Goal: Information Seeking & Learning: Learn about a topic

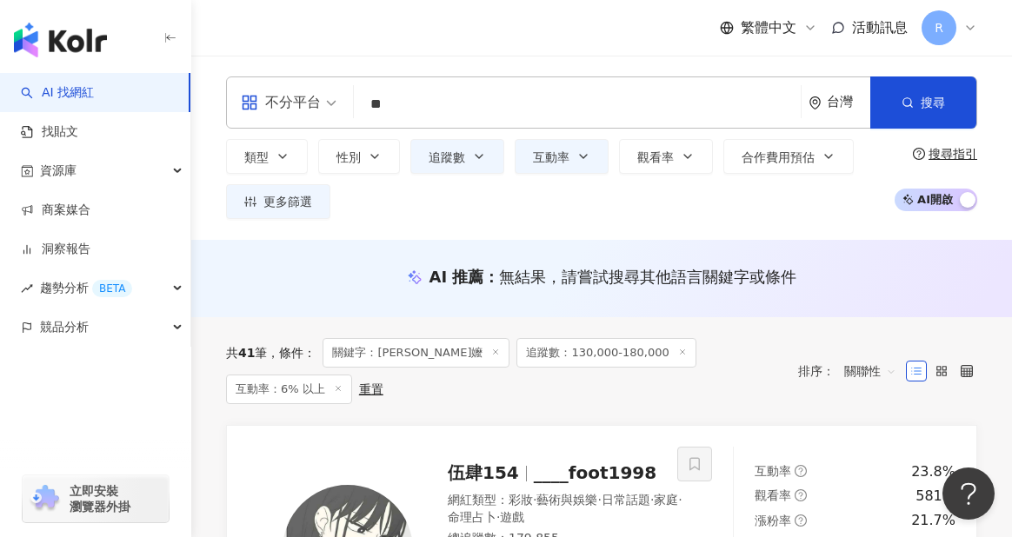
click at [298, 115] on div "不分平台" at bounding box center [281, 103] width 80 height 28
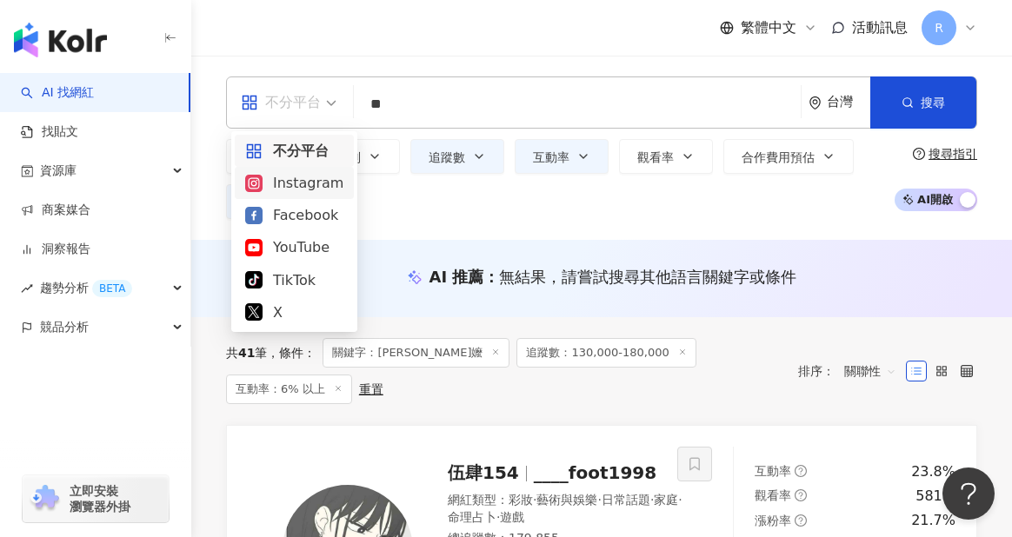
click at [296, 185] on div "Instagram" at bounding box center [294, 183] width 98 height 22
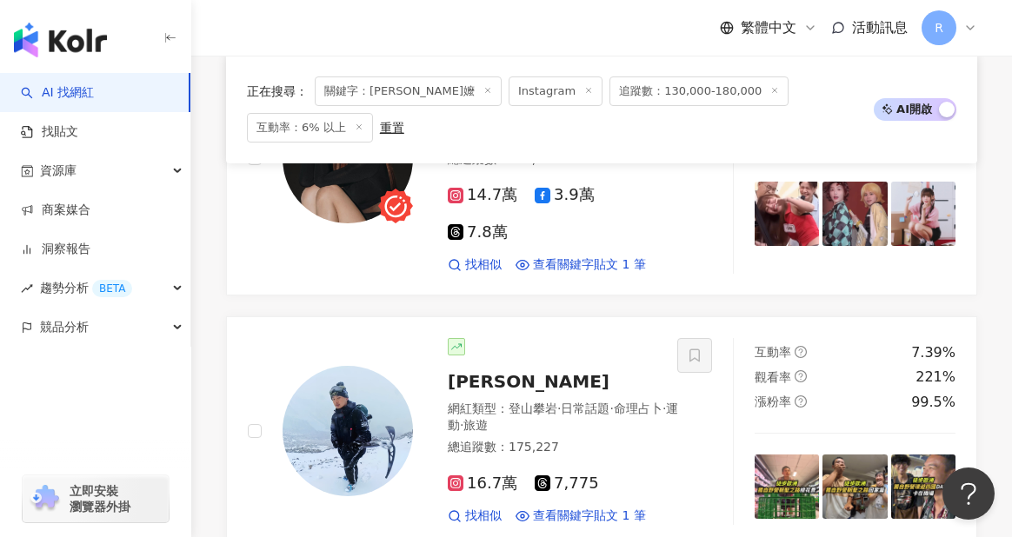
scroll to position [2741, 0]
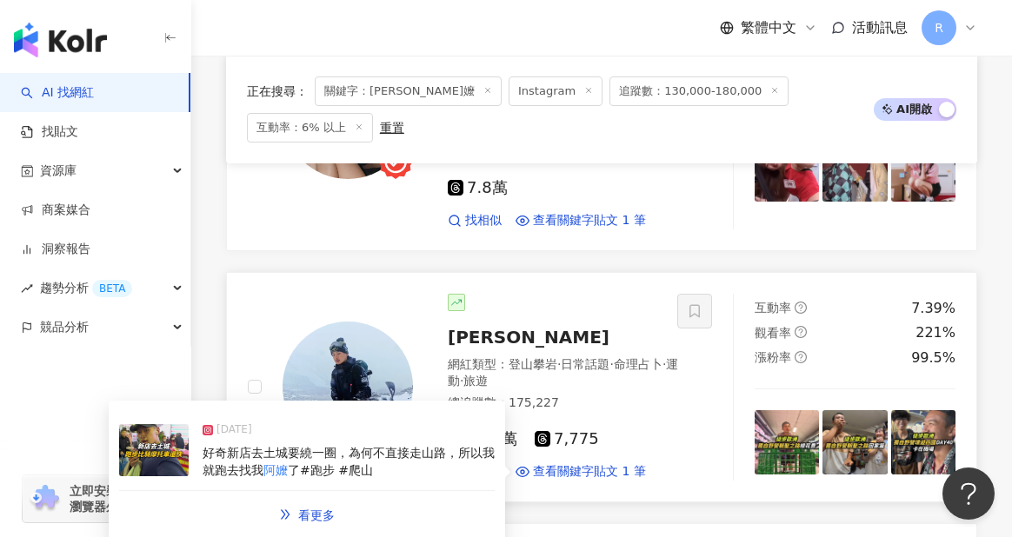
click at [392, 445] on div "好奇新店去土城要繞一圈，為何不直接走山路，所以我就跑去找我 阿嬤 了#跑步 #爬山" at bounding box center [349, 462] width 292 height 34
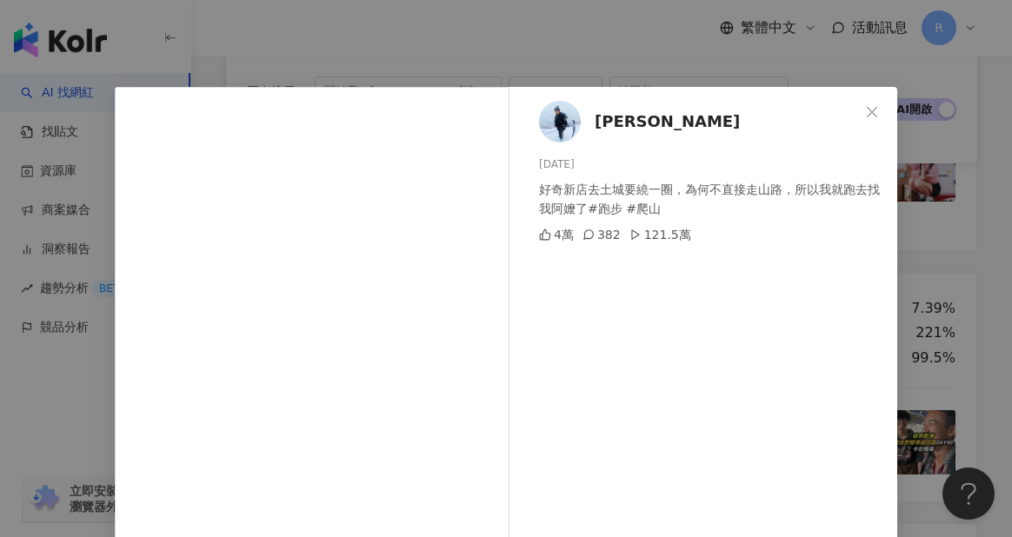
click at [933, 279] on div "[PERSON_NAME][DATE] 好奇新店去土城要繞一圈，為何不直接走山路，所以我就跑去找我阿嬤了#跑步 #爬山 4萬 382 121.5萬 查看原始貼文" at bounding box center [506, 268] width 1012 height 537
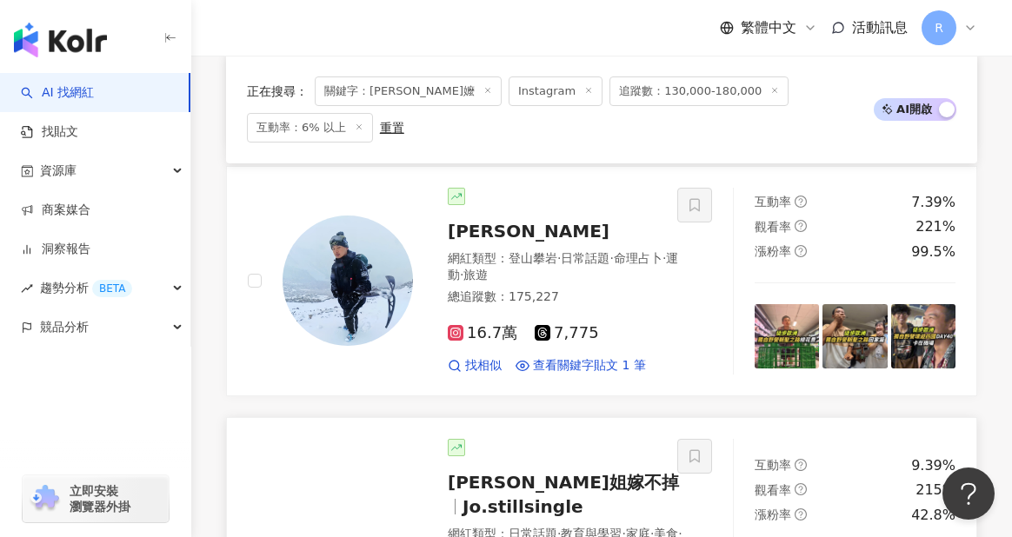
scroll to position [2990, 0]
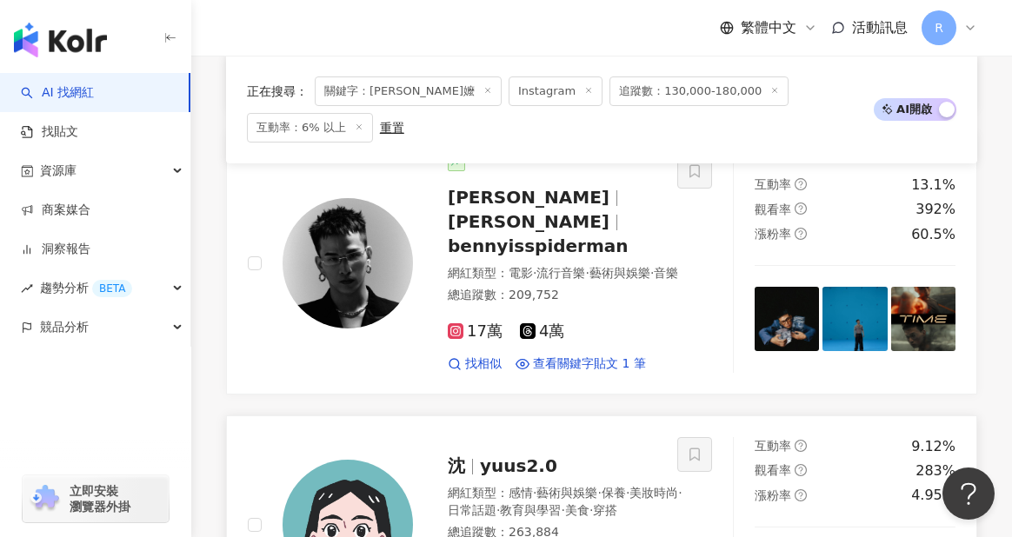
scroll to position [2445, 0]
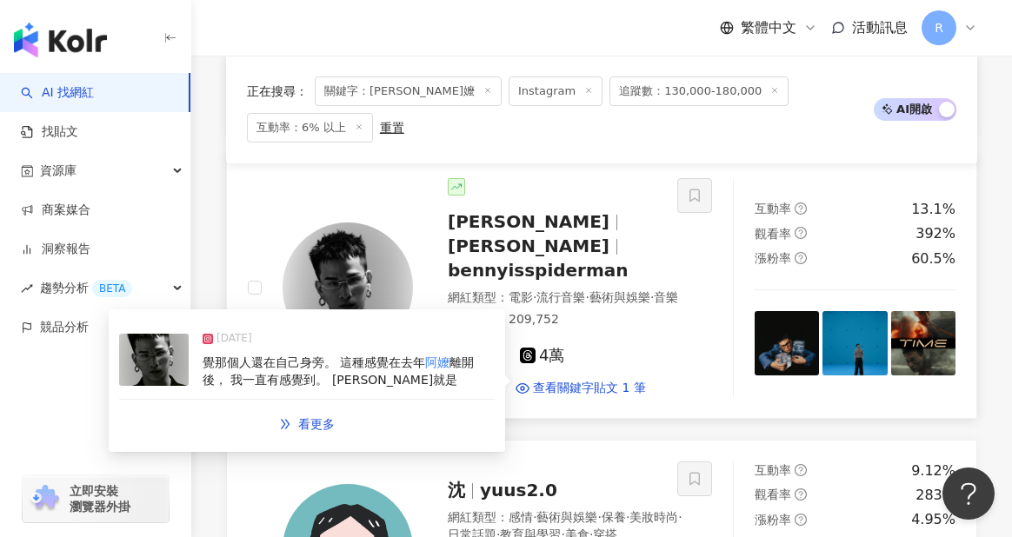
click at [364, 355] on div "覺那個人還在自己身旁。 這種感覺在去年 阿嬤 離開後， 我一直有感覺到。 [PERSON_NAME]就是" at bounding box center [349, 372] width 292 height 34
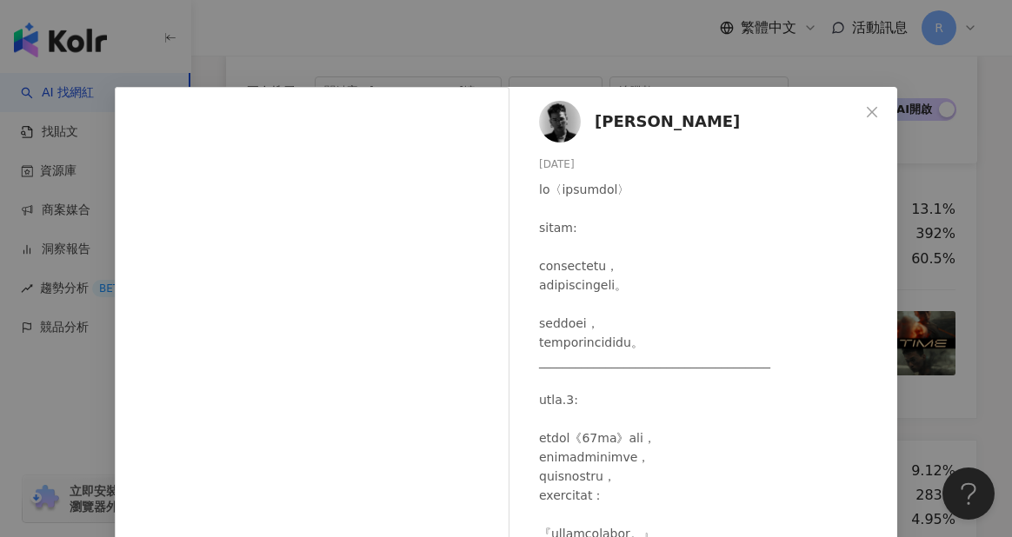
click at [972, 260] on div "[PERSON_NAME][DATE] 2.2萬 109 查看原始貼文" at bounding box center [506, 268] width 1012 height 537
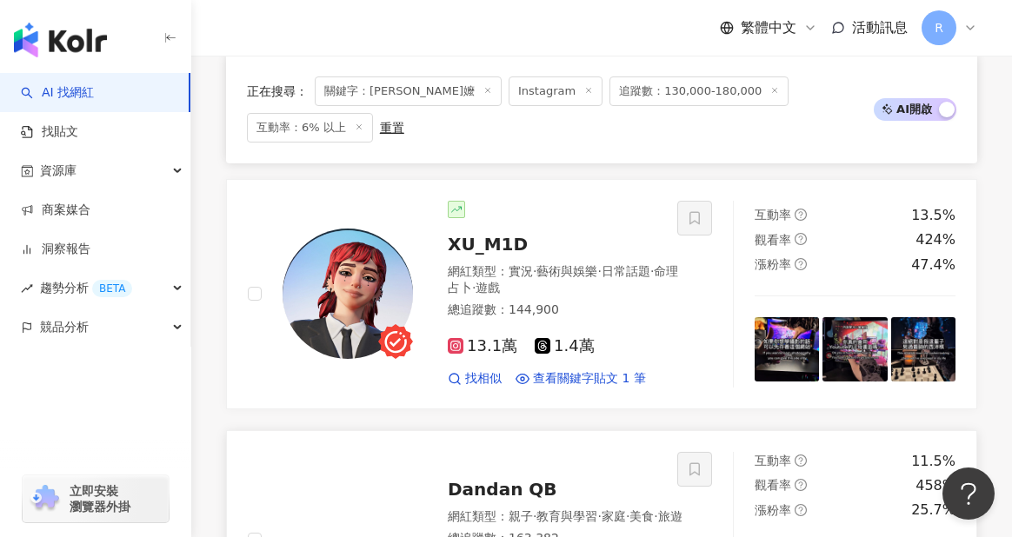
scroll to position [428, 0]
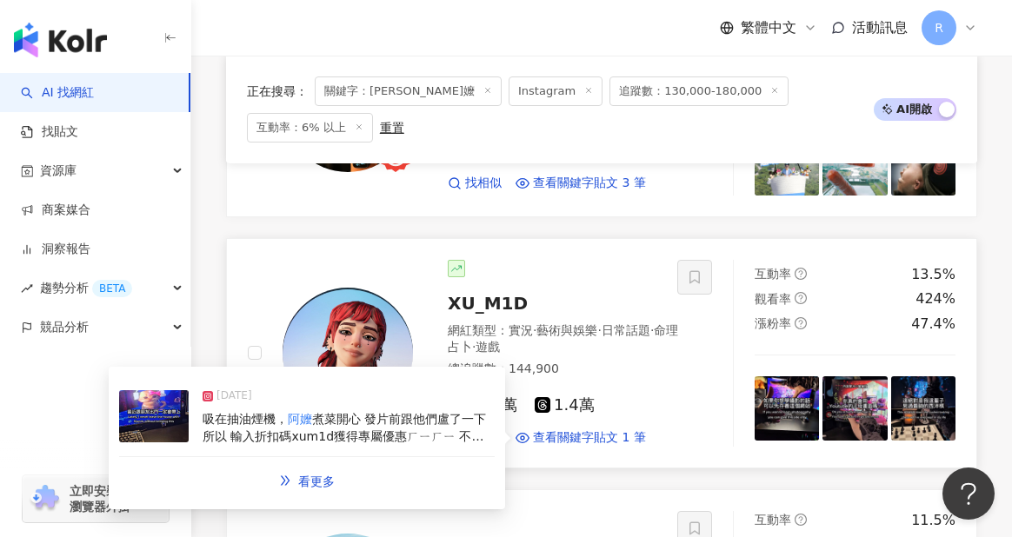
click at [420, 412] on span "煮菜開心 發片前跟他們盧了一下所以 輸入折扣碼xum1d獲得專屬優惠ㄏㄧㄏㄧ 不過記得要到最後付款的頁面再輸入 才會有折扣 也可以在我IG主頁連結找到它 #f…" at bounding box center [347, 453] width 288 height 82
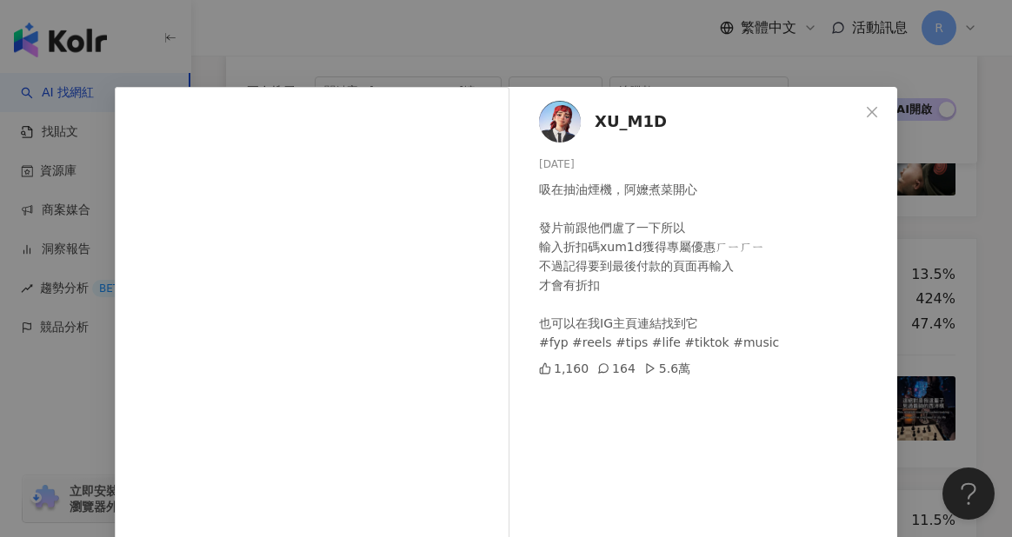
click at [941, 223] on div "XU_M1D [DATE] 吸在抽油煙機，阿嬤煮菜開心 發片前跟他們盧了一下所以 輸入折扣碼xum1d獲得專屬優惠ㄏㄧㄏㄧ 不過記得要到最後付款的頁面再輸入 …" at bounding box center [506, 268] width 1012 height 537
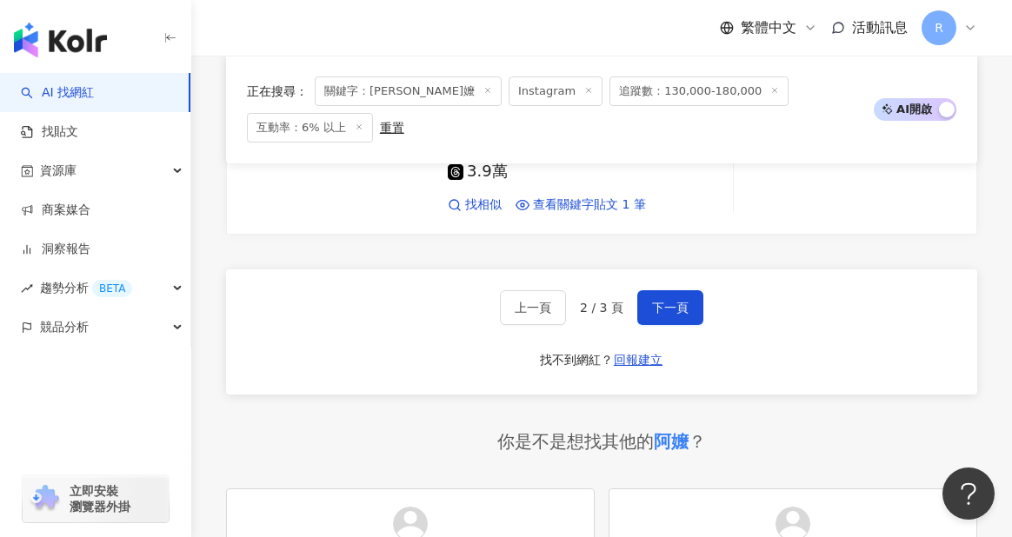
scroll to position [3092, 0]
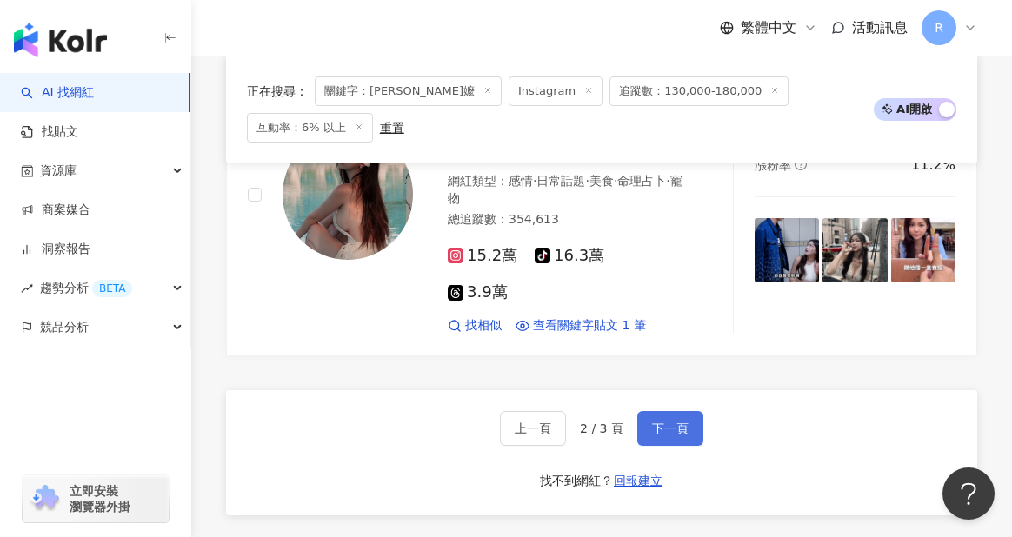
click at [687, 422] on span "下一頁" at bounding box center [670, 429] width 37 height 14
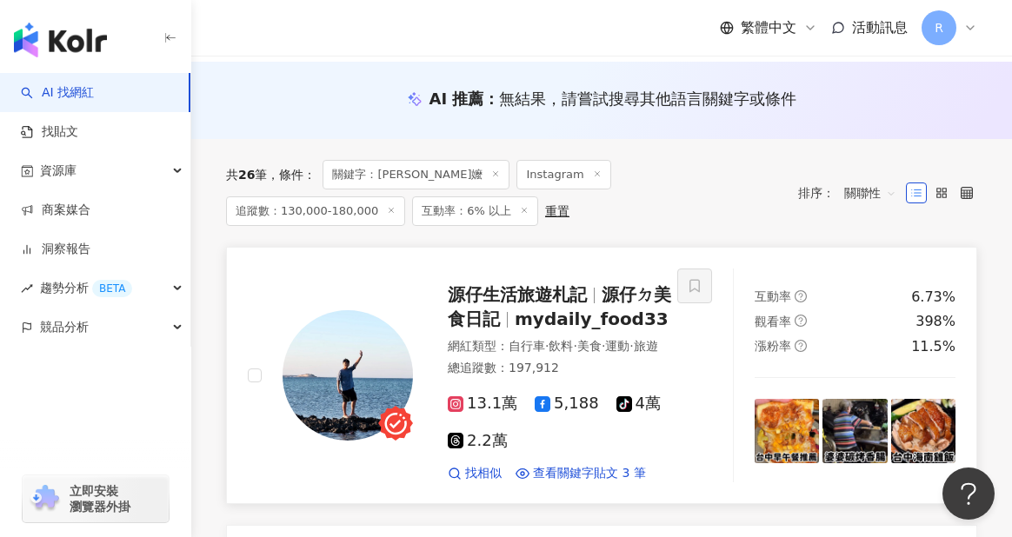
scroll to position [0, 0]
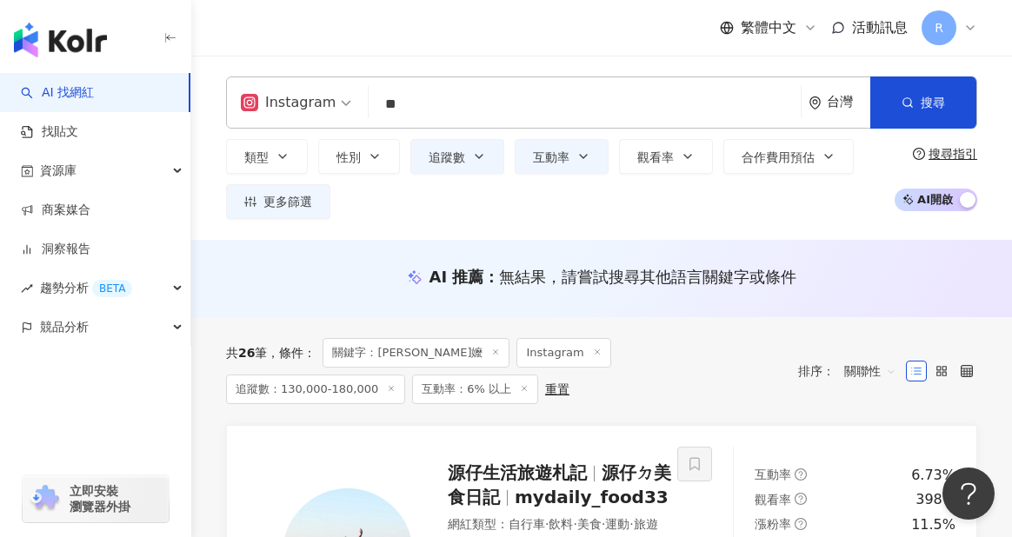
click at [467, 114] on input "**" at bounding box center [585, 104] width 418 height 33
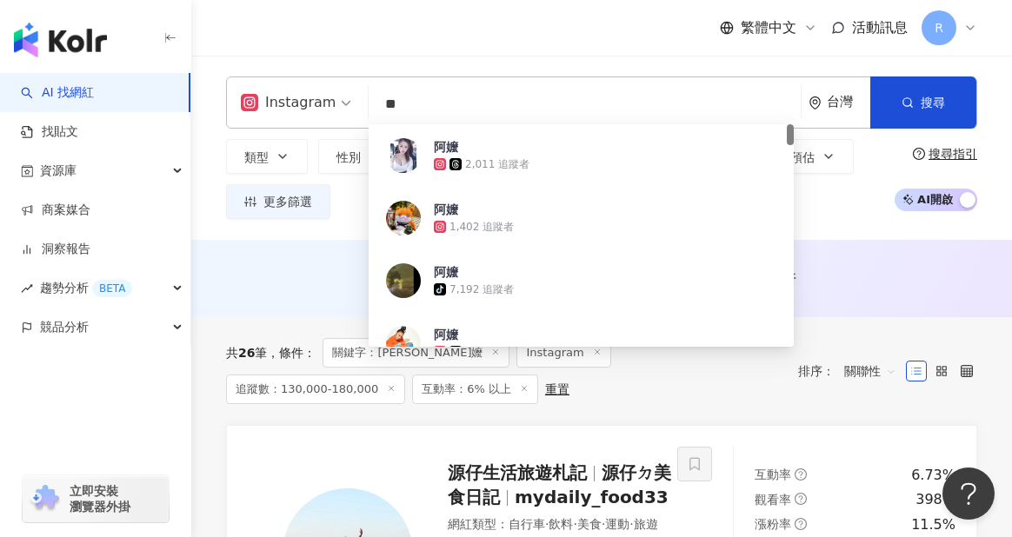
type input "*"
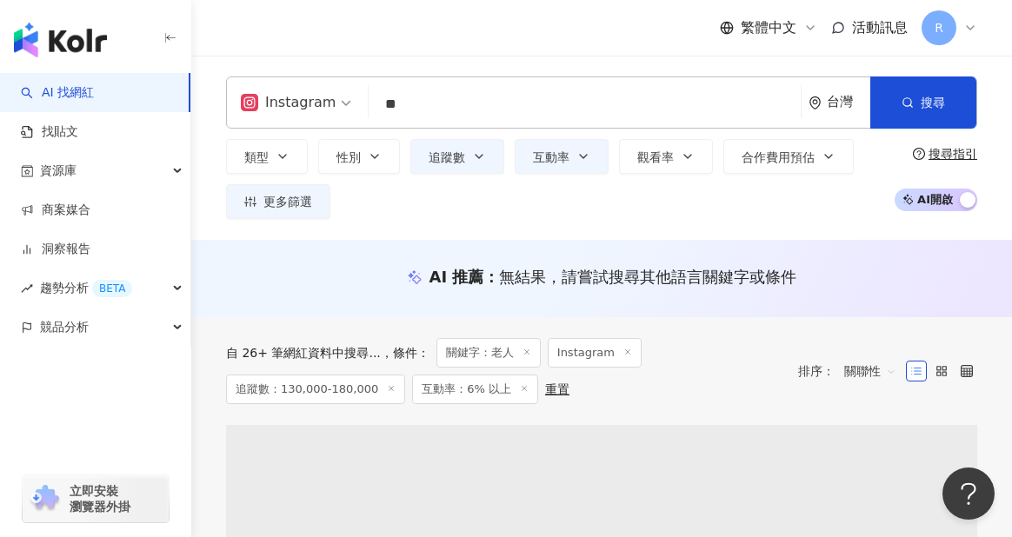
click at [491, 60] on div "Instagram ** 台灣 搜尋 loading 搜尋名稱、敘述、貼文含有關鍵字 “ 老人 ” 的網紅 類型 性別 追蹤數 互動率 觀看率 合作費用預估 …" at bounding box center [601, 148] width 821 height 184
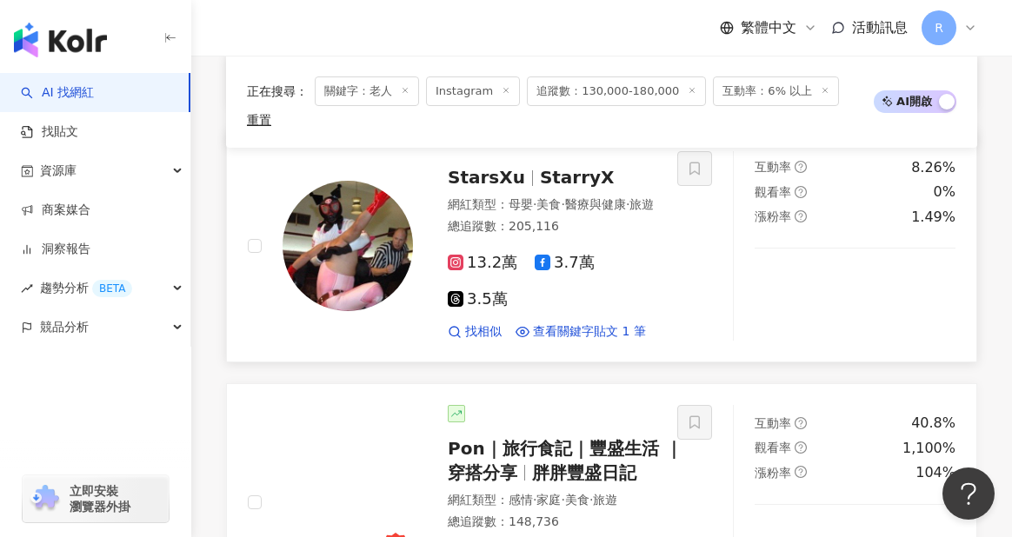
scroll to position [3177, 0]
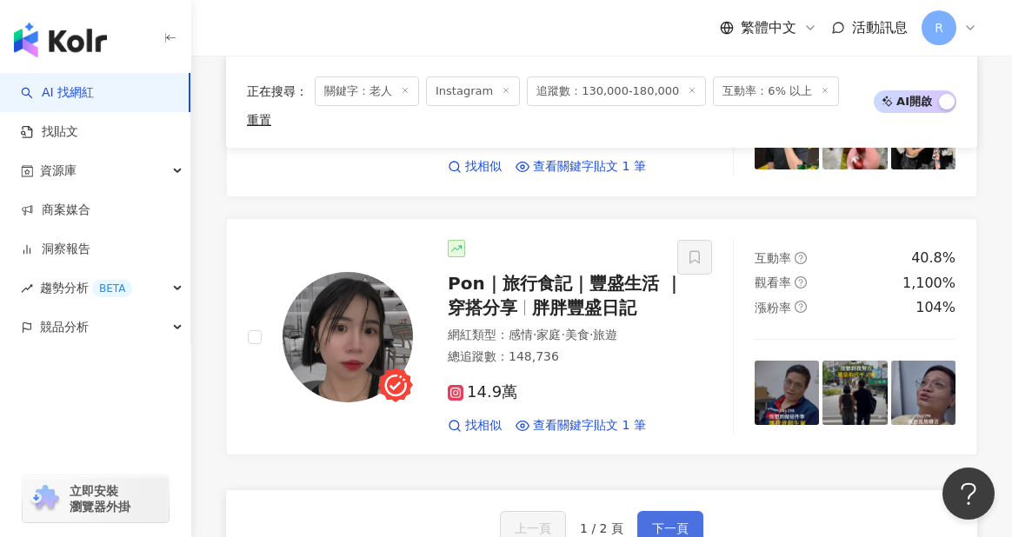
click at [649, 511] on button "下一頁" at bounding box center [670, 528] width 66 height 35
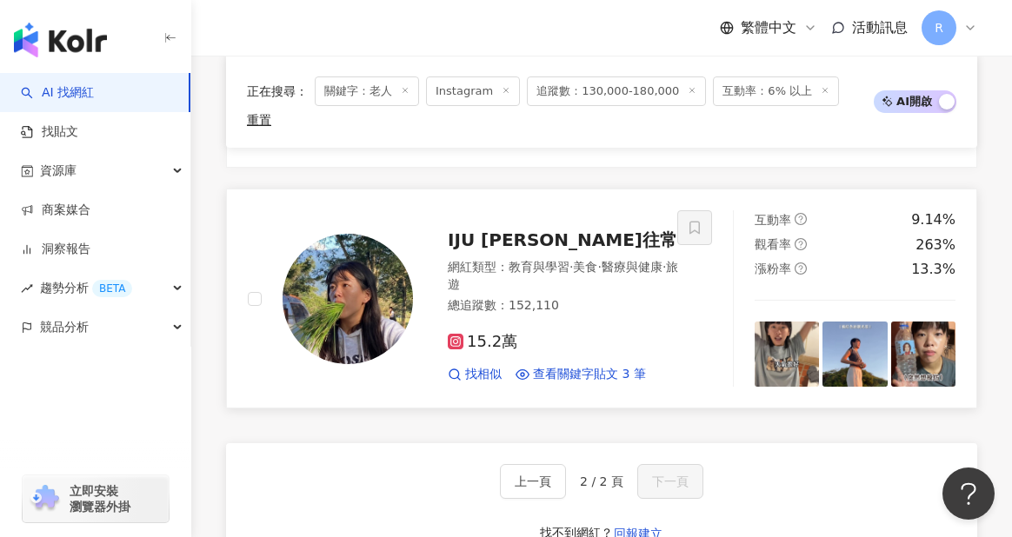
scroll to position [732, 0]
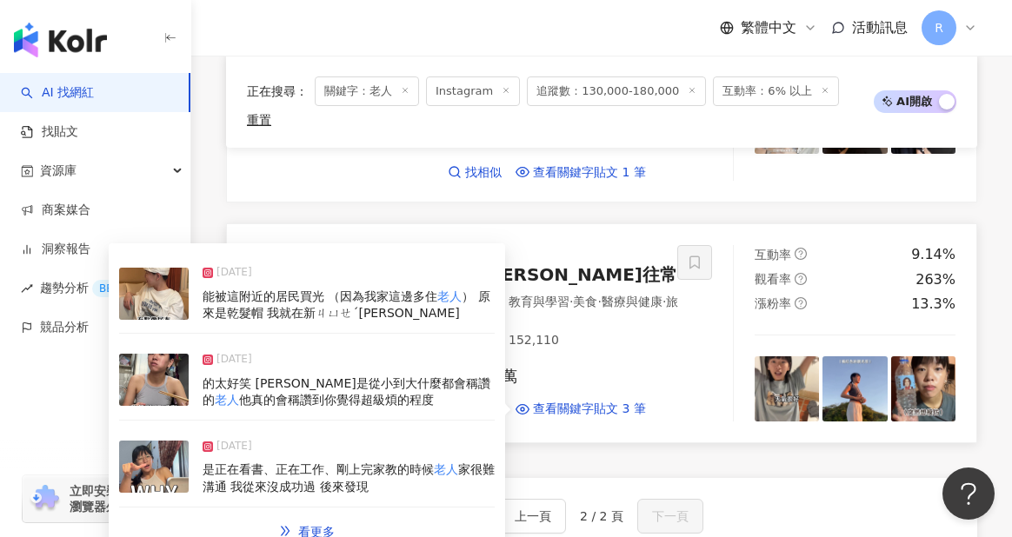
click at [444, 351] on div "[DATE]" at bounding box center [349, 363] width 292 height 24
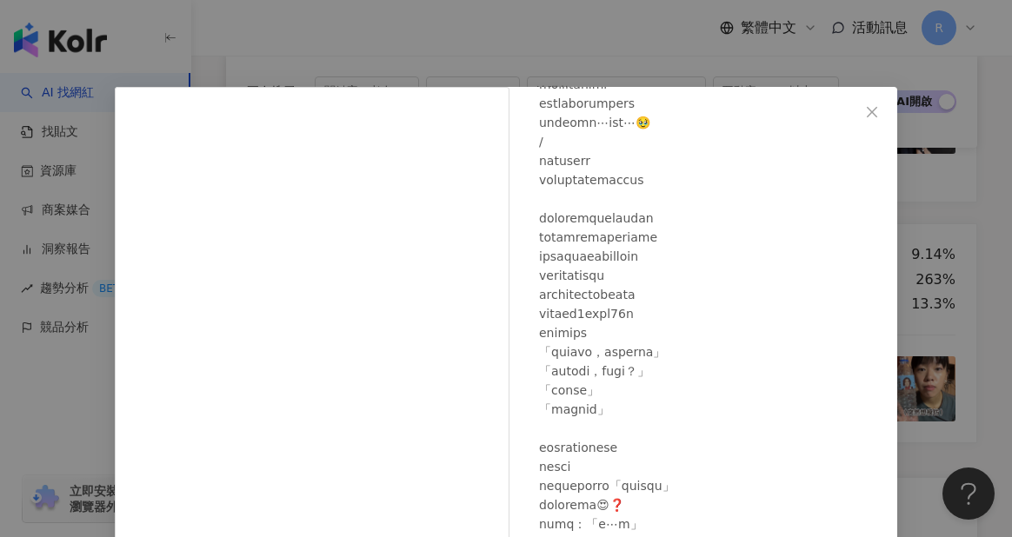
scroll to position [529, 0]
click at [913, 283] on div "IJU [PERSON_NAME]往常 [DATE] 1.3萬 27 31.6萬 查看原始貼文" at bounding box center [506, 268] width 1012 height 537
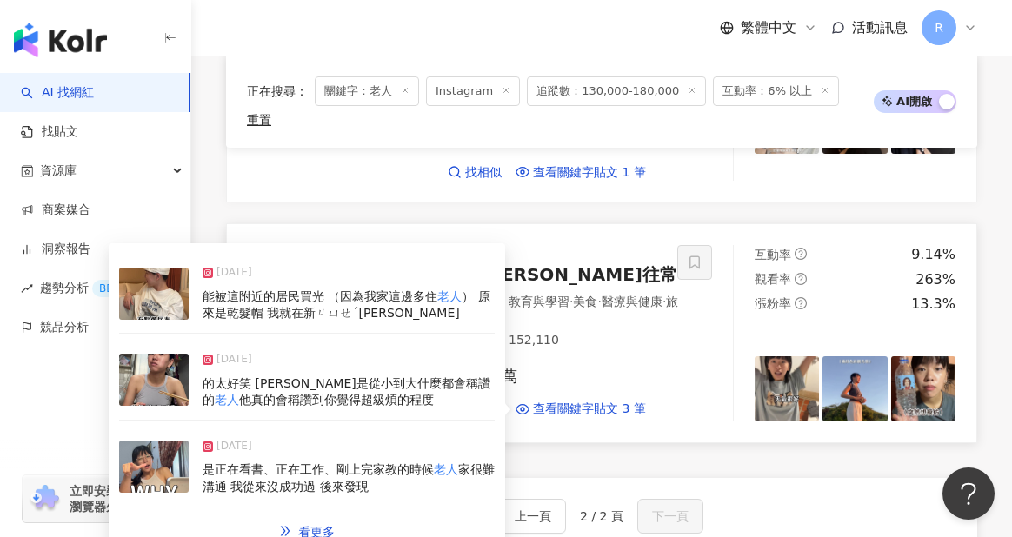
click at [426, 438] on div "[DATE]" at bounding box center [349, 450] width 292 height 24
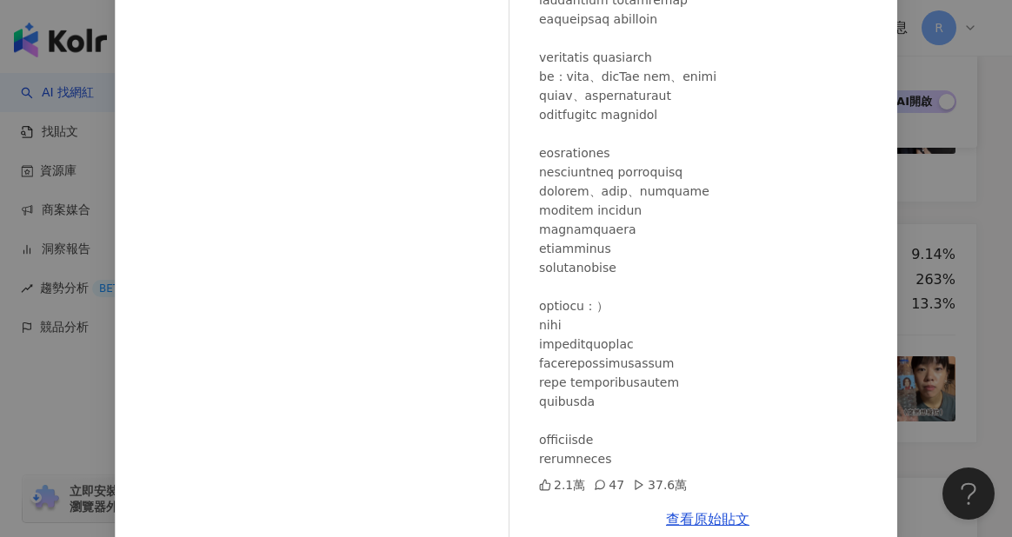
scroll to position [243, 0]
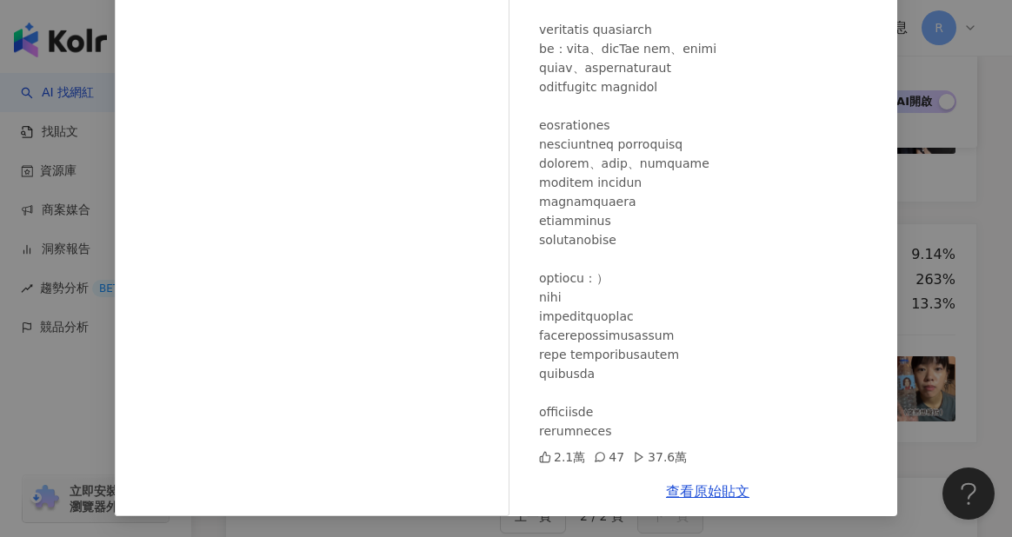
click at [910, 287] on div "IJU [PERSON_NAME]往常 [DATE] 2.1萬 47 37.6萬 查看原始貼文" at bounding box center [506, 268] width 1012 height 537
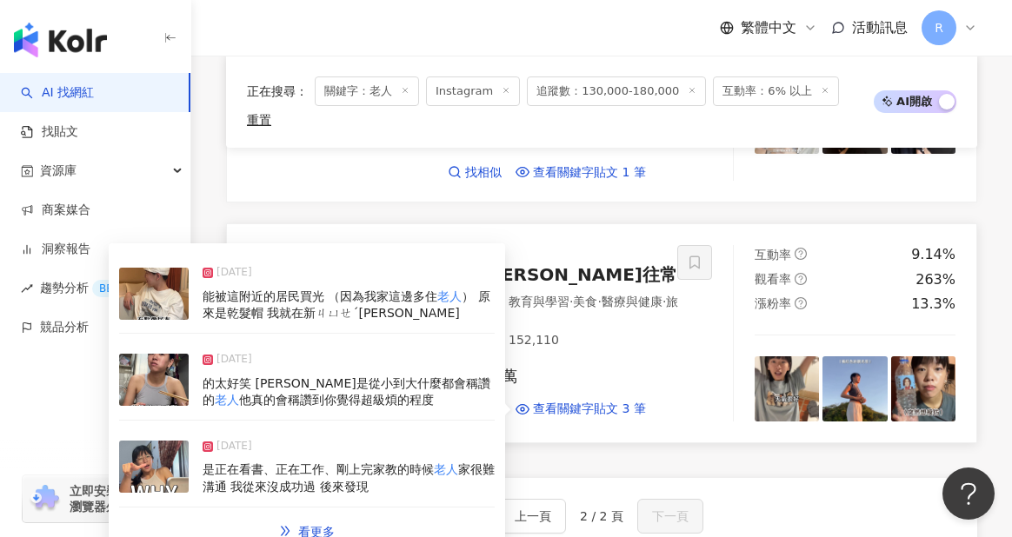
click at [455, 297] on div "能被這附近的居民買光 （因為我家這邊多住 老人 ） 原來是乾髮帽 我就在新ㄐㄩㄝˊ[PERSON_NAME]" at bounding box center [349, 306] width 292 height 34
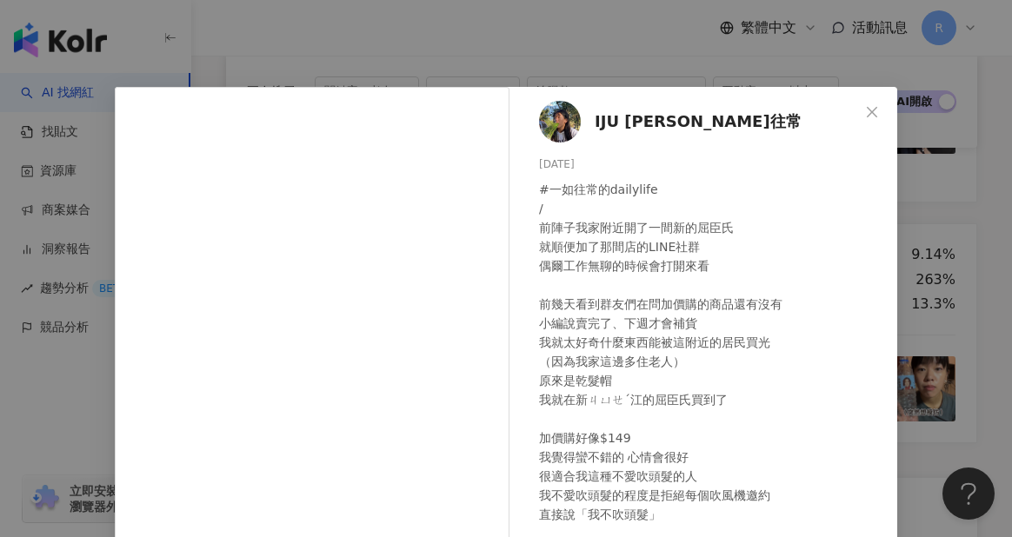
click at [906, 223] on div "IJU [PERSON_NAME]往常 [DATE] #一如往常的dailylife / 前陣子我家附近開了一間新的屈臣氏 就順便加了那間店的LINE社群 偶…" at bounding box center [506, 268] width 1012 height 537
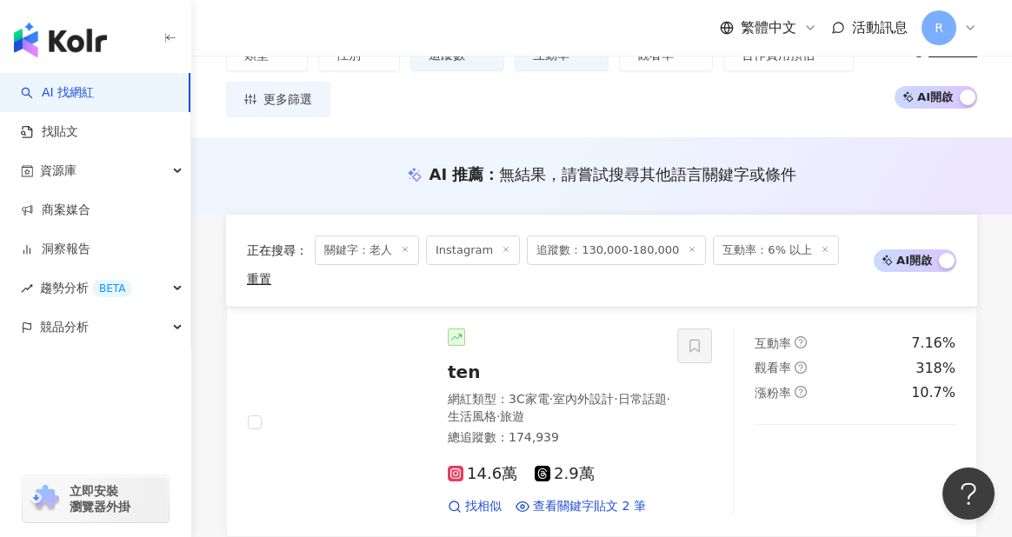
scroll to position [0, 0]
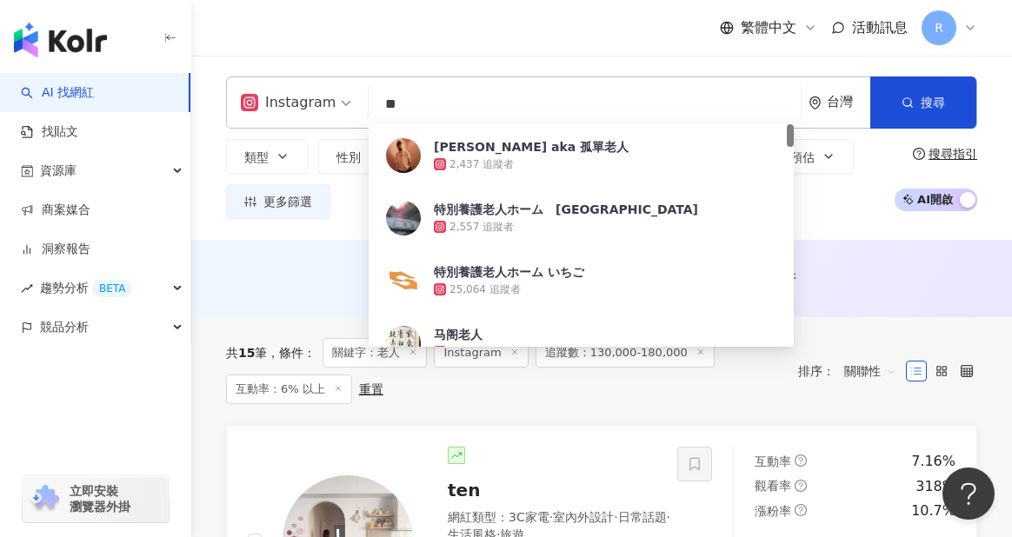
drag, startPoint x: 455, startPoint y: 114, endPoint x: 362, endPoint y: 104, distance: 93.5
click at [362, 104] on div "Instagram ** 台灣 搜尋 601498ad-adf1-4cbc-b647-80548c55b3c5 [PERSON_NAME] aka 孤單老人 …" at bounding box center [601, 103] width 751 height 52
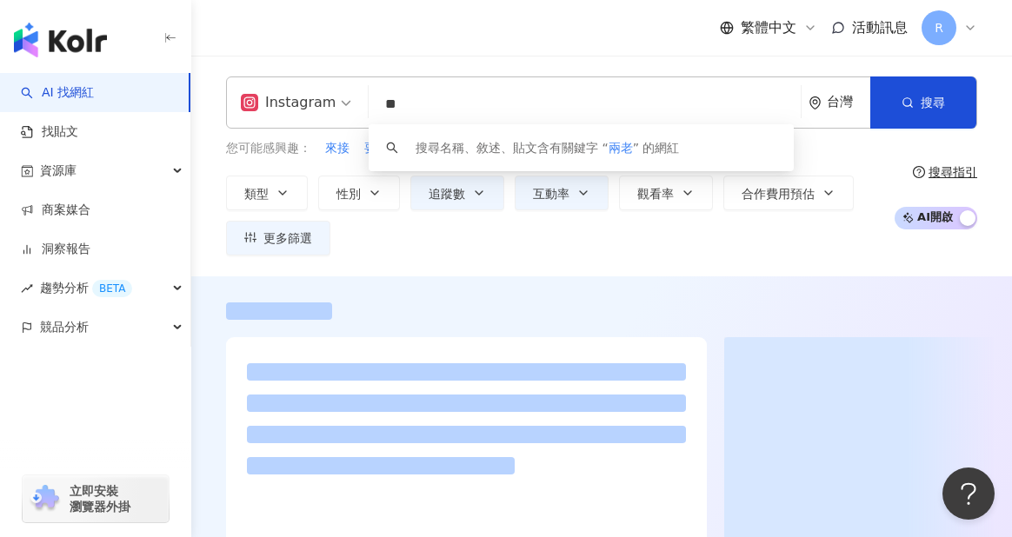
click at [521, 257] on div "Instagram ** 台灣 搜尋 keyword 搜尋名稱、敘述、貼文含有關鍵字 “ 兩老 ” 的網紅 您可能感興趣： 來接 要回來 剛來 走了 接你 類…" at bounding box center [601, 166] width 821 height 221
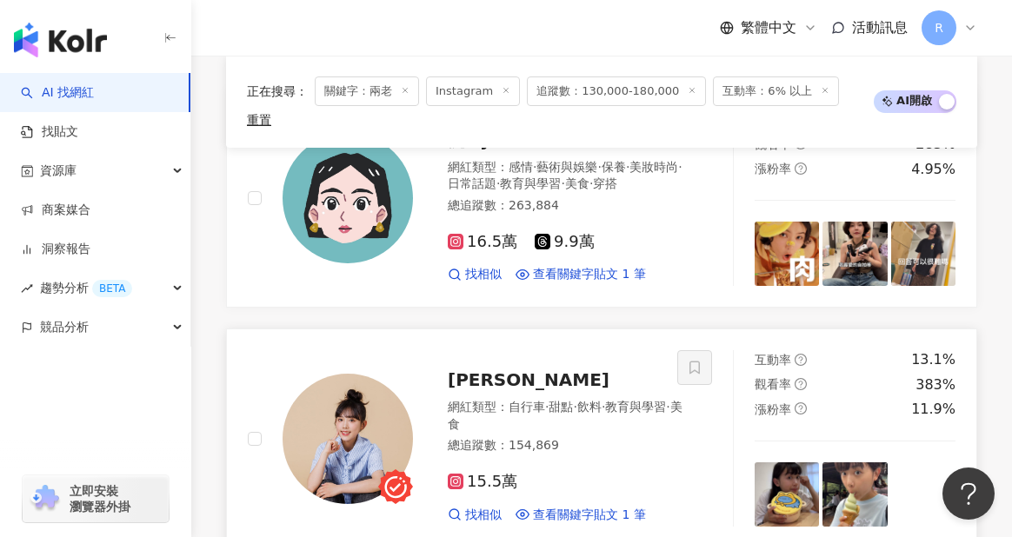
scroll to position [817, 0]
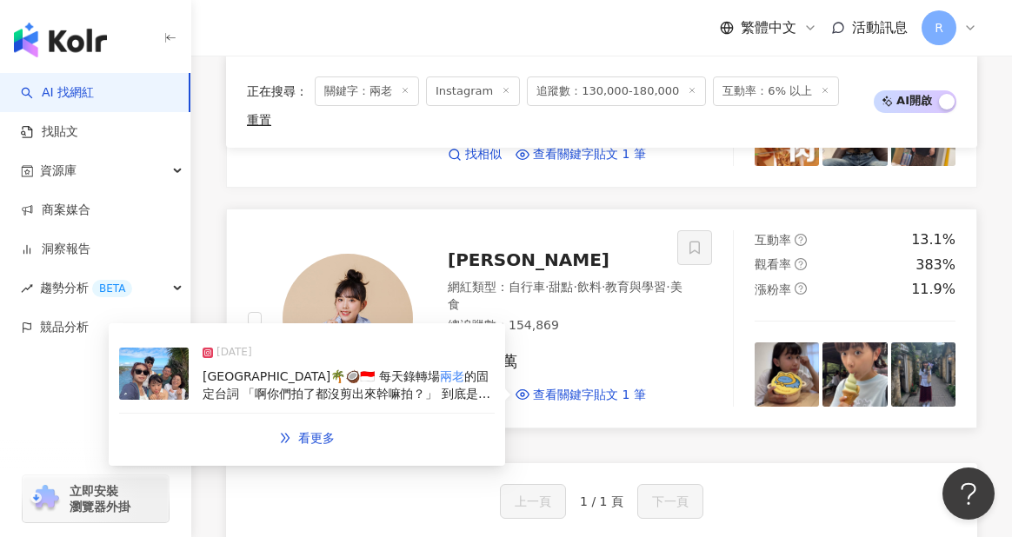
click at [399, 370] on span "的固定台詞 「啊你們拍了都沒剪出來幹嘛拍？」 到底是有多急。" at bounding box center [347, 394] width 288 height 48
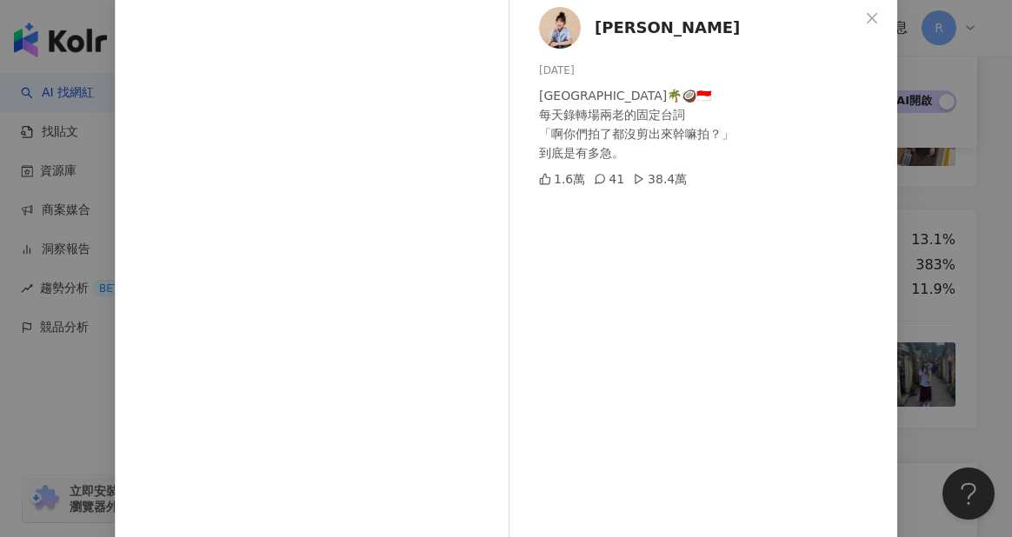
scroll to position [97, 0]
drag, startPoint x: 963, startPoint y: 257, endPoint x: 950, endPoint y: 252, distance: 13.2
click at [963, 257] on div "[PERSON_NAME][DATE] [GEOGRAPHIC_DATA]🌴🥥🇮🇩 每天錄轉場兩老的固定台詞 「啊你們拍了都沒剪出來幹嘛拍？」 到底是有多急。…" at bounding box center [506, 268] width 1012 height 537
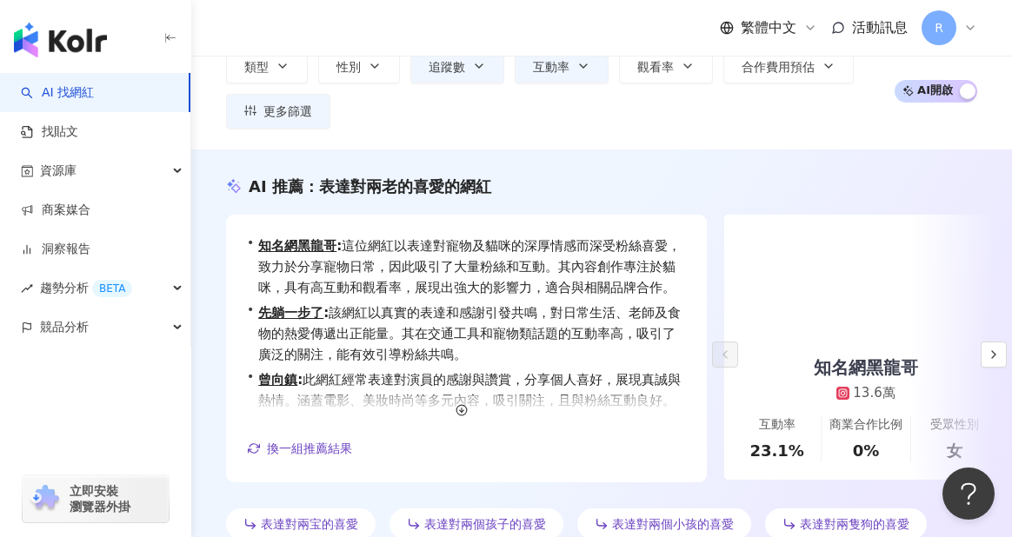
scroll to position [0, 0]
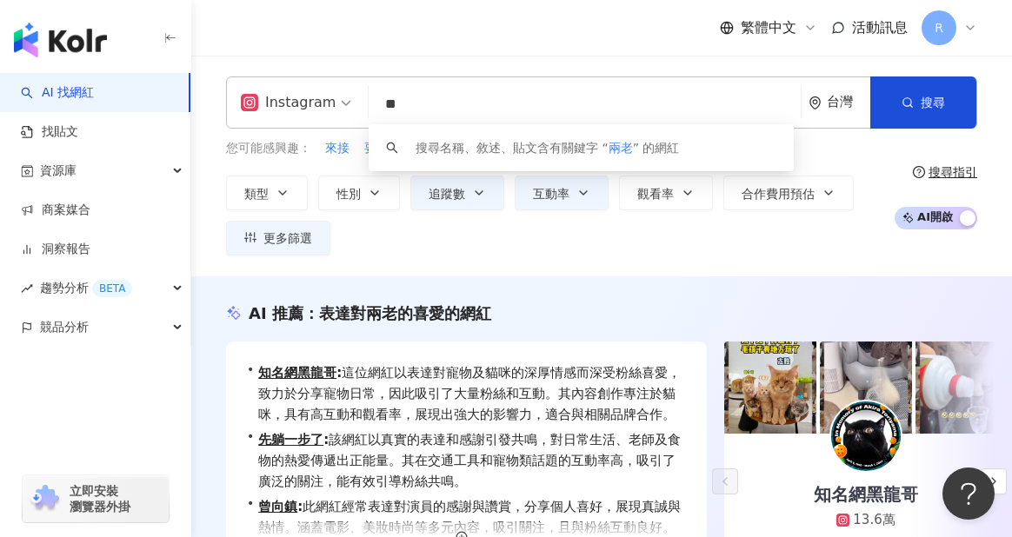
drag, startPoint x: 446, startPoint y: 102, endPoint x: 337, endPoint y: 99, distance: 109.6
click at [336, 103] on div "Instagram ** 台灣 搜尋 keyword 搜尋名稱、敘述、貼文含有關鍵字 “ 兩老 ” 的網紅" at bounding box center [601, 103] width 751 height 52
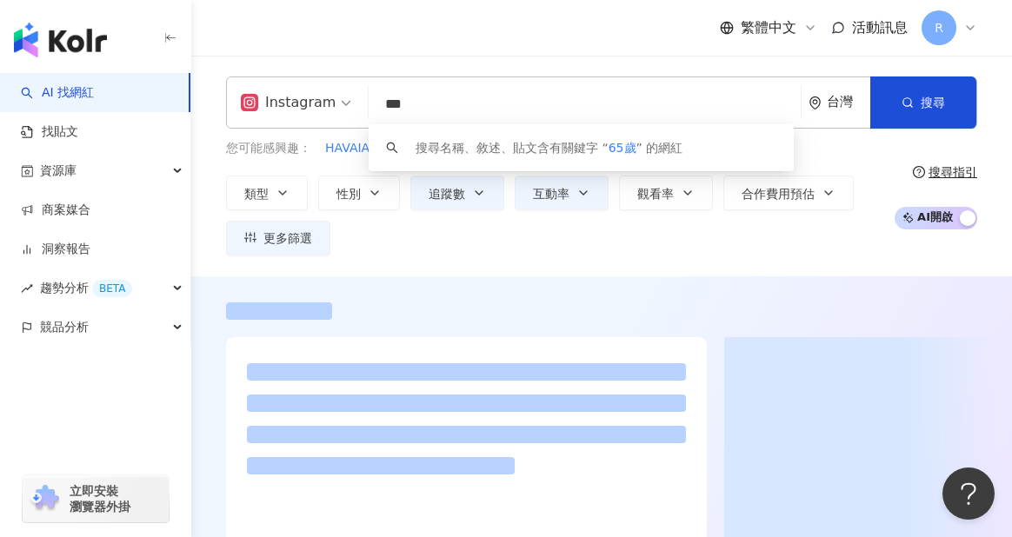
type input "***"
click at [522, 51] on div "繁體中文 活動訊息 R" at bounding box center [601, 28] width 751 height 56
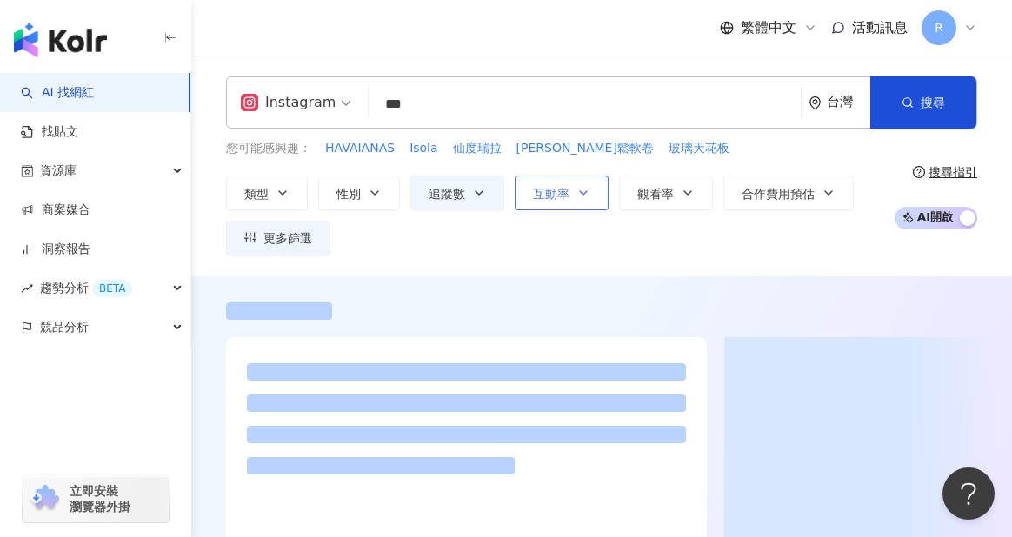
click at [562, 181] on button "互動率" at bounding box center [562, 193] width 94 height 35
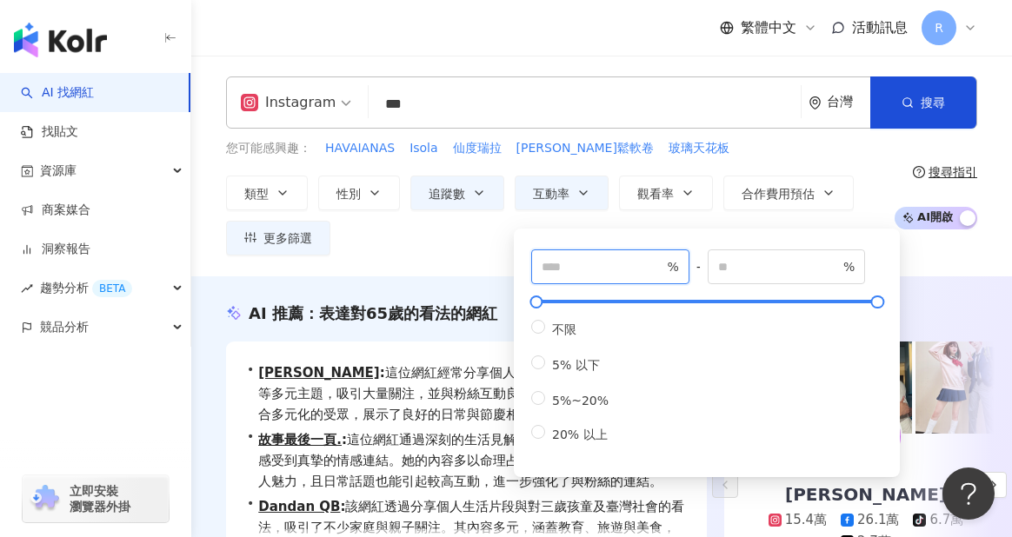
drag, startPoint x: 609, startPoint y: 268, endPoint x: 453, endPoint y: 265, distance: 155.7
click at [453, 265] on div "Instagram *** 台灣 搜尋 keyword 搜尋名稱、敘述、貼文含有關鍵字 “ 65歲 ” 的網紅 您可能感興趣： HAVAIANAS Isola…" at bounding box center [601, 166] width 821 height 221
type input "*"
click at [419, 215] on div "類型 性別 追蹤數 互動率 觀看率 合作費用預估 更多篩選 * % - % 不限 5% 以下 5%~20% 20% 以上" at bounding box center [555, 216] width 659 height 80
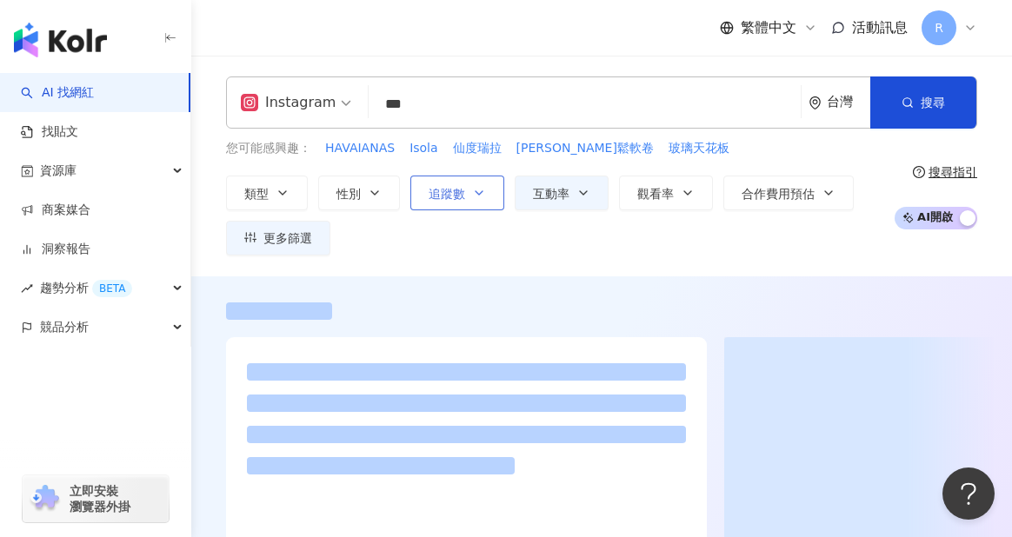
click at [495, 192] on button "追蹤數" at bounding box center [457, 193] width 94 height 35
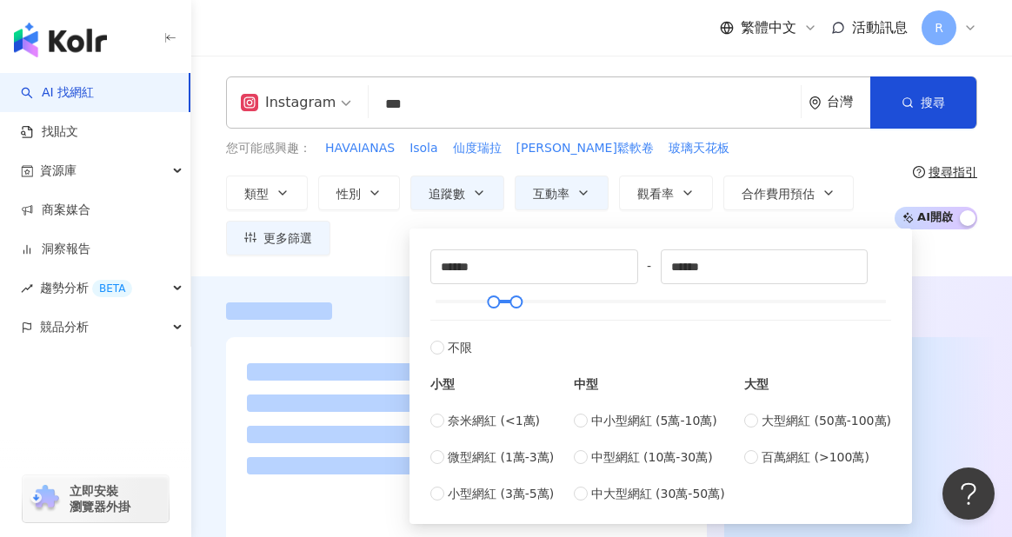
click at [386, 246] on div "類型 性別 追蹤數 互動率 觀看率 合作費用預估 更多篩選 * % - % 不限 5% 以下 5%~20% 20% 以上 ****** - ****** 不限…" at bounding box center [555, 216] width 659 height 80
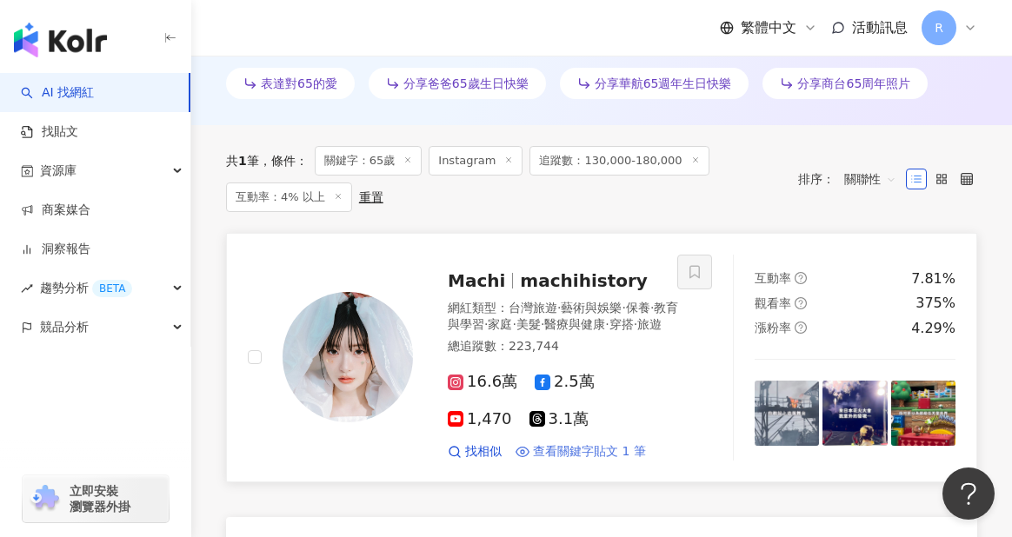
scroll to position [640, 0]
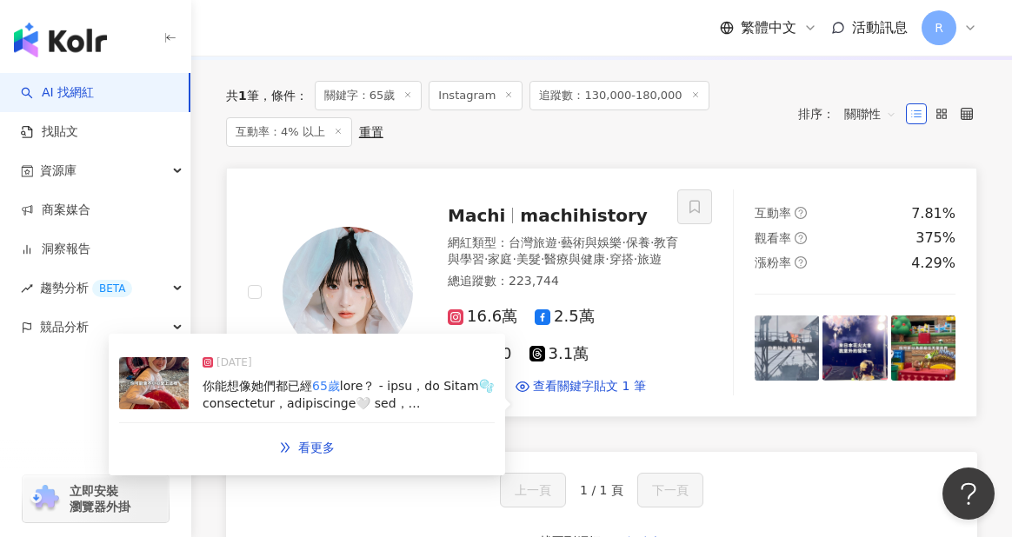
click at [412, 400] on span at bounding box center [348, 539] width 291 height 321
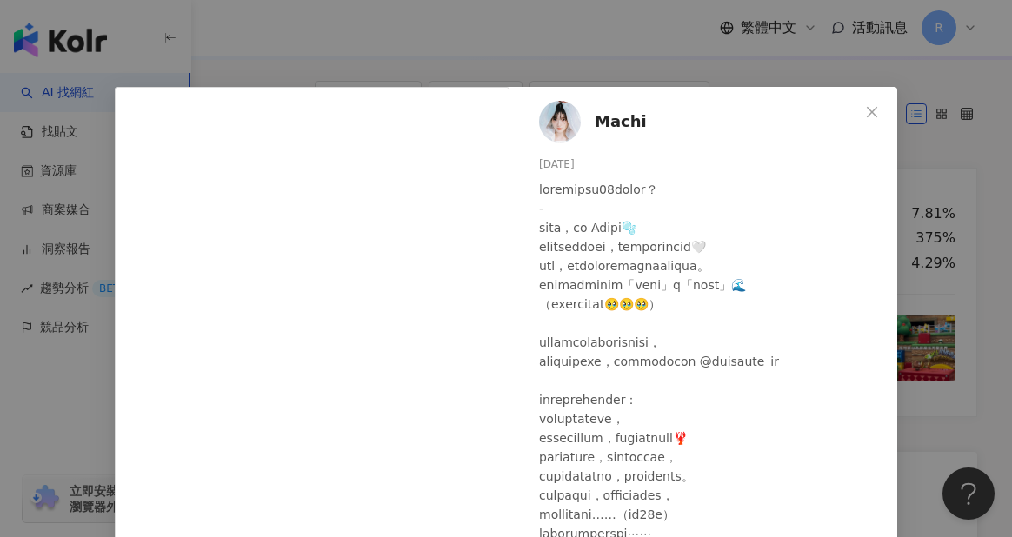
click at [937, 264] on div "Machi [DATE] 2萬 103 44.6萬 查看原始貼文" at bounding box center [506, 268] width 1012 height 537
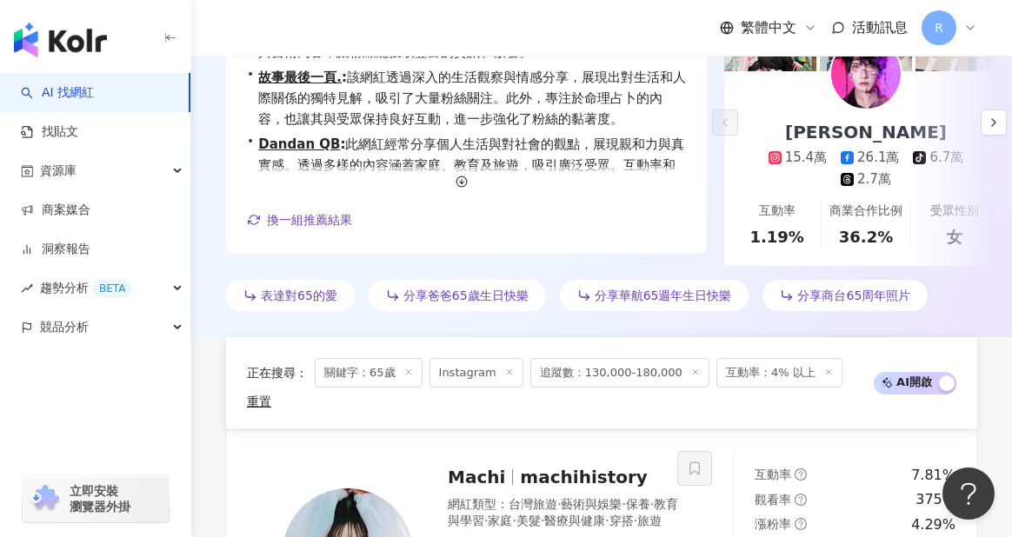
scroll to position [0, 0]
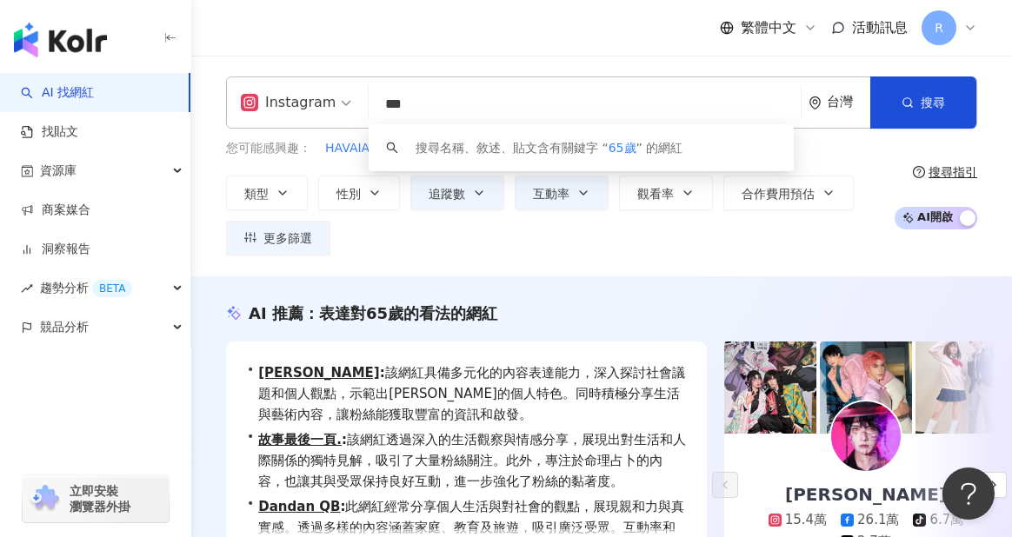
click at [391, 102] on input "***" at bounding box center [585, 104] width 418 height 33
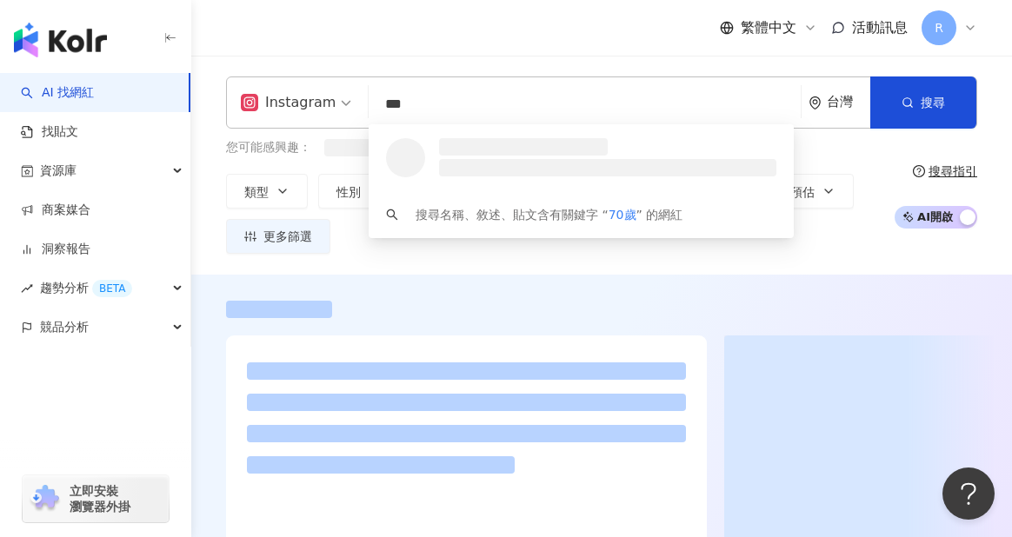
drag, startPoint x: 374, startPoint y: 36, endPoint x: 368, endPoint y: 45, distance: 11.3
click at [374, 36] on div "繁體中文 活動訊息 R" at bounding box center [601, 28] width 751 height 56
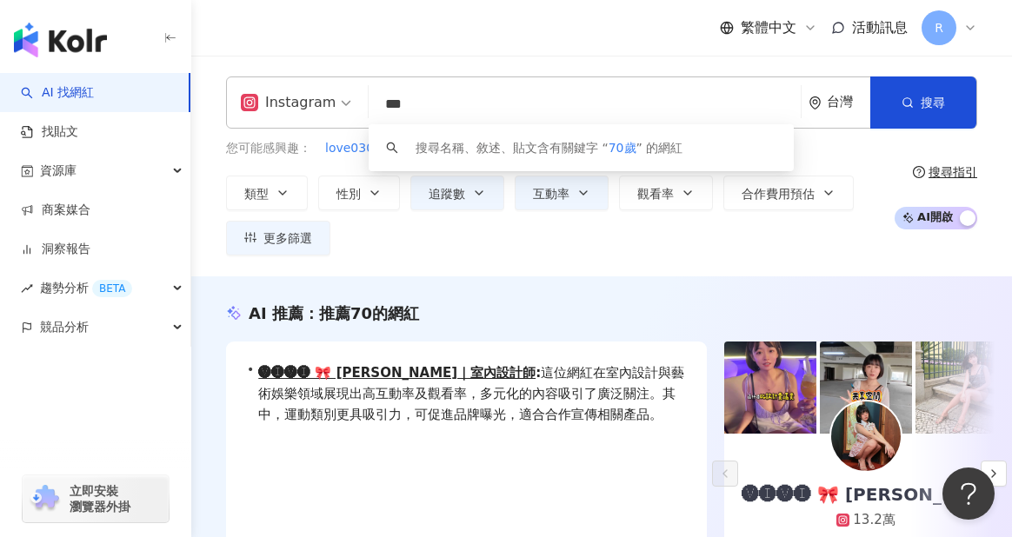
drag, startPoint x: 400, startPoint y: 108, endPoint x: 355, endPoint y: 109, distance: 45.2
click at [355, 109] on div "Instagram *** 台灣 搜尋 keyword 搜尋名稱、敘述、貼文含有關鍵字 “ 70歲 ” 的網紅" at bounding box center [601, 103] width 751 height 52
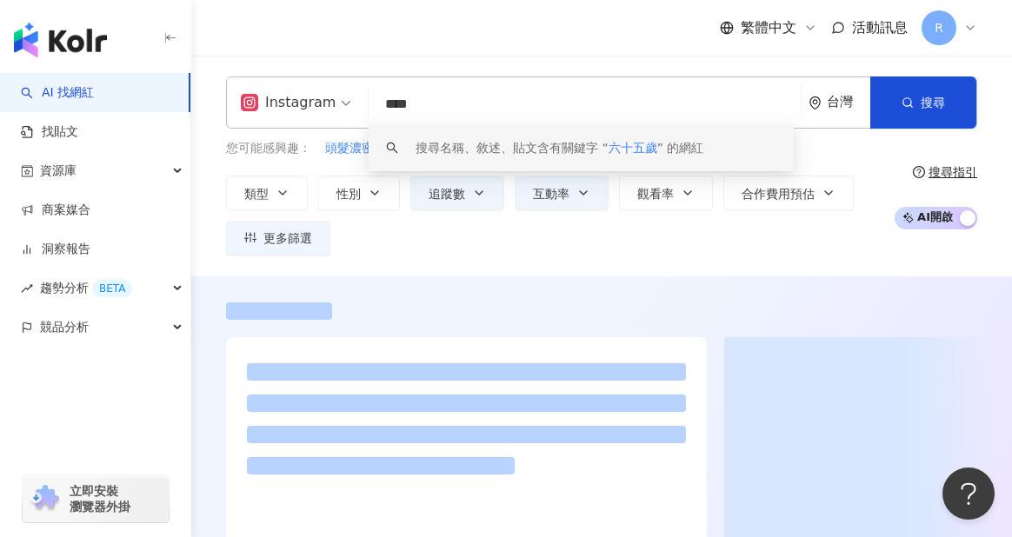
click at [492, 60] on div "Instagram **** 台灣 搜尋 keyword 搜尋名稱、敘述、貼文含有關鍵字 “ 六十五歲 ” 的網紅 您可能感興趣： 頭髮濃密 美美的窗簾 頭髮…" at bounding box center [601, 166] width 821 height 221
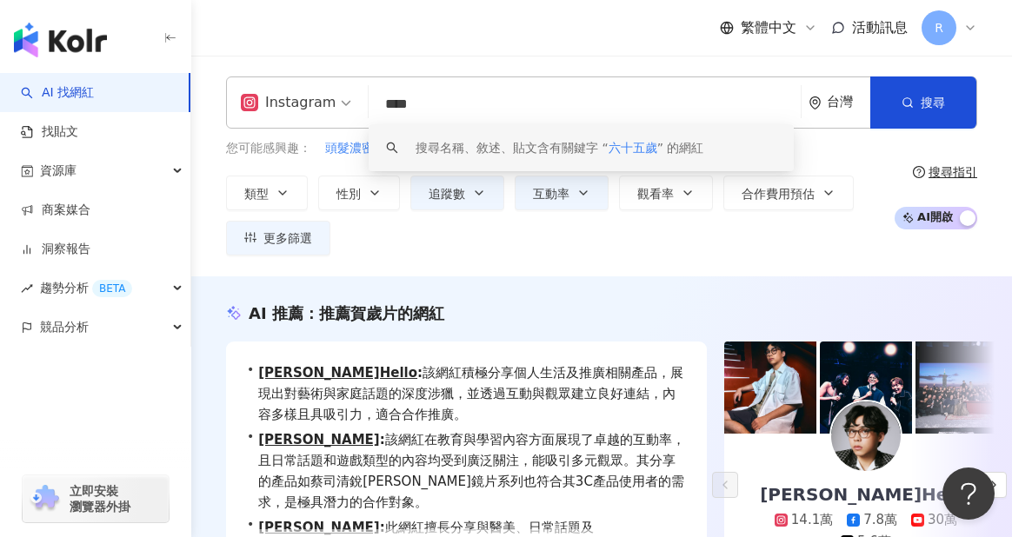
drag, startPoint x: 416, startPoint y: 103, endPoint x: 357, endPoint y: 103, distance: 59.1
click at [357, 103] on div "Instagram **** 台灣 搜尋 keyword 搜尋名稱、敘述、貼文含有關鍵字 “ 六十五歲 ” 的網紅" at bounding box center [601, 103] width 751 height 52
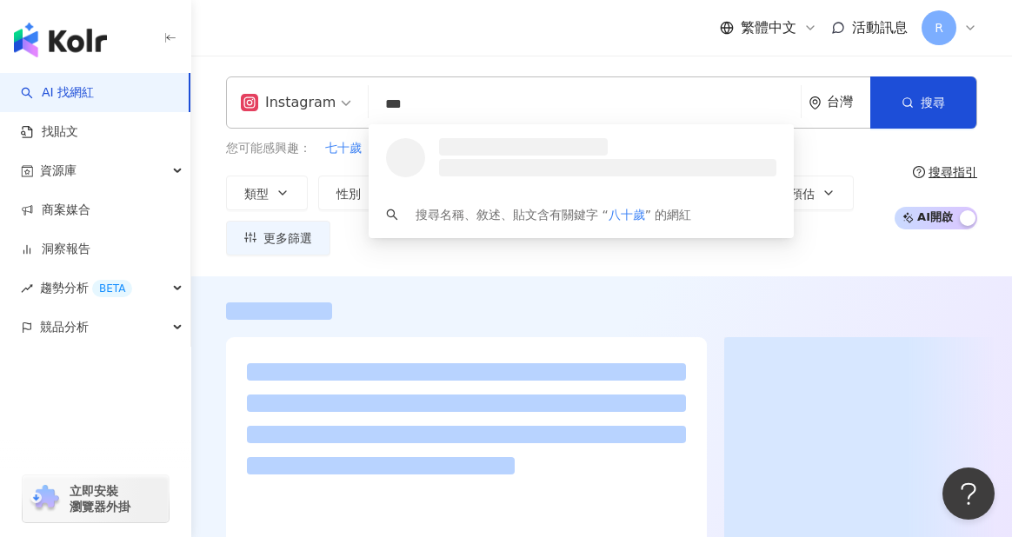
click at [479, 50] on div "繁體中文 活動訊息 R" at bounding box center [601, 28] width 751 height 56
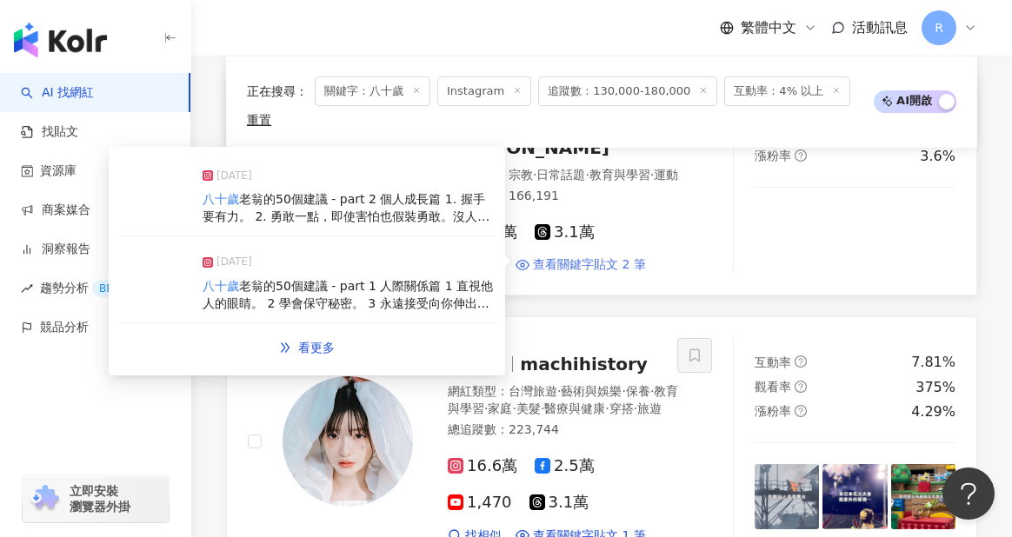
scroll to position [810, 0]
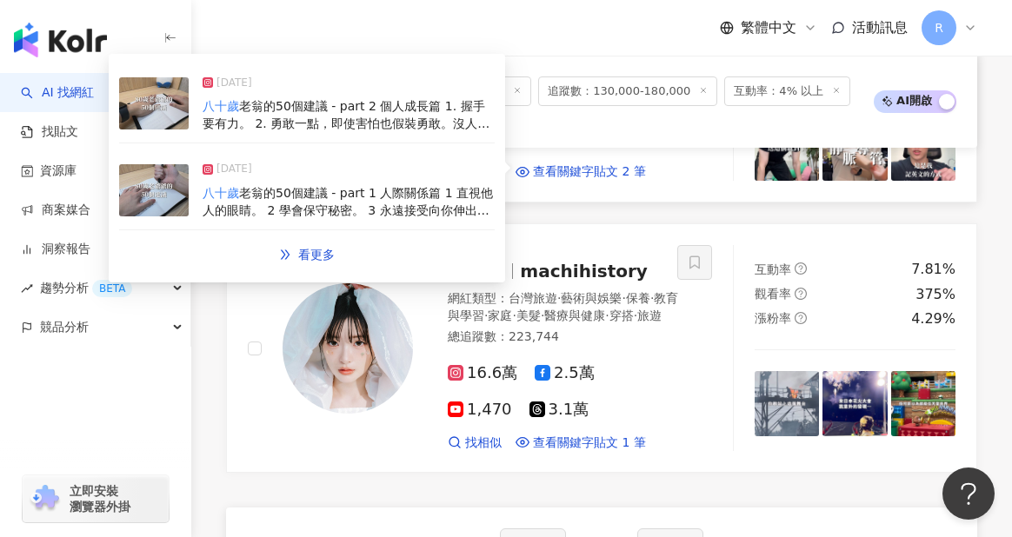
click at [392, 185] on div "[DATE]" at bounding box center [349, 173] width 292 height 24
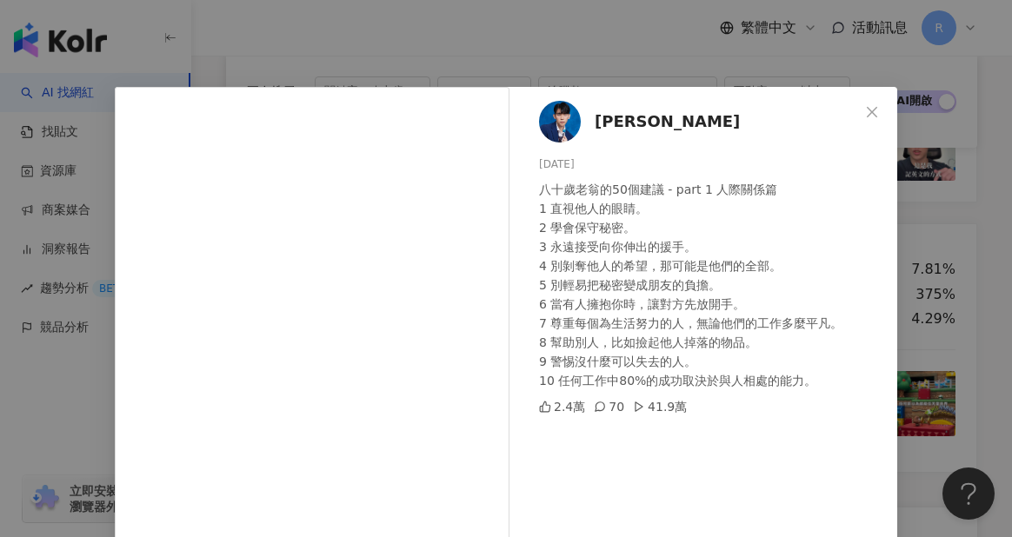
click at [916, 225] on div "[PERSON_NAME] [DATE] 八十歲老翁的50個建議 - part 1 人際關係篇 1 直視他人的眼睛。 2 學會保守秘密。 3 永遠接受向你伸出…" at bounding box center [506, 268] width 1012 height 537
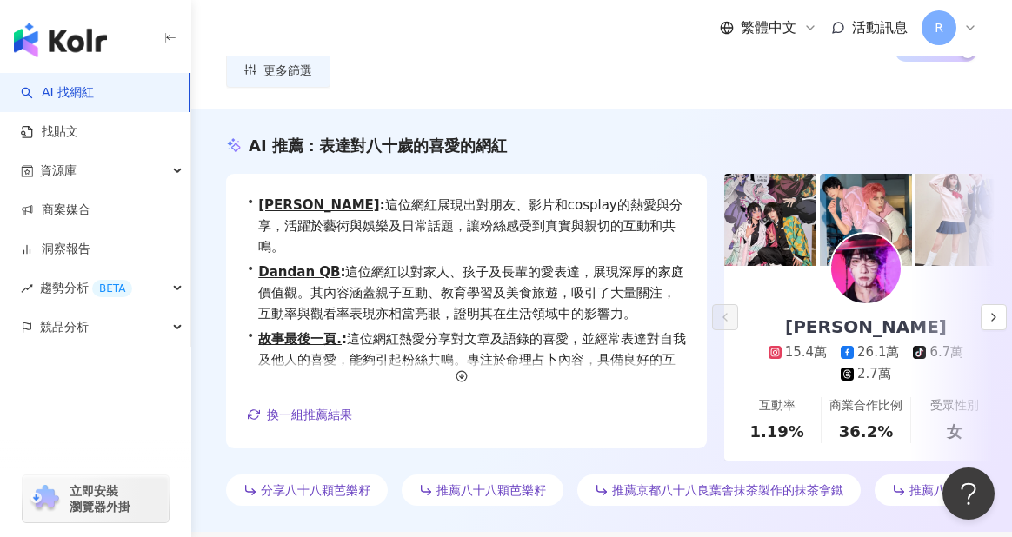
scroll to position [0, 0]
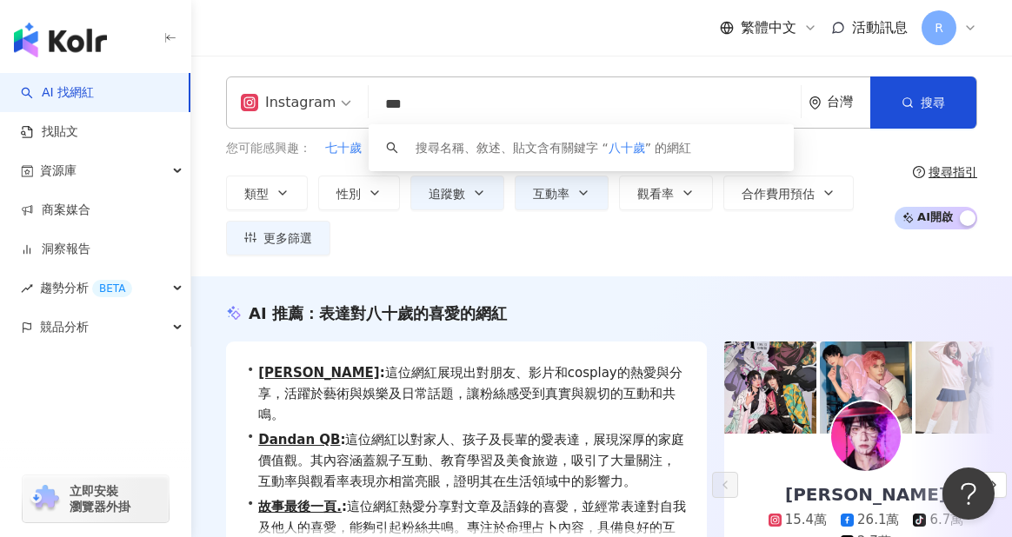
drag, startPoint x: 409, startPoint y: 105, endPoint x: 354, endPoint y: 108, distance: 54.8
click at [354, 108] on div "Instagram *** 台灣 搜尋 keyword 搜尋名稱、敘述、貼文含有關鍵字 “ 八十歲 ” 的網紅" at bounding box center [601, 103] width 751 height 52
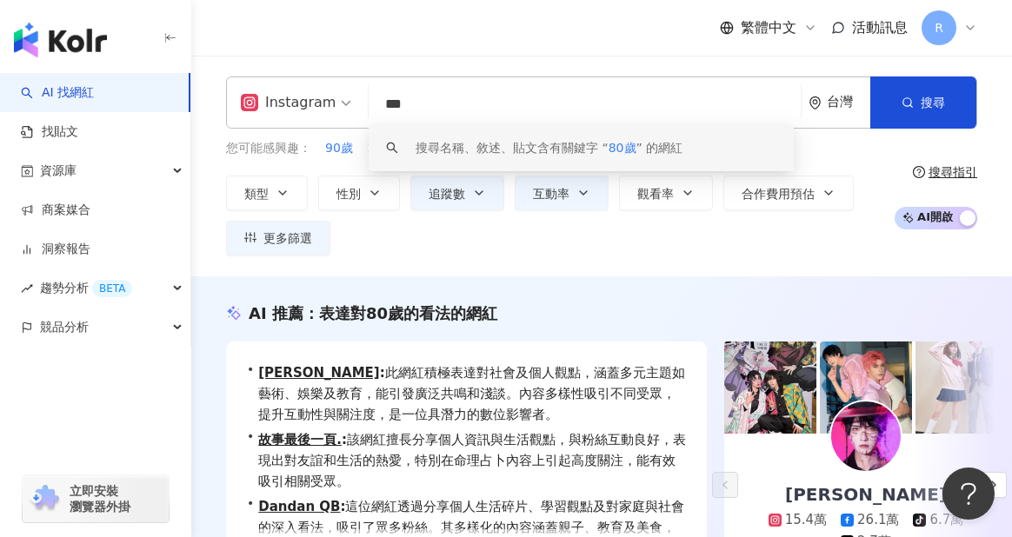
drag, startPoint x: 458, startPoint y: 102, endPoint x: 307, endPoint y: 99, distance: 151.3
click at [307, 99] on div "Instagram *** 台灣 搜尋 keyword 搜尋名稱、敘述、貼文含有關鍵字 “ 80歲 ” 的網紅" at bounding box center [601, 103] width 751 height 52
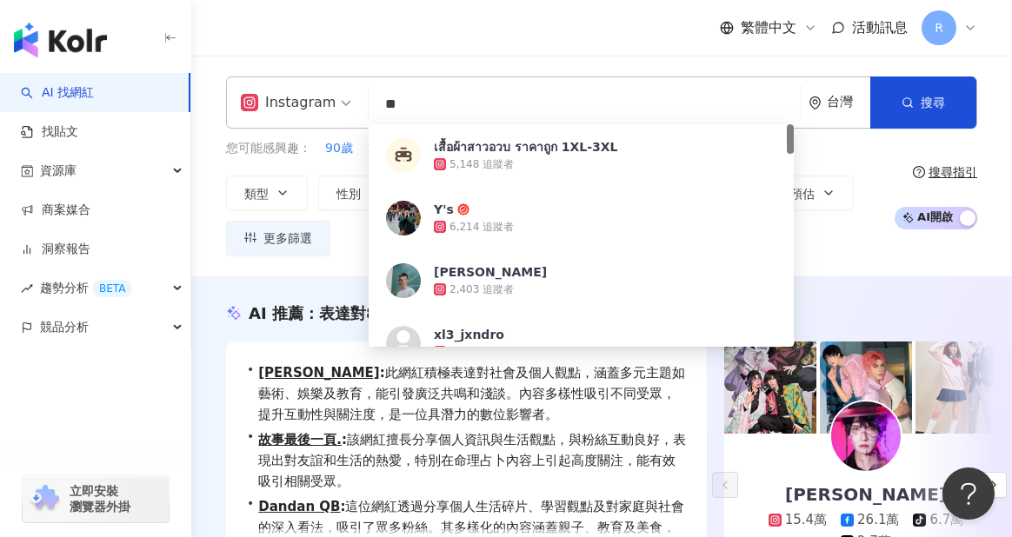
type input "*"
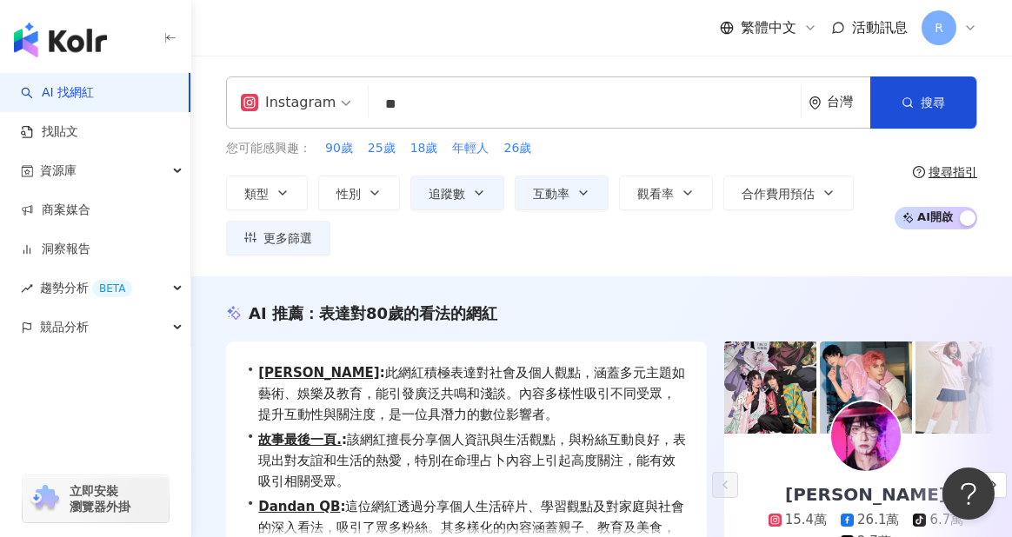
type input "*"
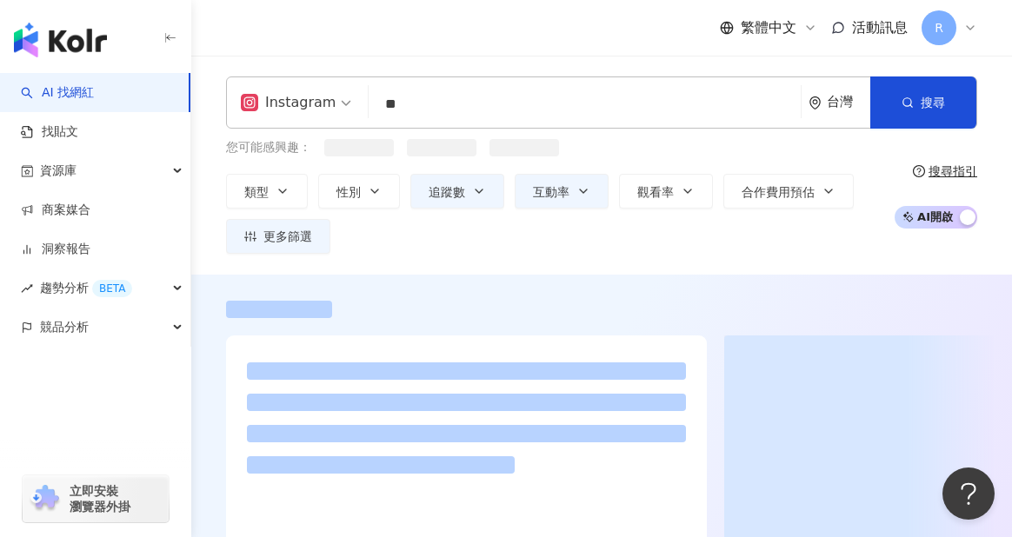
type input "*"
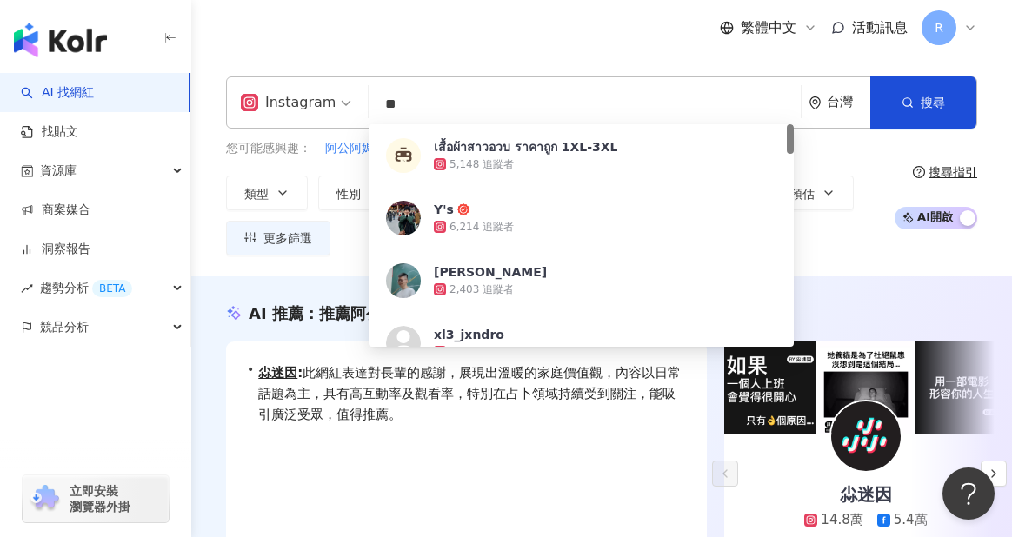
type input "*"
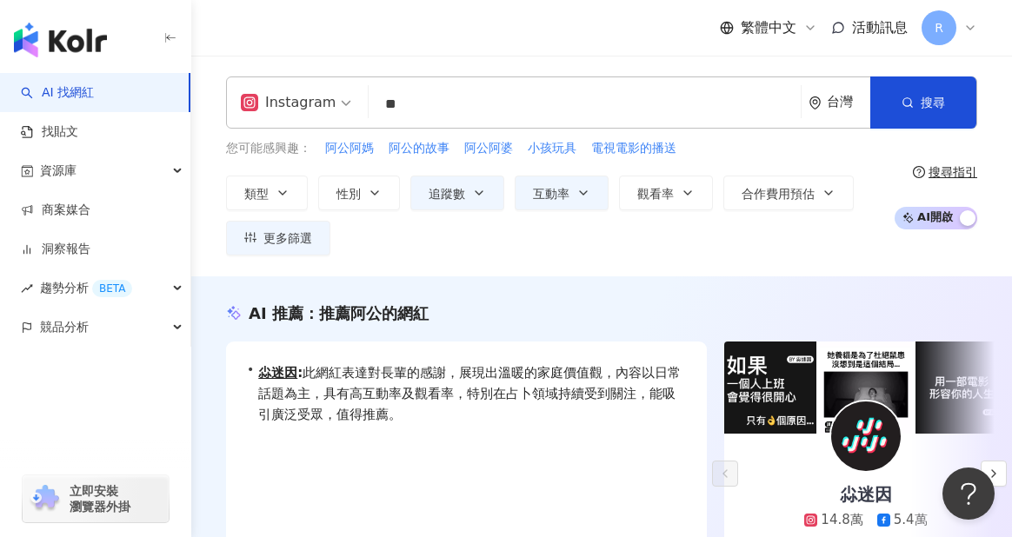
type input "*"
type input "**"
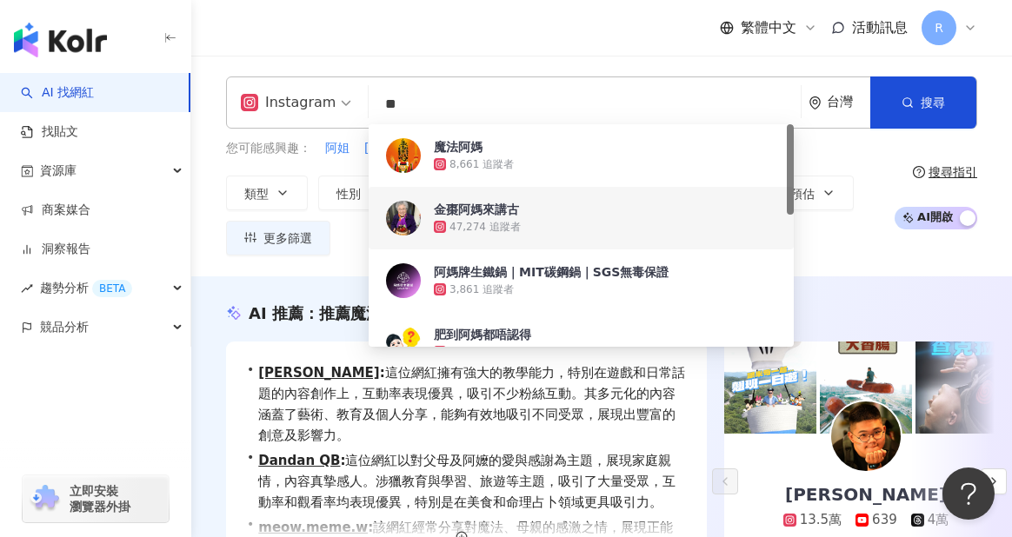
click at [342, 235] on div "類型 性別 追蹤數 互動率 觀看率 合作費用預估 更多篩選 * % - % 不限 5% 以下 5%~20% 20% 以上 ****** - ****** 不限…" at bounding box center [555, 216] width 659 height 80
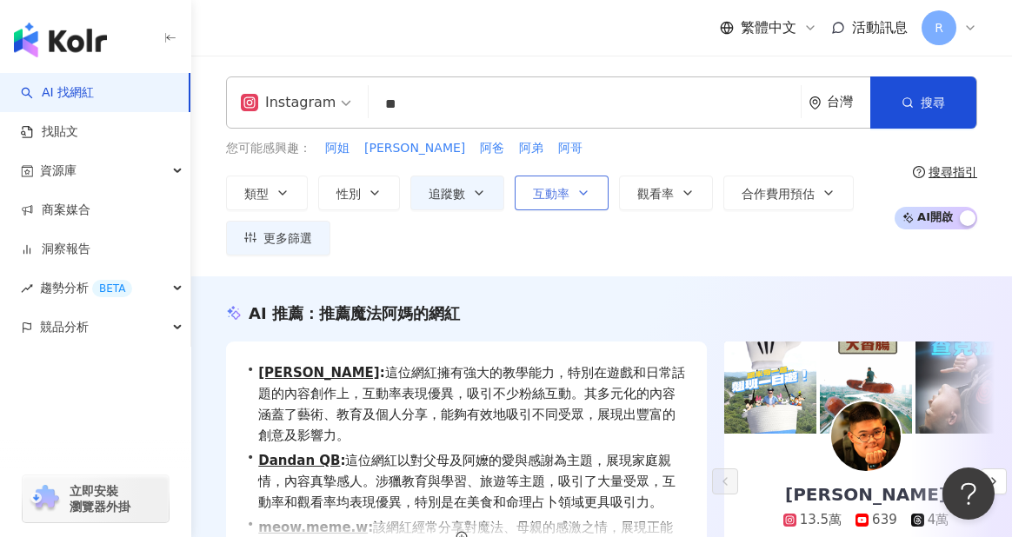
click at [546, 187] on span "互動率" at bounding box center [551, 194] width 37 height 14
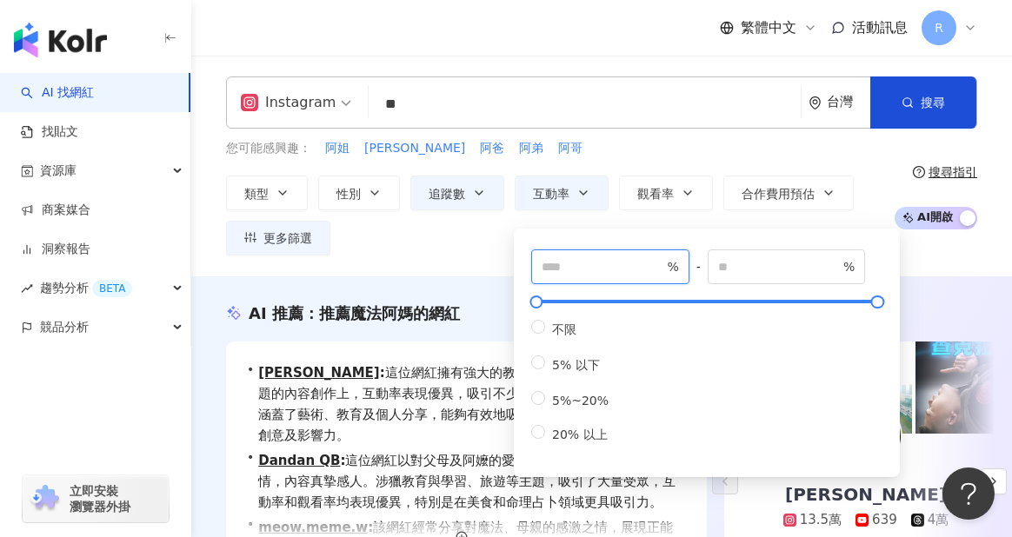
drag, startPoint x: 598, startPoint y: 272, endPoint x: 450, endPoint y: 272, distance: 148.7
click at [450, 272] on div "Instagram ** 台灣 搜尋 664cfeb5-4cd9-4d0b-9d93-30f902d077cd a7f85814-acba-4cdf-9dfd…" at bounding box center [601, 166] width 821 height 221
type input "*"
click at [438, 262] on div "Instagram ** 台灣 搜尋 664cfeb5-4cd9-4d0b-9d93-30f902d077cd a7f85814-acba-4cdf-9dfd…" at bounding box center [601, 166] width 821 height 221
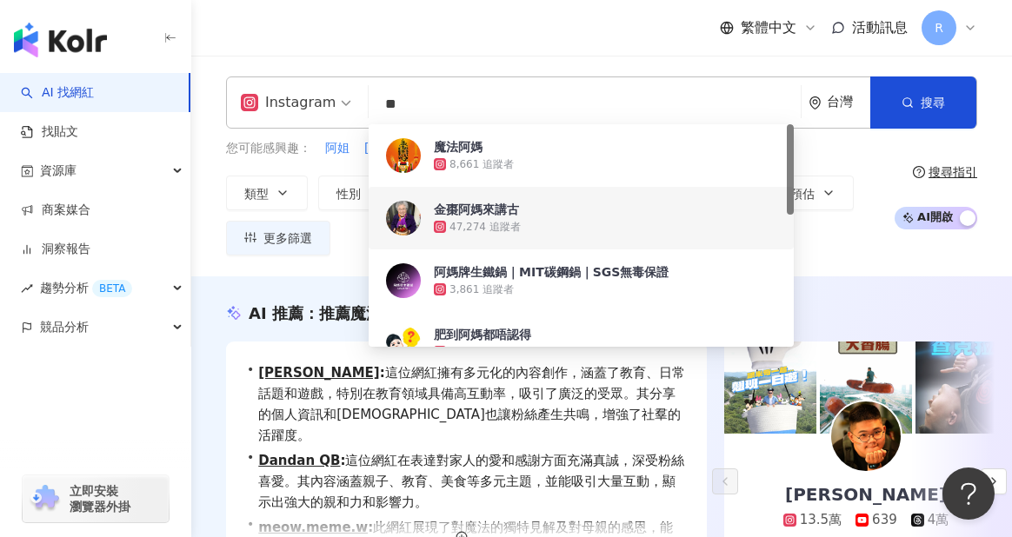
drag, startPoint x: 421, startPoint y: 103, endPoint x: 329, endPoint y: 94, distance: 92.7
click at [329, 94] on div "Instagram ** 台灣 搜尋 664cfeb5-4cd9-4d0b-9d93-30f902d077cd a7f85814-acba-4cdf-9dfd…" at bounding box center [601, 103] width 751 height 52
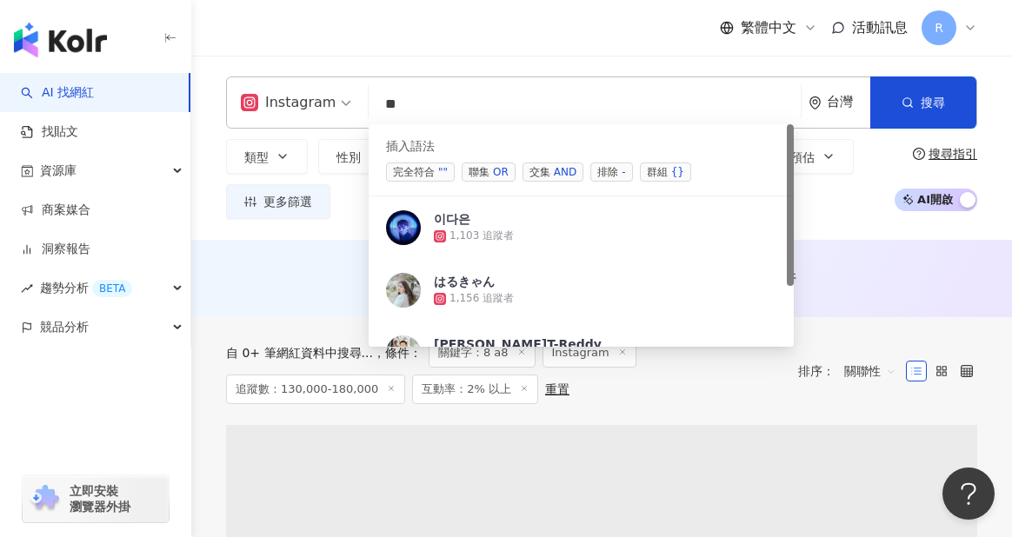
type input "*"
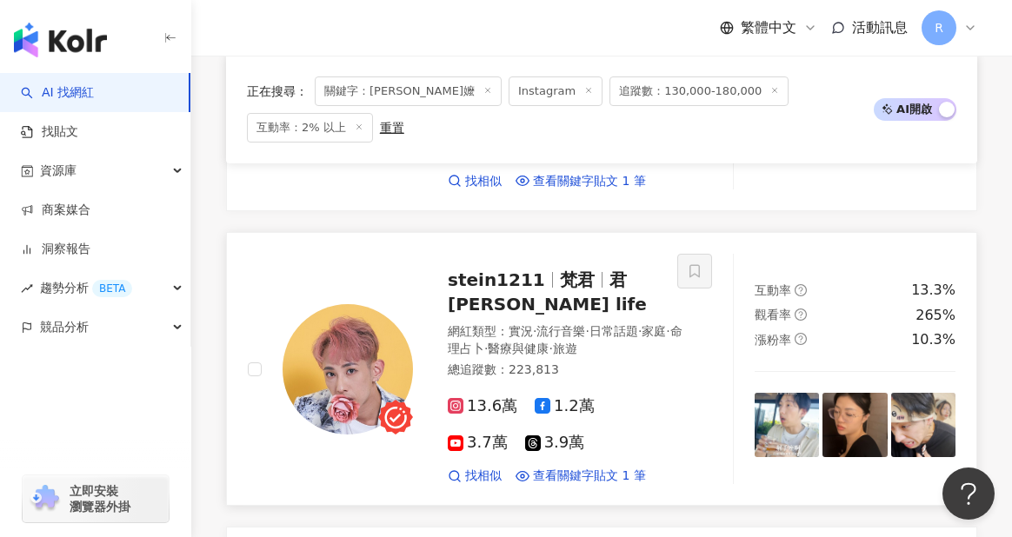
scroll to position [2992, 0]
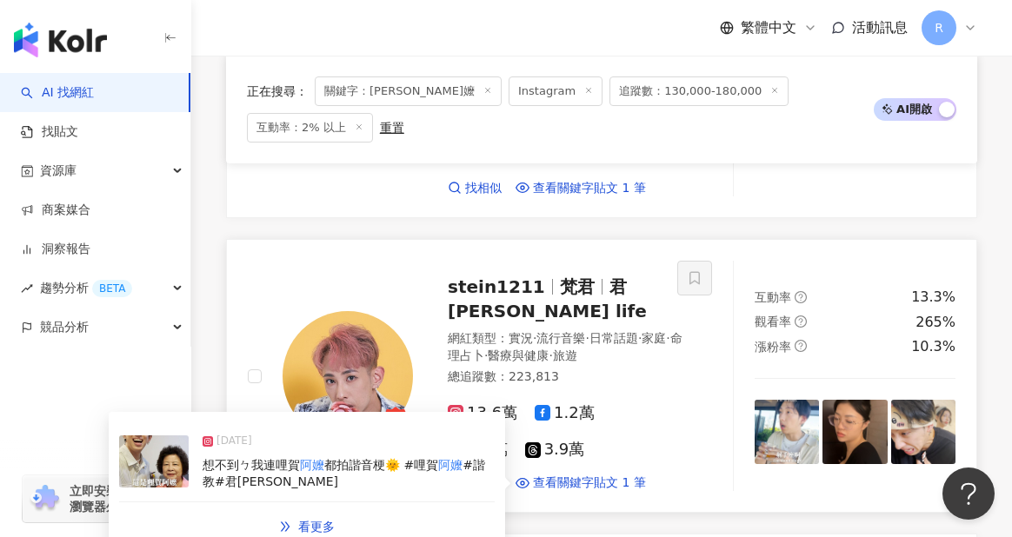
click at [303, 457] on div "想不到ㄅ我連哩賀 阿嬤 都拍諧音梗🌞 #哩賀 阿嬤 #諧教#君城武" at bounding box center [349, 474] width 292 height 34
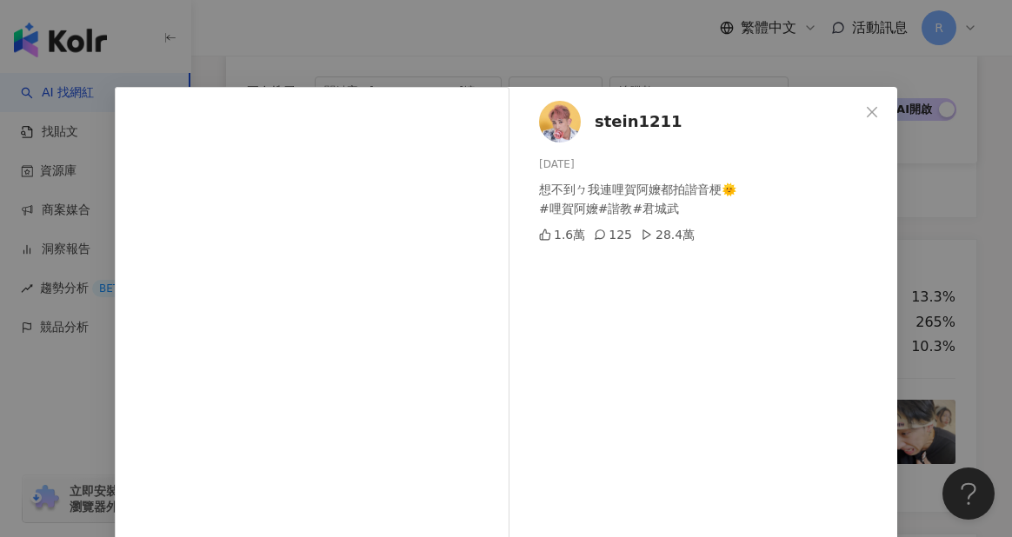
click at [931, 336] on div "stein1211 [DATE] 想不到ㄅ我連哩賀阿嬤都拍諧音梗🌞 #哩賀阿嬤#諧教#[GEOGRAPHIC_DATA] 1.6萬 125 28.4萬 查看原…" at bounding box center [506, 268] width 1012 height 537
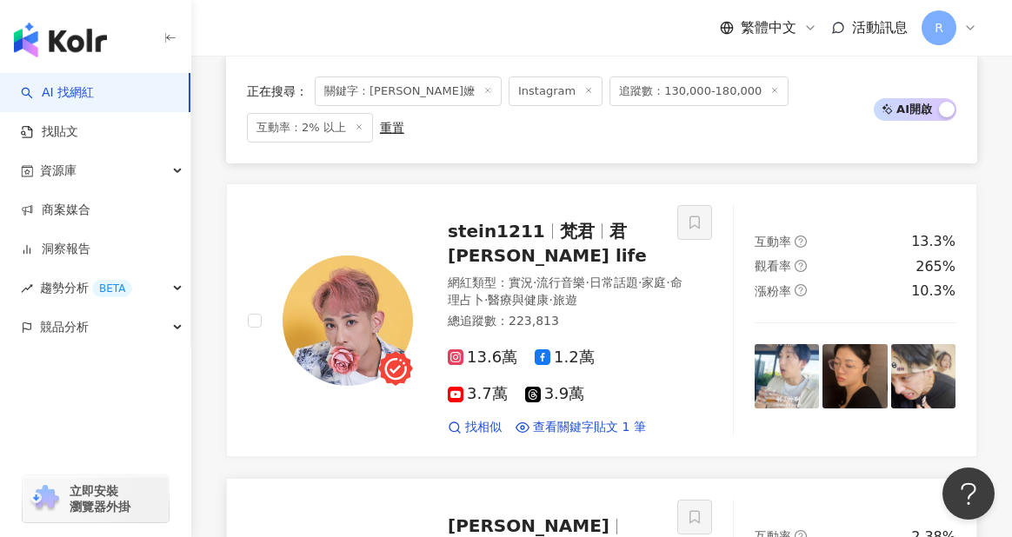
scroll to position [3262, 0]
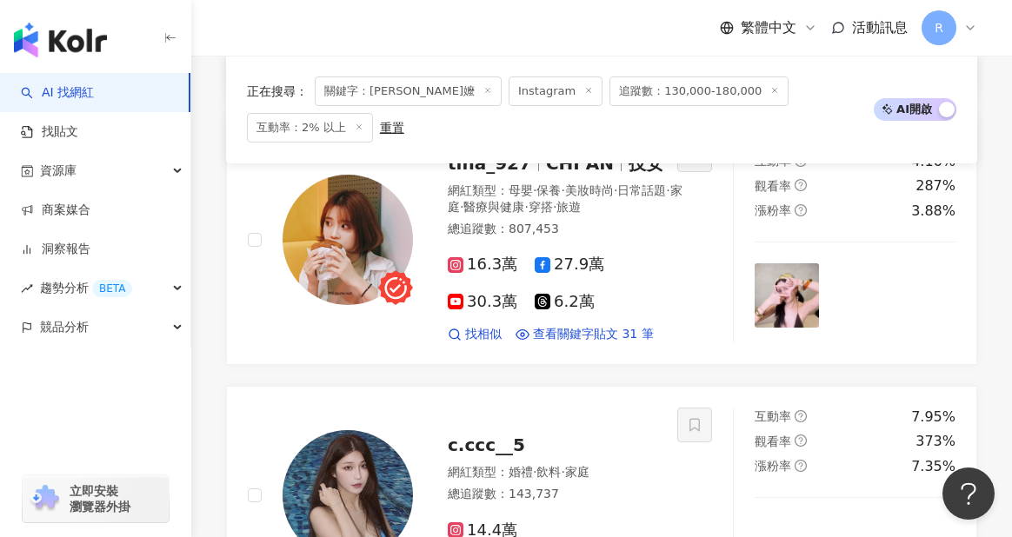
scroll to position [3073, 0]
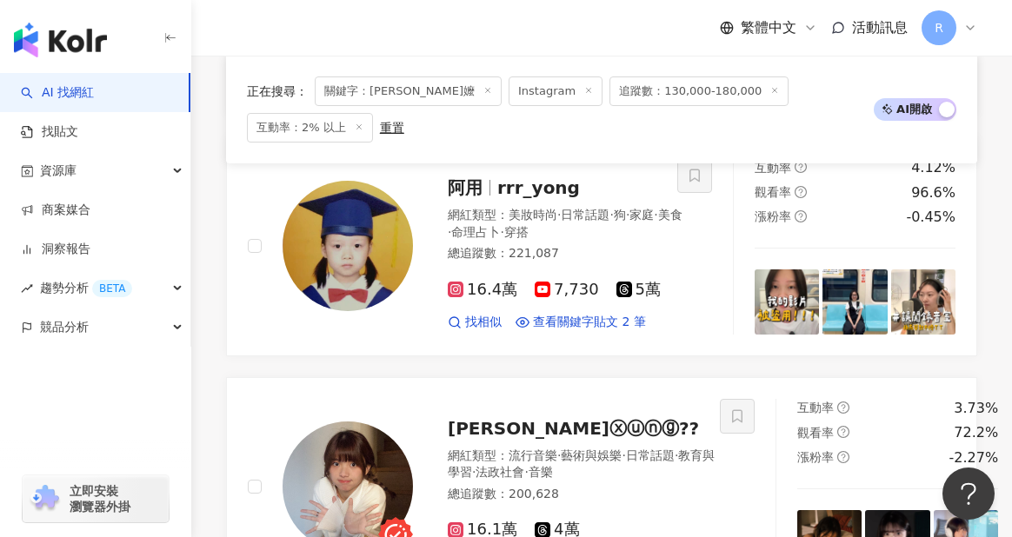
scroll to position [2536, 0]
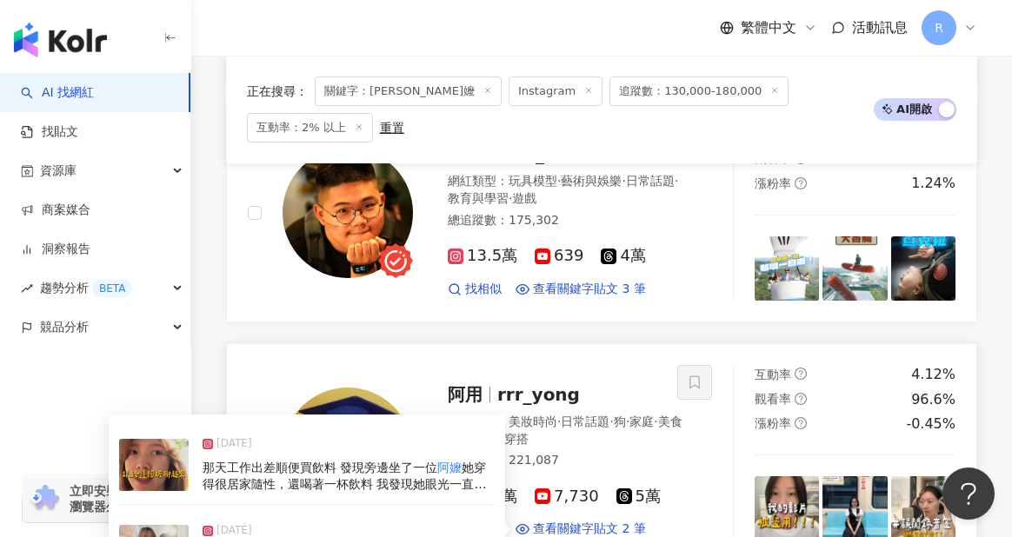
click at [424, 523] on div "[DATE]" at bounding box center [349, 535] width 292 height 24
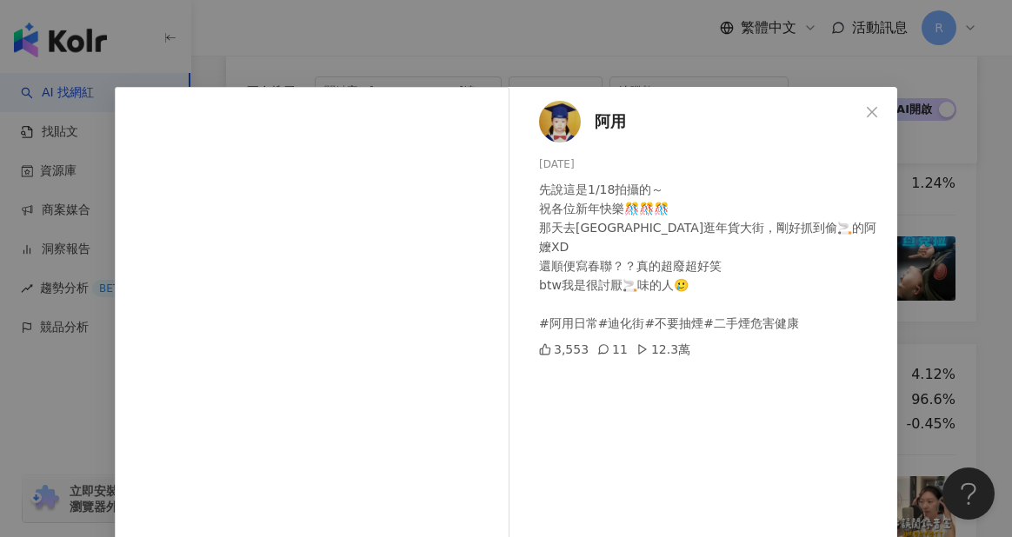
click at [937, 283] on div "阿用 [DATE] 先說這是1/18拍攝的～ 祝各位新年快樂🎊🎊🎊 那天去[GEOGRAPHIC_DATA]逛年貨大街，剛好抓到偷🚬的阿嬤XD 還順便寫春聯？…" at bounding box center [506, 268] width 1012 height 537
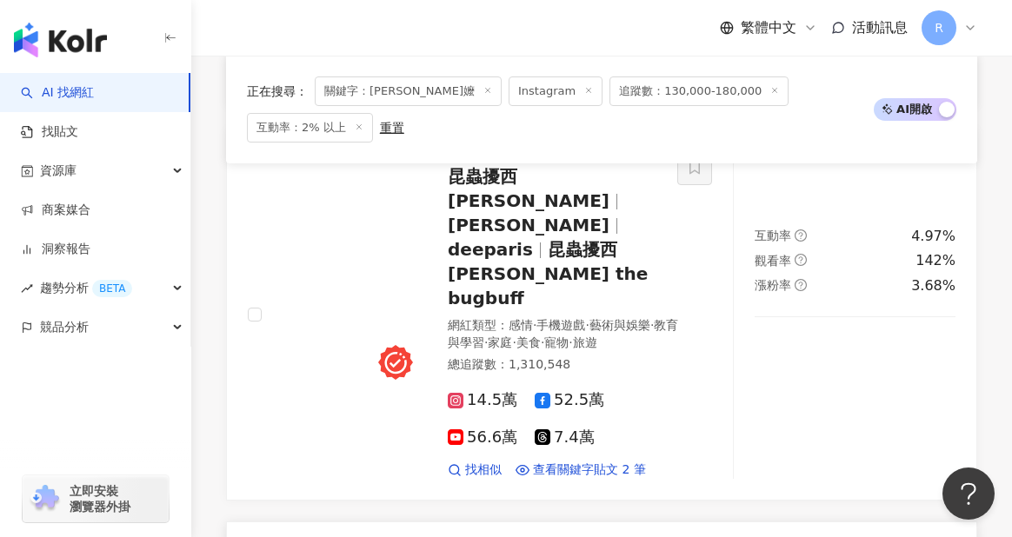
scroll to position [2044, 0]
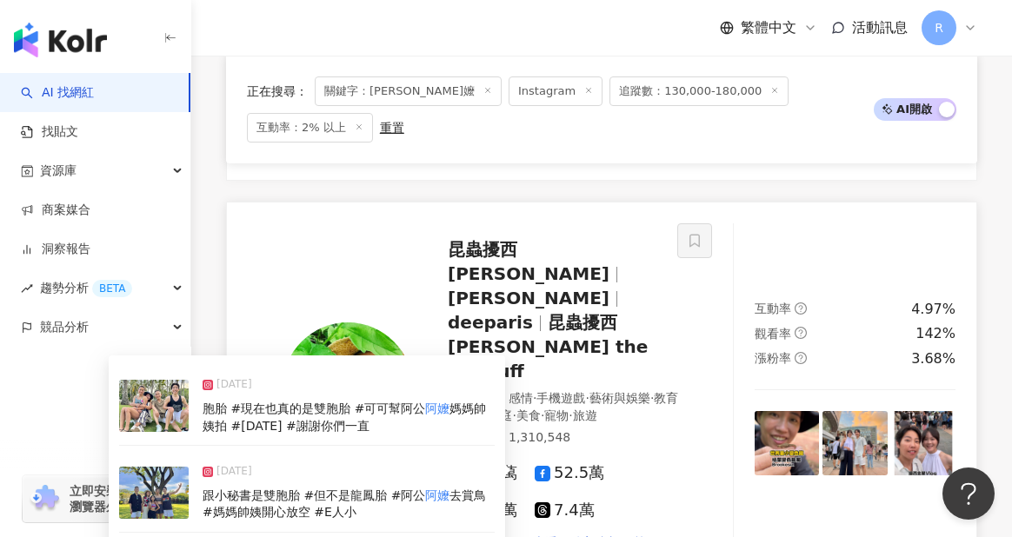
click at [365, 402] on span "胞胎 #現在也真的是雙胞胎 #可可幫阿公" at bounding box center [314, 409] width 223 height 14
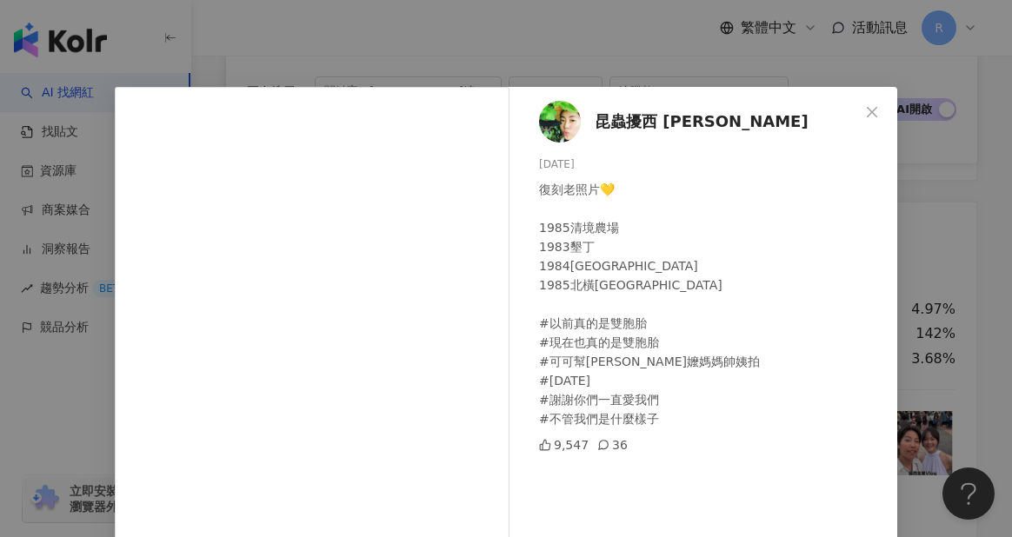
click at [923, 341] on div "昆蟲擾西 [PERSON_NAME] [DATE] 復刻老照片💛 1985清境農場 1983墾丁 1984[GEOGRAPHIC_DATA] 1985北橫[G…" at bounding box center [506, 268] width 1012 height 537
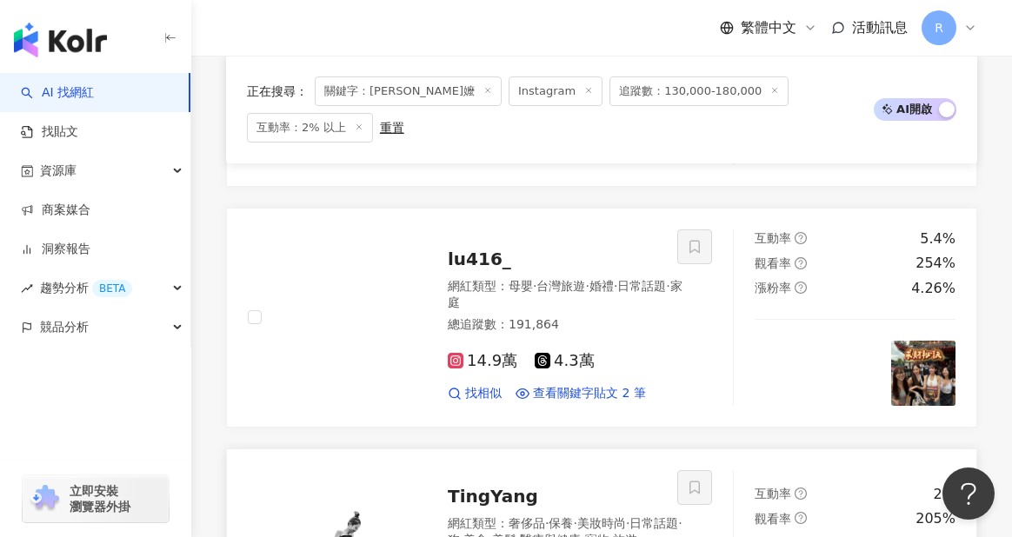
scroll to position [1287, 0]
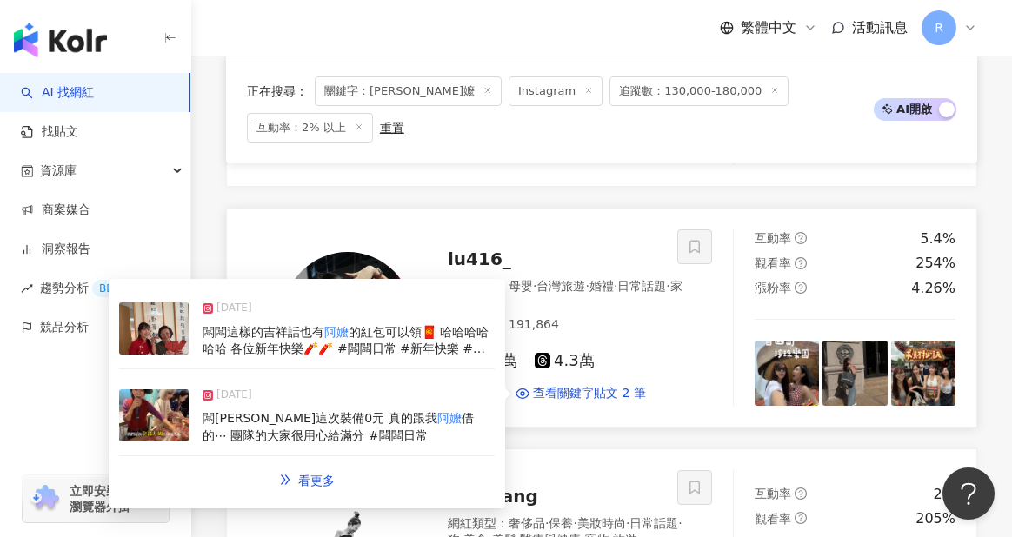
click at [309, 325] on span "的紅包可以領🧧 哈哈哈哈哈哈 各位新年快樂🧨🧨 #闆闆日常 #新年快樂 #過年" at bounding box center [346, 349] width 286 height 48
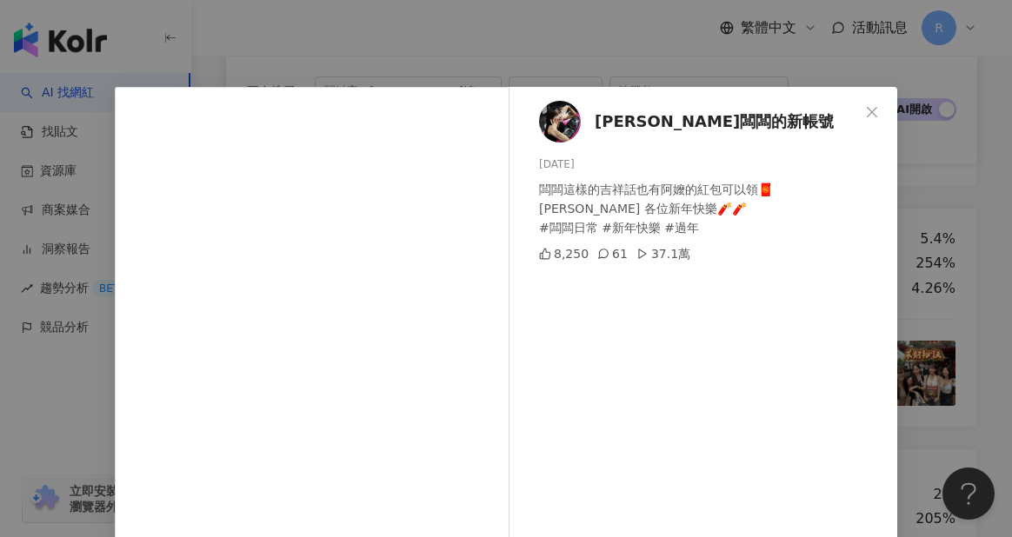
click at [927, 290] on div "Lulu闆闆的新帳號 [DATE] 闆闆這樣的吉祥話也有阿嬤的紅包可以領🧧 [PERSON_NAME]新年快樂🧨🧨 #闆闆日常 #新年快樂 #過年 8,250…" at bounding box center [506, 268] width 1012 height 537
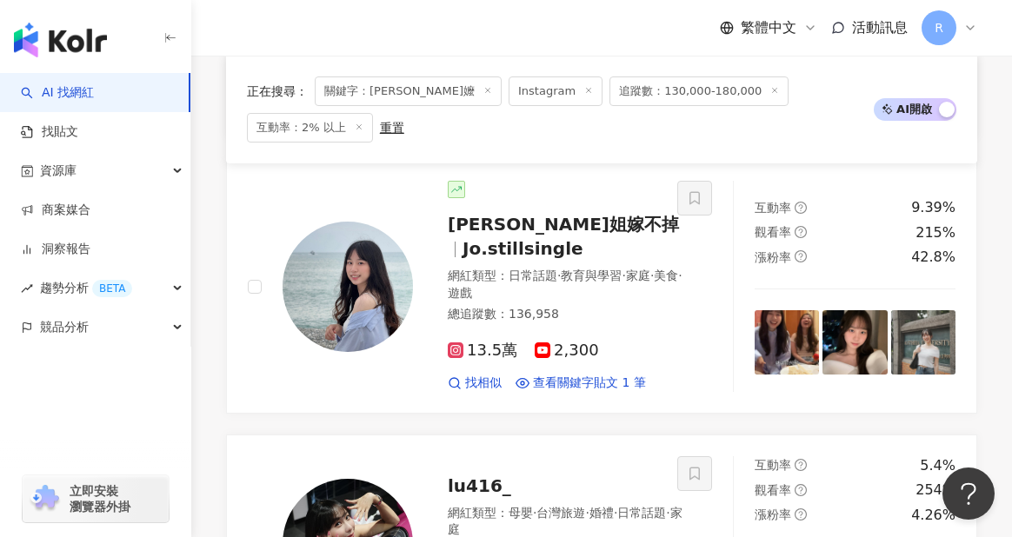
scroll to position [1061, 0]
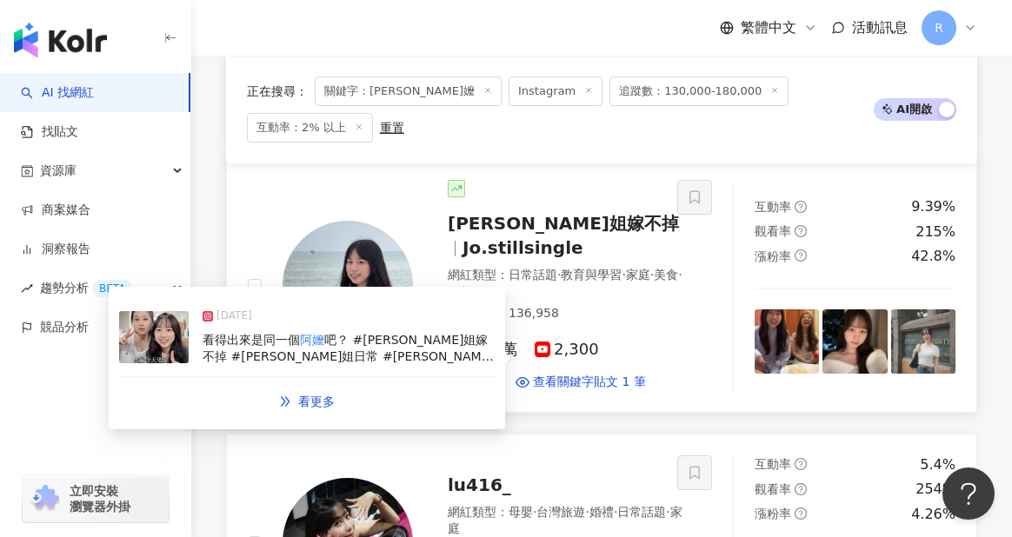
click at [403, 332] on div "看得出來是同一個 阿嬤 吧？ #[PERSON_NAME]姐嫁不掉 #[PERSON_NAME]姐日常 #[PERSON_NAME]姐一家" at bounding box center [349, 349] width 292 height 34
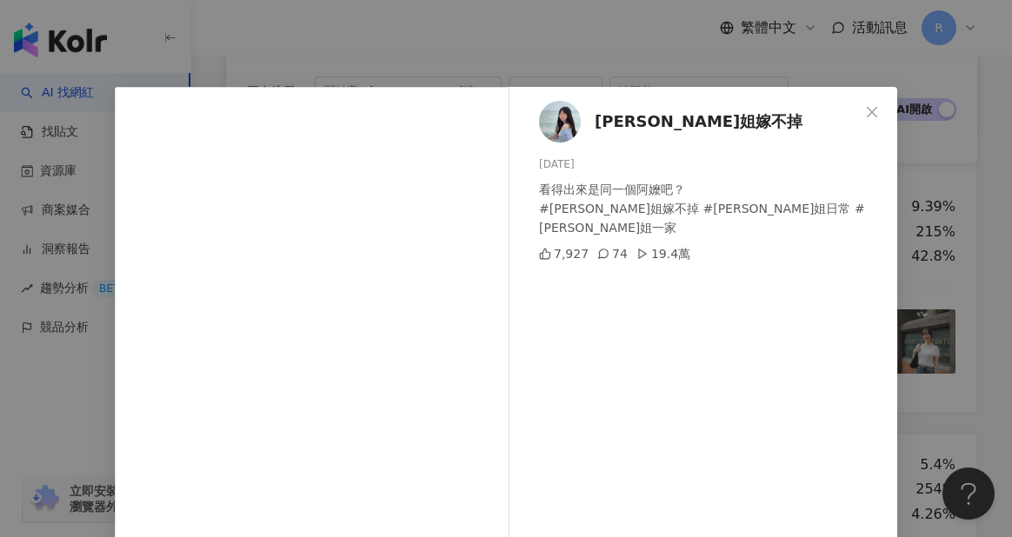
click at [921, 294] on div "[PERSON_NAME]姐嫁不掉 [DATE] 看得出來是同一個阿嬤吧？ #[PERSON_NAME]姐嫁不掉 #[PERSON_NAME]姐日常 #[PE…" at bounding box center [506, 268] width 1012 height 537
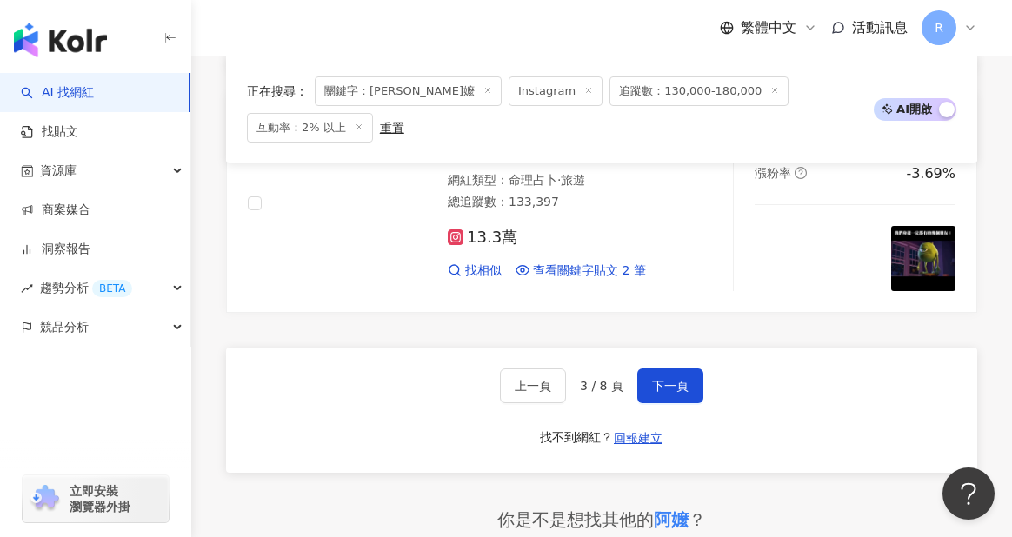
scroll to position [3131, 0]
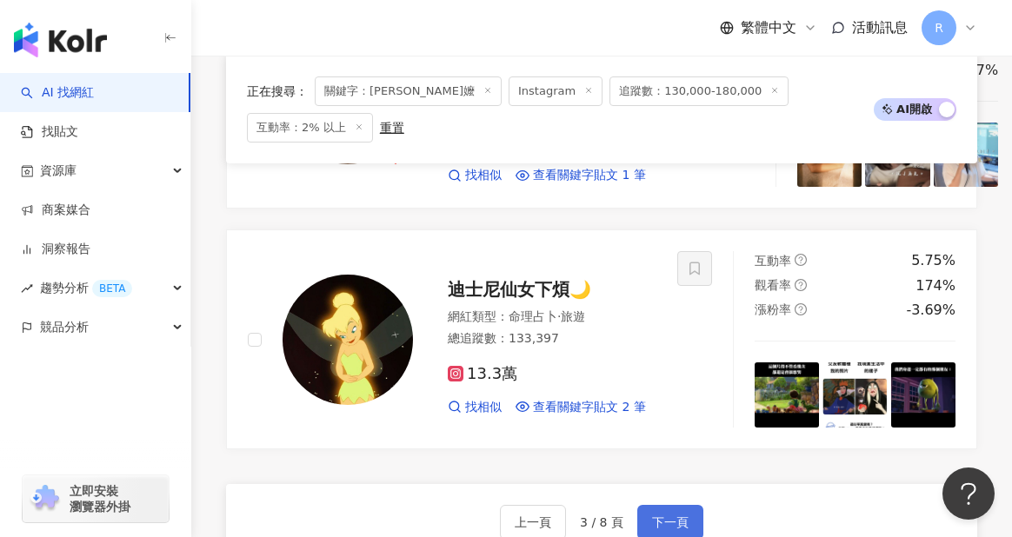
click at [666, 516] on span "下一頁" at bounding box center [670, 523] width 37 height 14
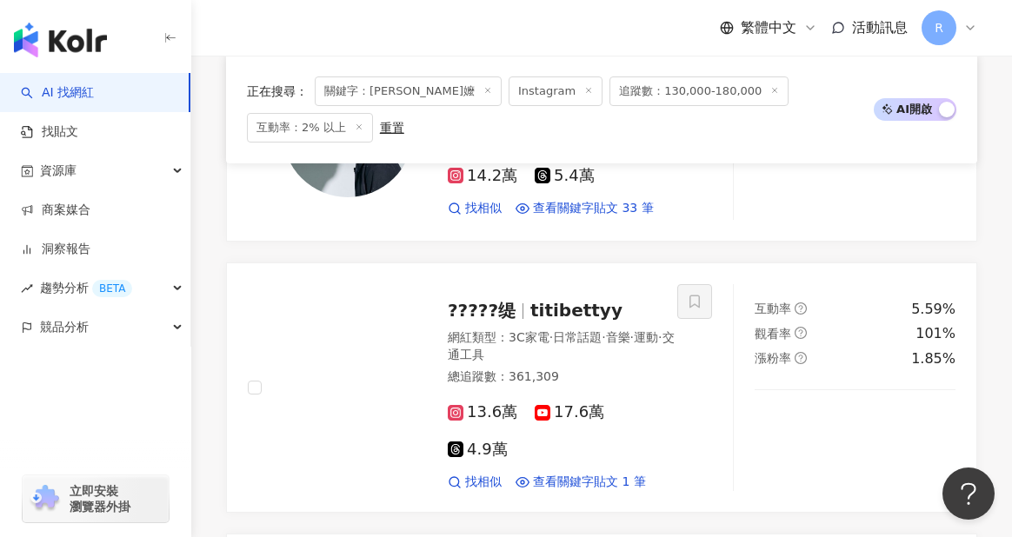
scroll to position [1588, 0]
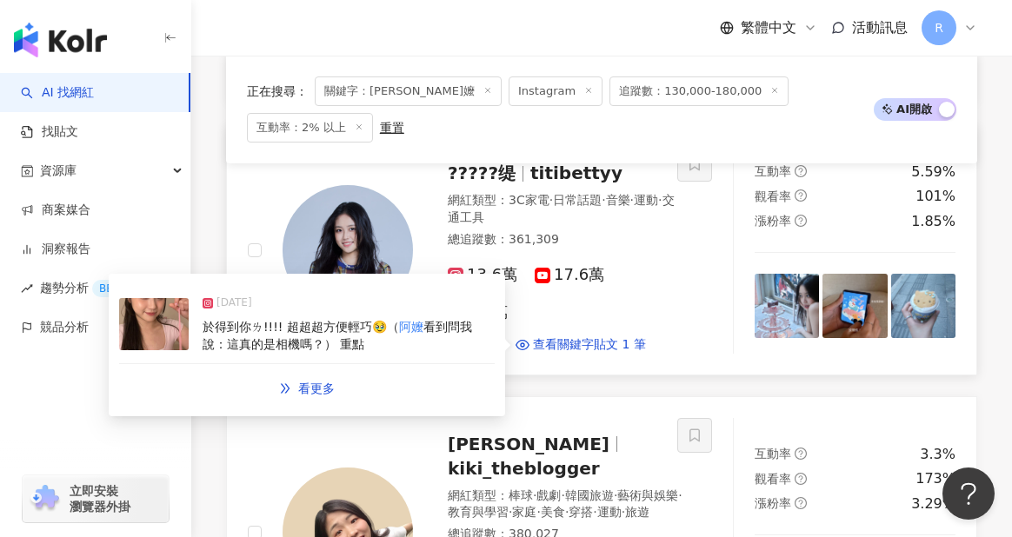
click at [372, 319] on div "於得到你ㄌ!!!! 超超超方便輕巧🥹（ 阿嬤 看到問我說：這真的是相機嗎？） 重點" at bounding box center [349, 336] width 292 height 34
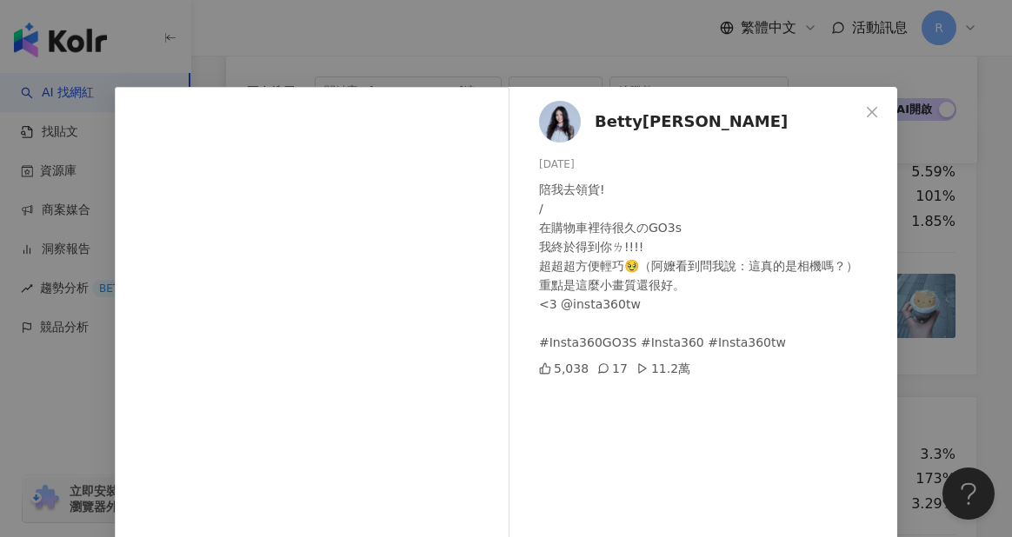
click at [904, 264] on div "𝗕𝗲𝘁𝘁𝘆缇 [DATE] 陪我去領貨! / 在購物車裡待很久のGO3s 我終於得到你ㄌ!!!! 超超超方便輕巧🥹（阿嬤看到問我說：這真的是相機嗎？） 重點是…" at bounding box center [506, 268] width 1012 height 537
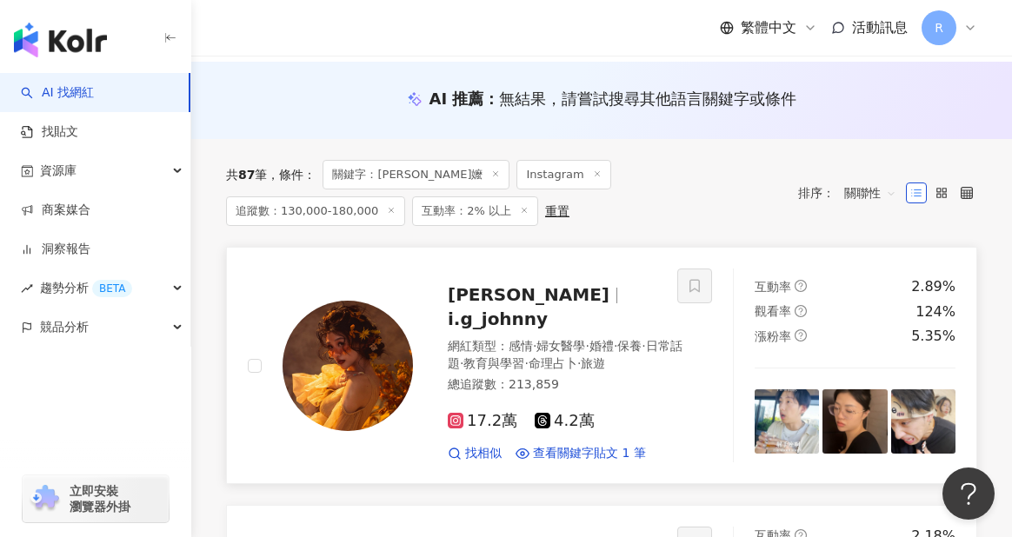
scroll to position [217, 0]
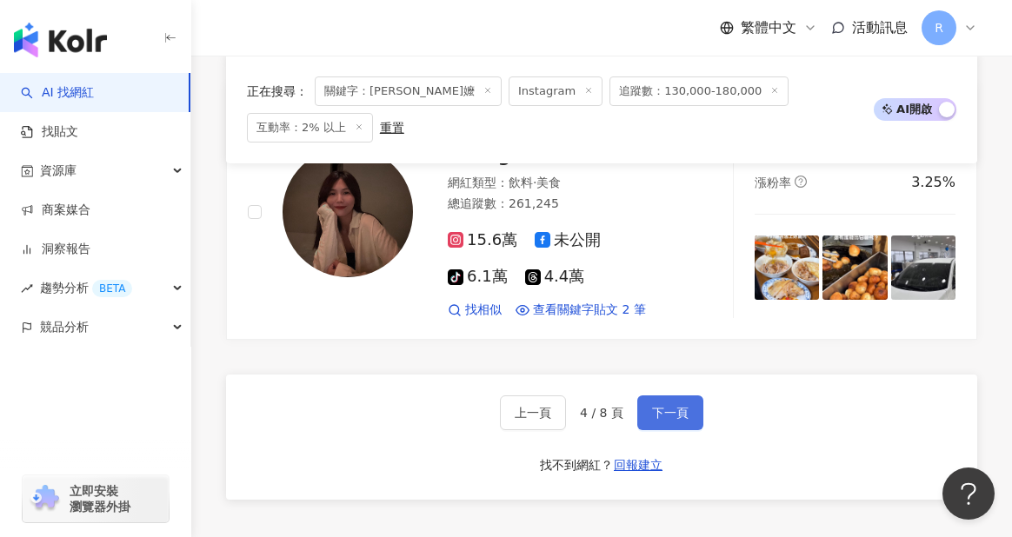
click at [639, 396] on button "下一頁" at bounding box center [670, 413] width 66 height 35
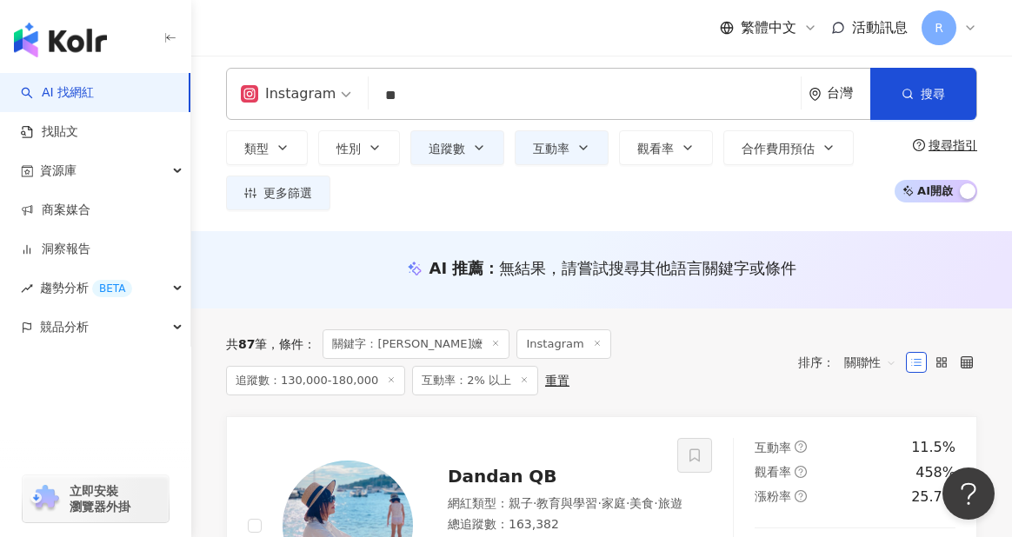
scroll to position [0, 0]
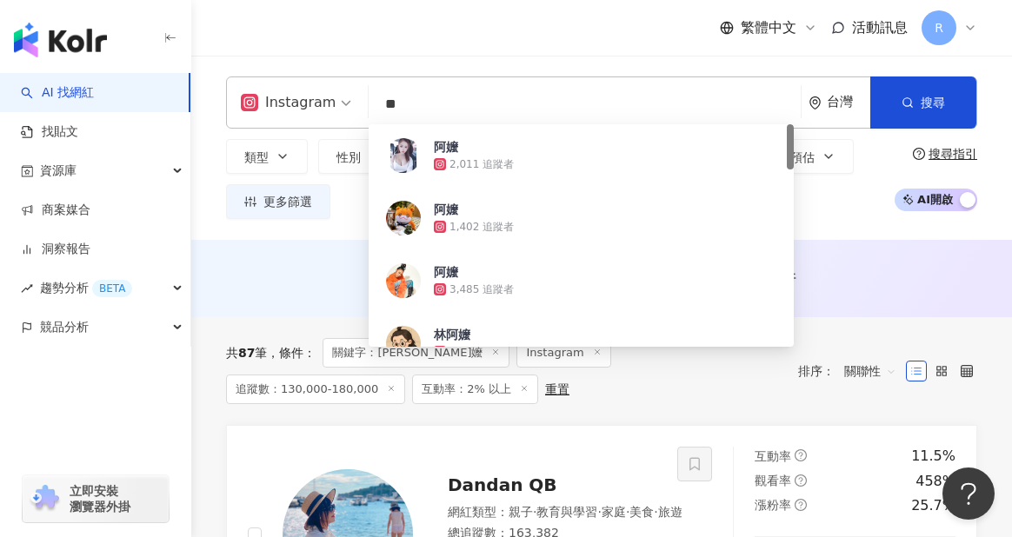
drag, startPoint x: 460, startPoint y: 102, endPoint x: 98, endPoint y: 97, distance: 361.8
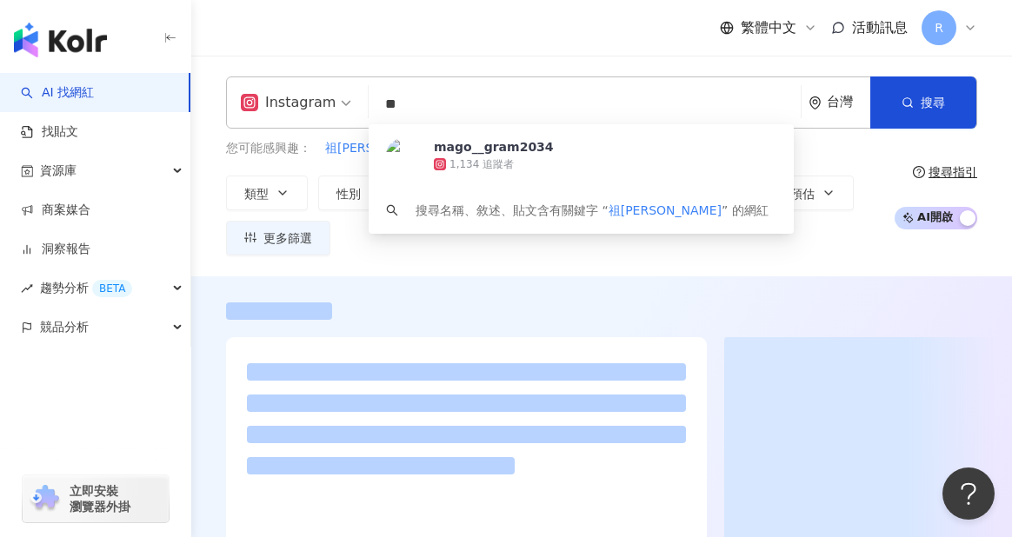
click at [473, 57] on div "Instagram ** 台灣 搜尋 [URL][DOMAIN_NAME] mago__gram2034 1,134 追蹤者 搜尋名稱、敘述、貼文含有關鍵字 …" at bounding box center [601, 166] width 821 height 221
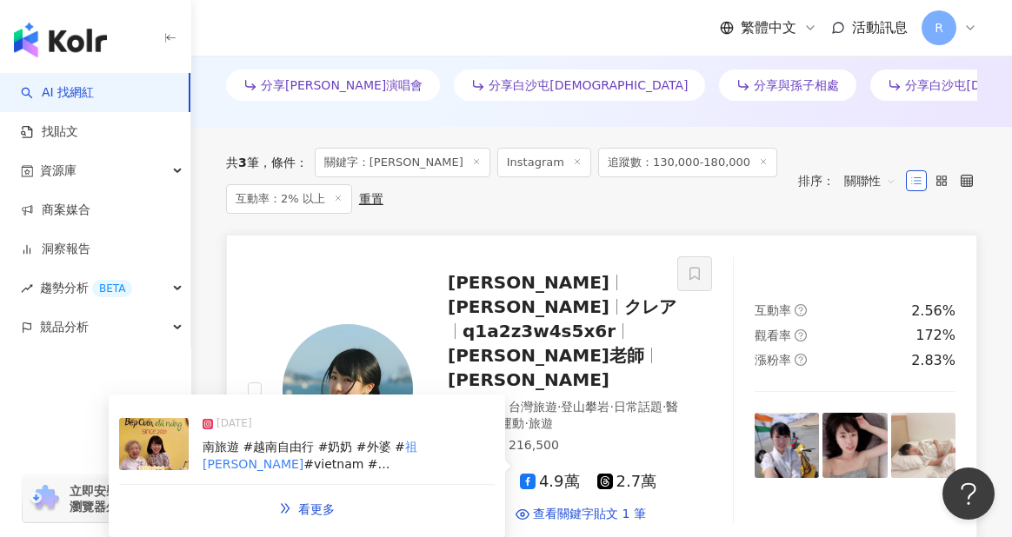
scroll to position [579, 0]
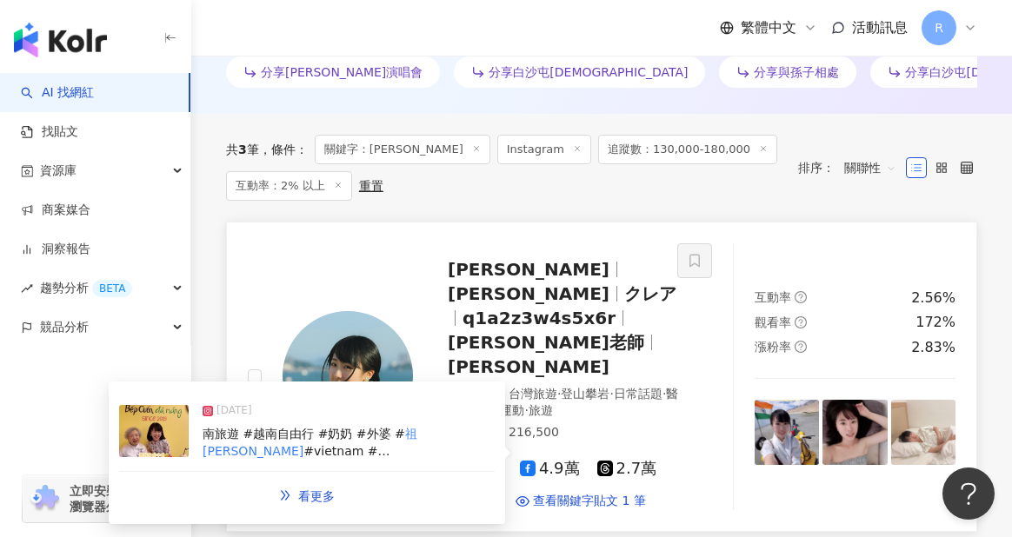
click at [308, 398] on div "[DATE] 南旅遊 #越南自由行 #奶奶 #外婆 # 祖孫 #vietnam #[GEOGRAPHIC_DATA]" at bounding box center [307, 432] width 376 height 80
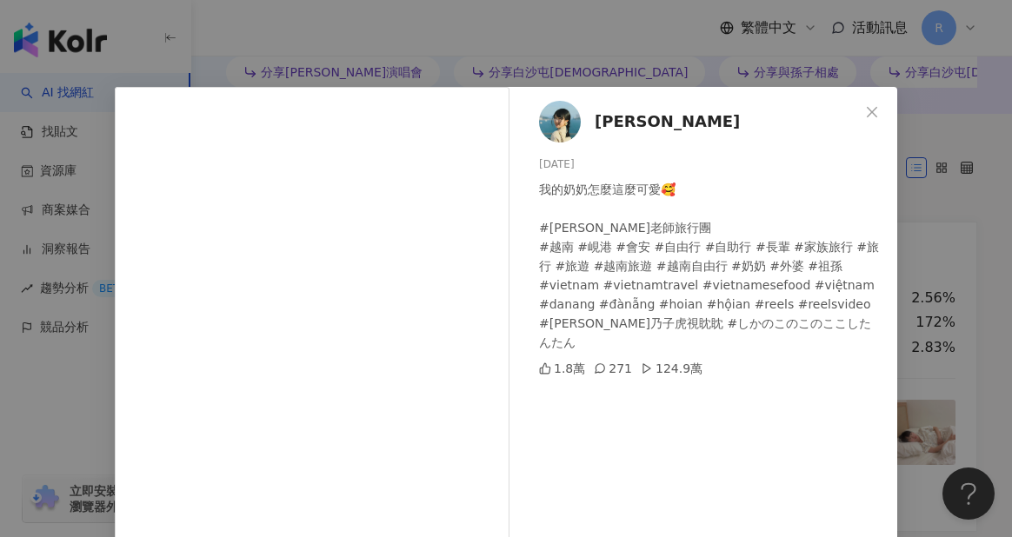
click at [936, 388] on div "[PERSON_NAME][DATE] 我的奶奶怎麼這麼可愛🥰 #[PERSON_NAME]老師旅行團 #[GEOGRAPHIC_DATA] #會安 #自由行…" at bounding box center [506, 268] width 1012 height 537
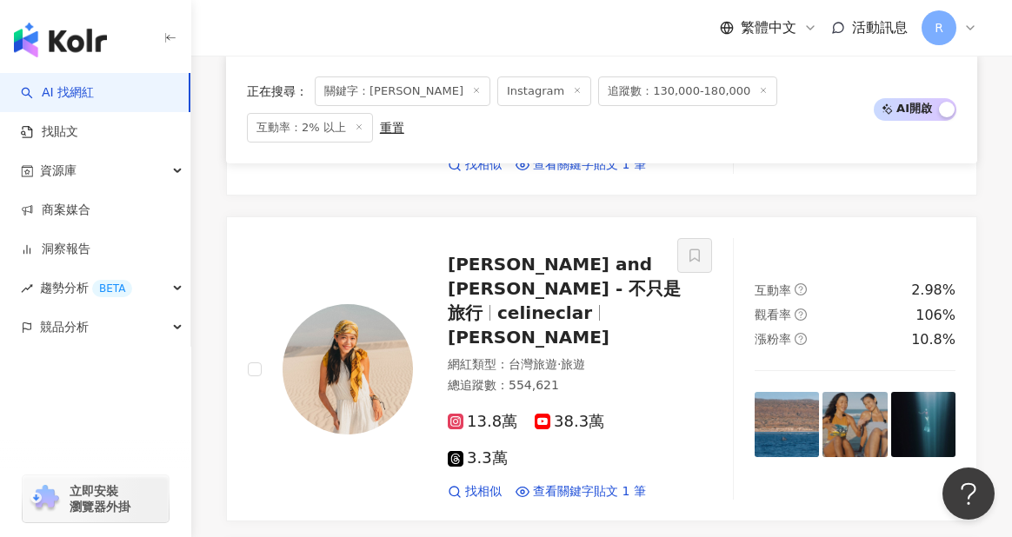
scroll to position [924, 0]
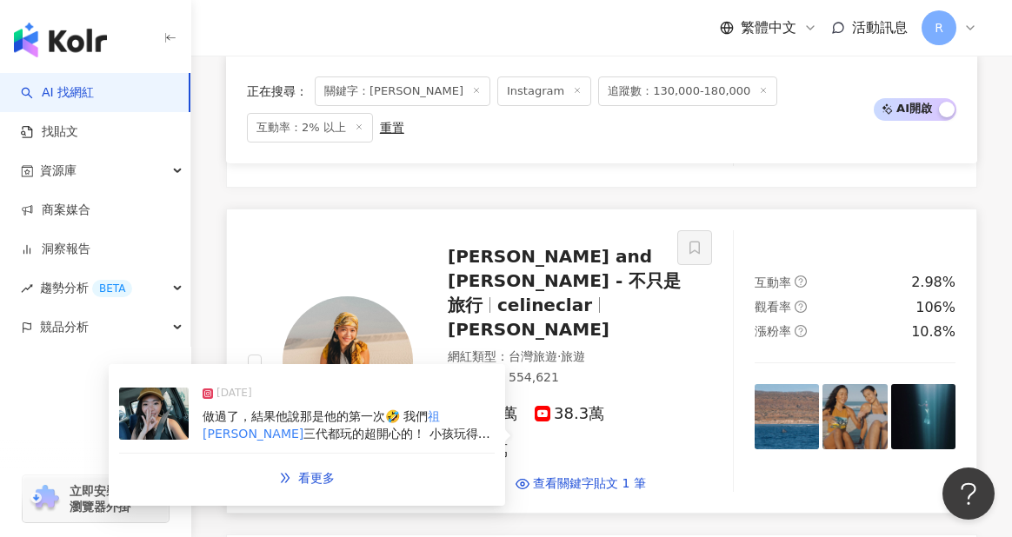
click at [376, 410] on span "做過了，結果他說那是他的第一次🤣 我們" at bounding box center [315, 417] width 225 height 14
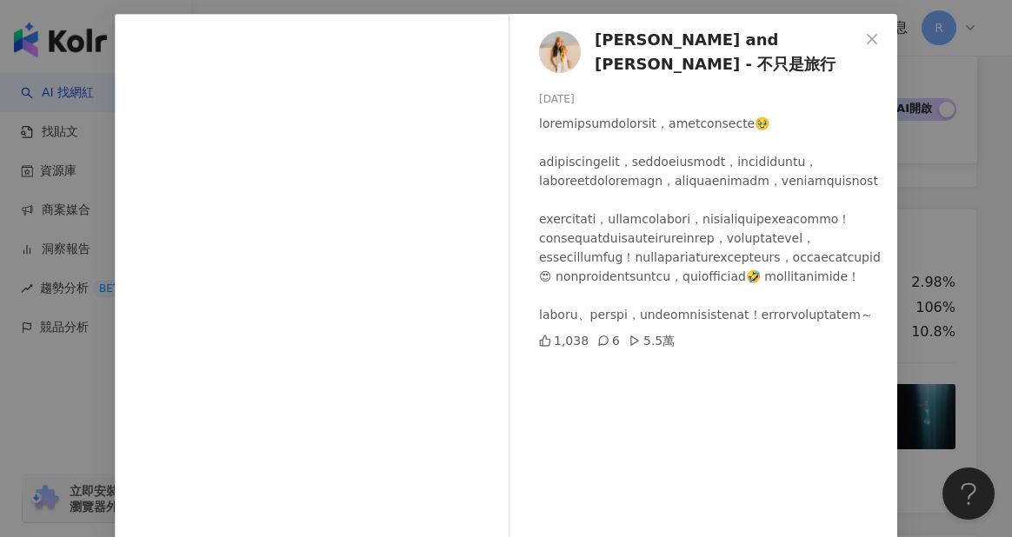
scroll to position [243, 0]
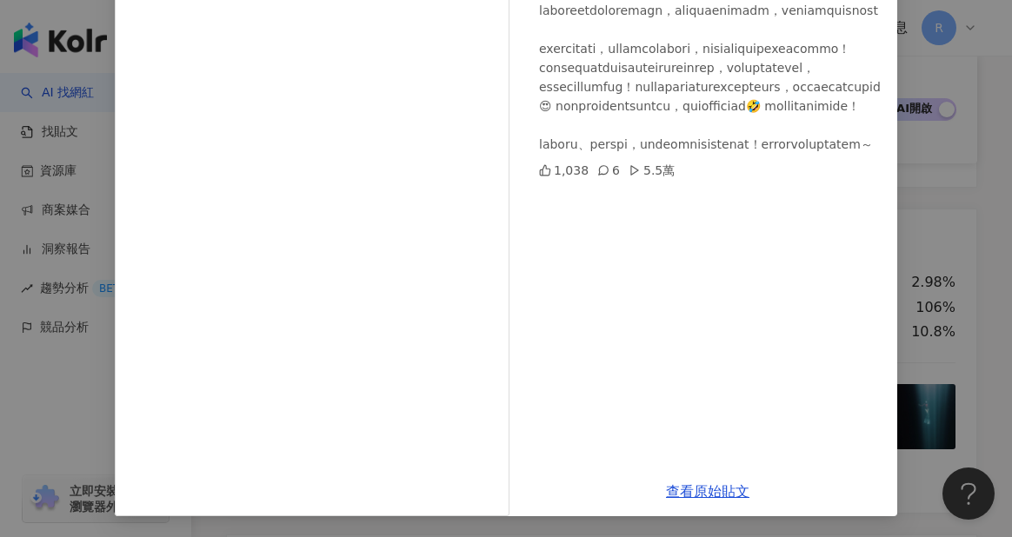
click at [931, 322] on div "[PERSON_NAME] and [PERSON_NAME] - 不只是旅行 [DATE] 1,038 6 5.5萬 查看原始貼文" at bounding box center [506, 268] width 1012 height 537
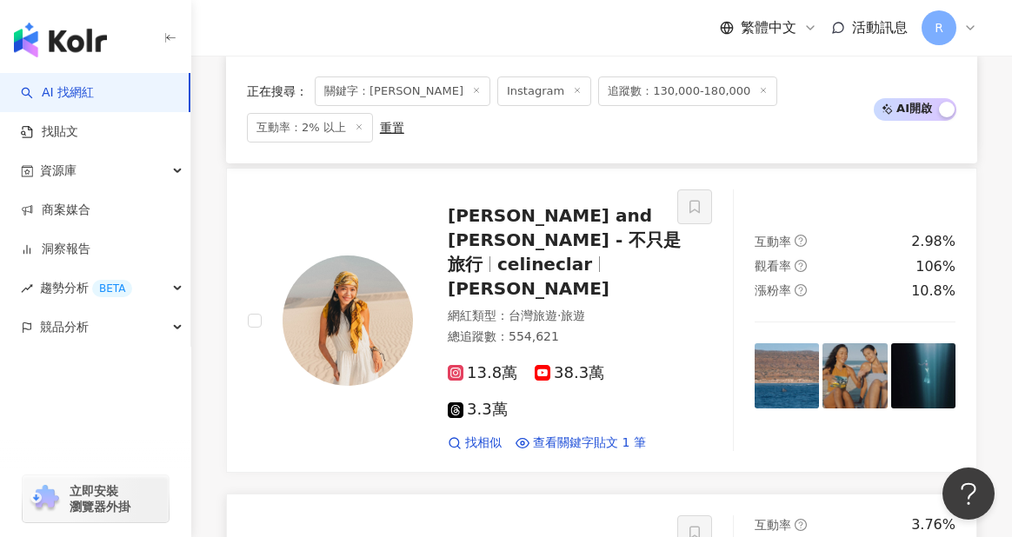
scroll to position [1157, 0]
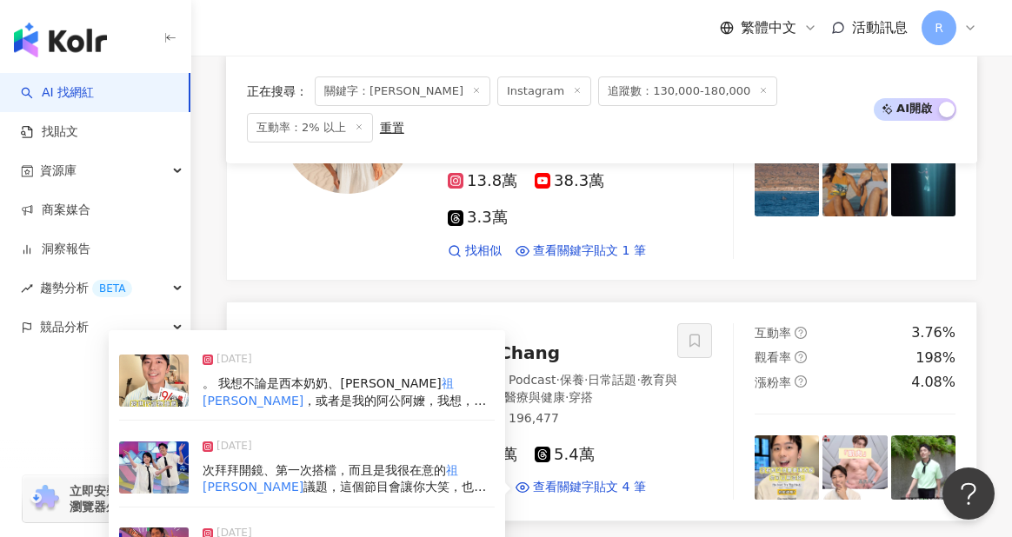
click at [325, 464] on span "次拜拜開鏡、第一次搭檔，而且是我很在意的" at bounding box center [324, 471] width 243 height 14
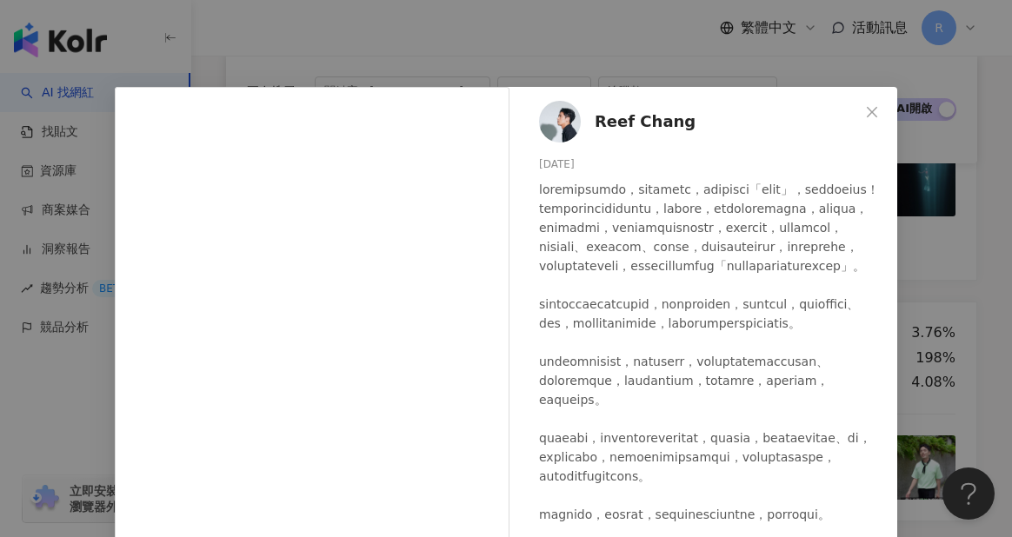
click at [922, 339] on div "Reef Chang [DATE] 1,289 16 查看原始貼文" at bounding box center [506, 268] width 1012 height 537
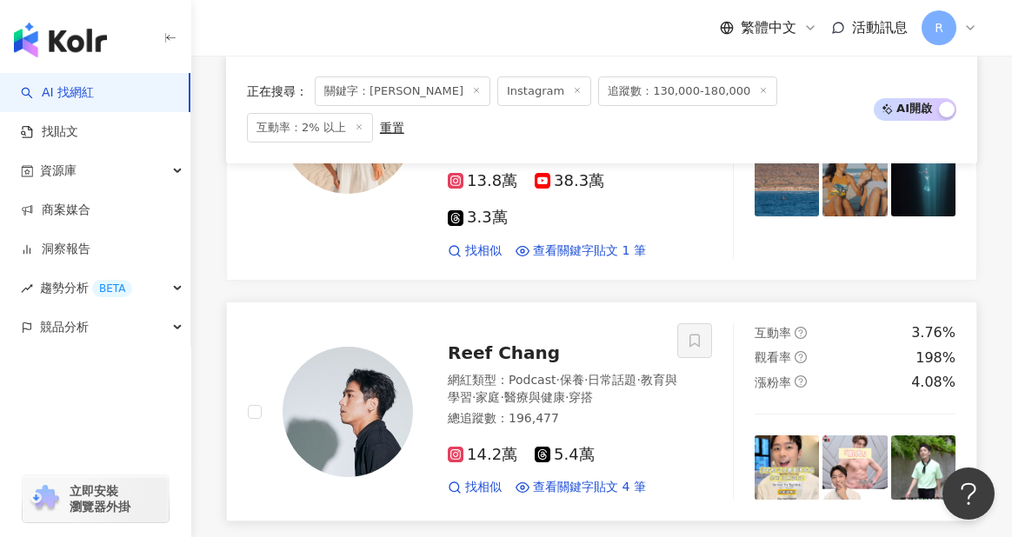
click at [792, 436] on img at bounding box center [787, 468] width 64 height 64
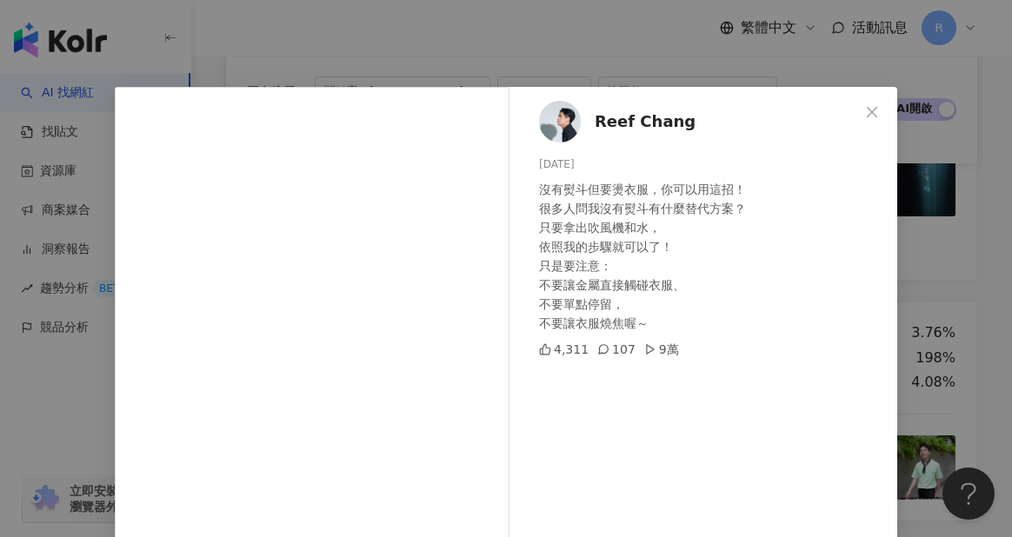
click at [943, 338] on div "Reef Chang [DATE] 沒有熨斗但要燙衣服，你可以用這招！ 很多人問我沒有熨斗有什麼替代方案？ 只要拿出吹風機和水， 依照我的步驟就可以了！ 只是…" at bounding box center [506, 268] width 1012 height 537
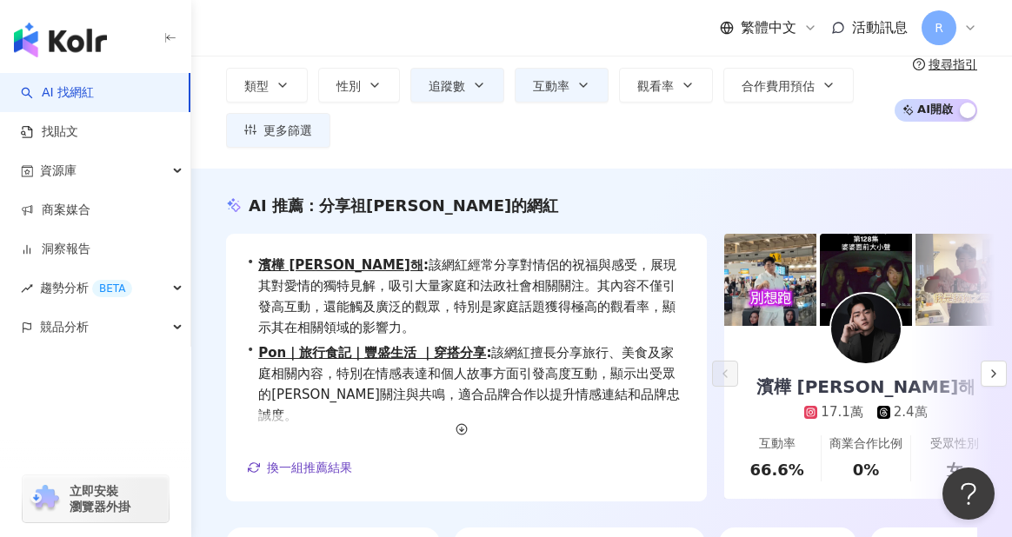
scroll to position [0, 0]
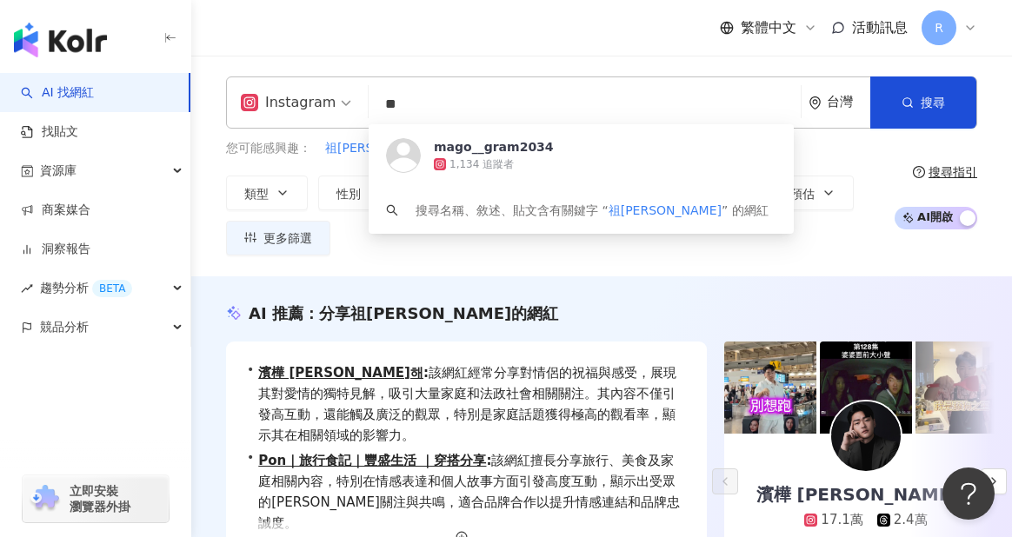
drag, startPoint x: 480, startPoint y: 107, endPoint x: 188, endPoint y: 91, distance: 292.6
click at [254, 93] on div "Instagram ** 台灣 搜尋 [URL][DOMAIN_NAME] mago__gram2034 1,134 追蹤者 搜尋名稱、敘述、貼文含有關鍵字 …" at bounding box center [601, 103] width 751 height 52
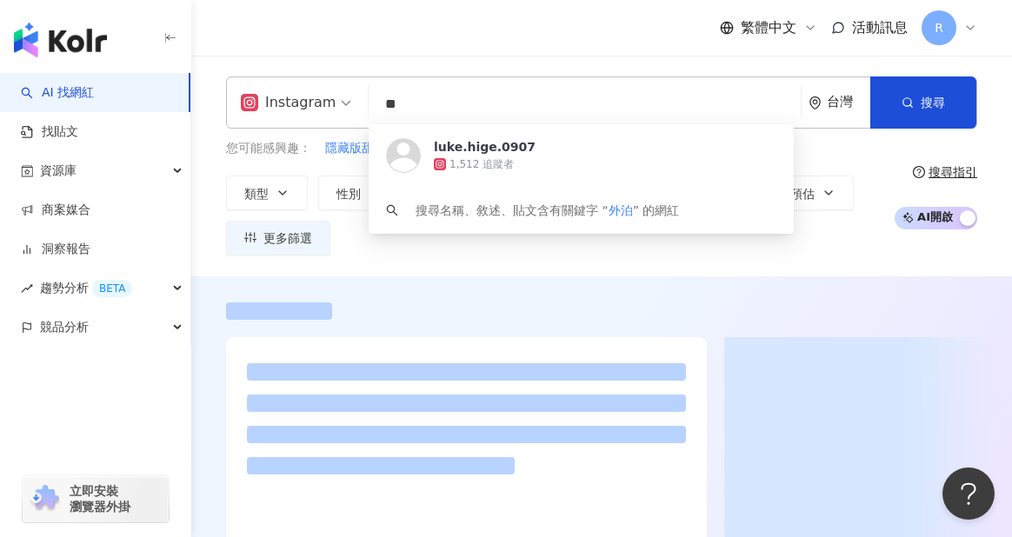
drag, startPoint x: 426, startPoint y: 109, endPoint x: 327, endPoint y: 107, distance: 99.2
click at [326, 108] on div "Instagram ** 台灣 搜尋 [URL][DOMAIN_NAME] [PERSON_NAME].hige.0907 1,512 追蹤者 搜尋名稱、敘述…" at bounding box center [601, 103] width 751 height 52
type input "*"
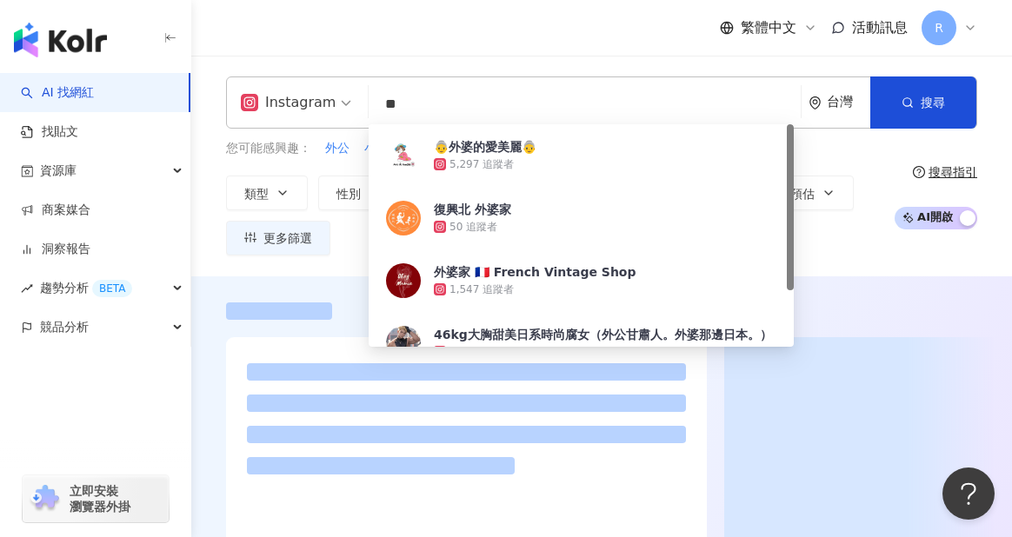
click at [525, 41] on div "繁體中文 活動訊息 R" at bounding box center [601, 28] width 751 height 56
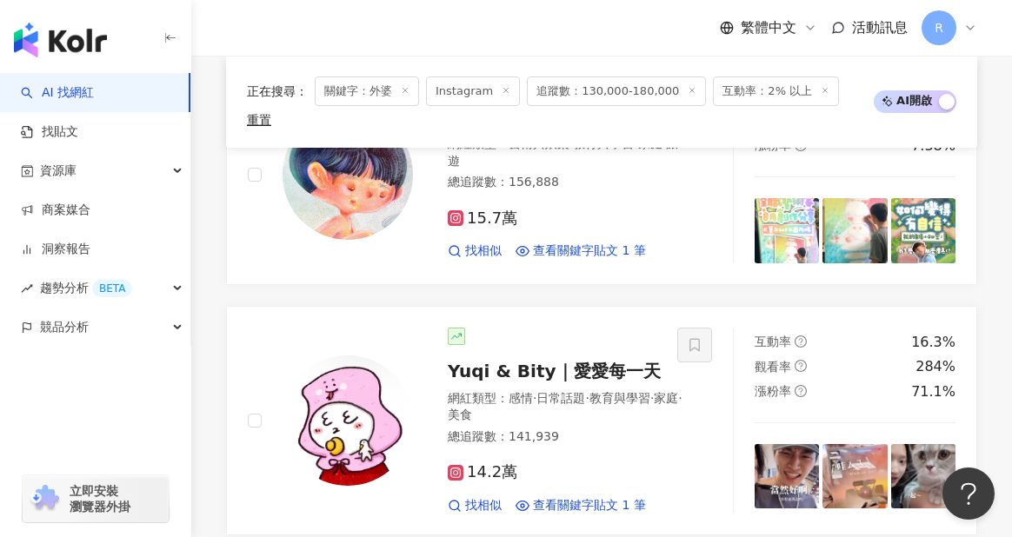
scroll to position [2779, 0]
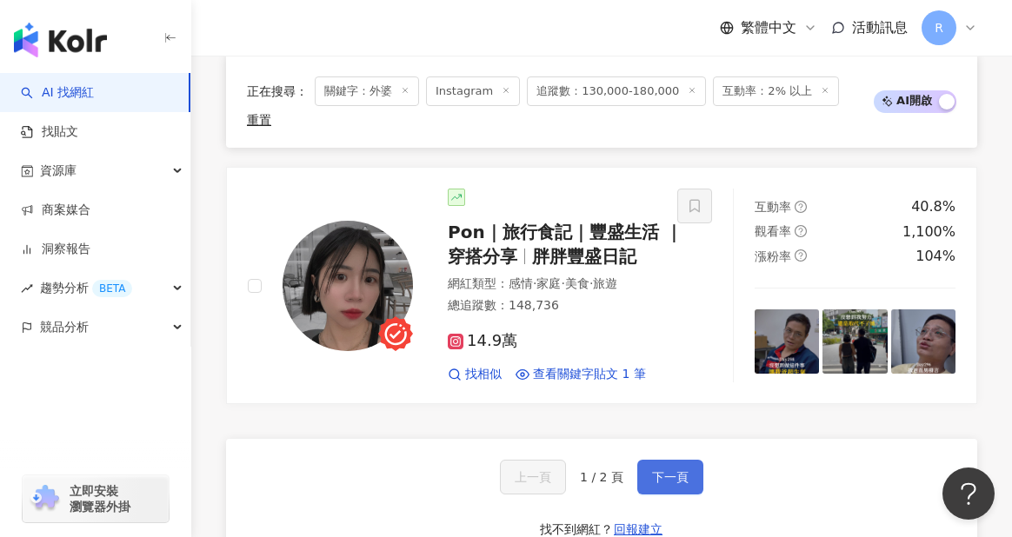
click at [662, 470] on span "下一頁" at bounding box center [670, 477] width 37 height 14
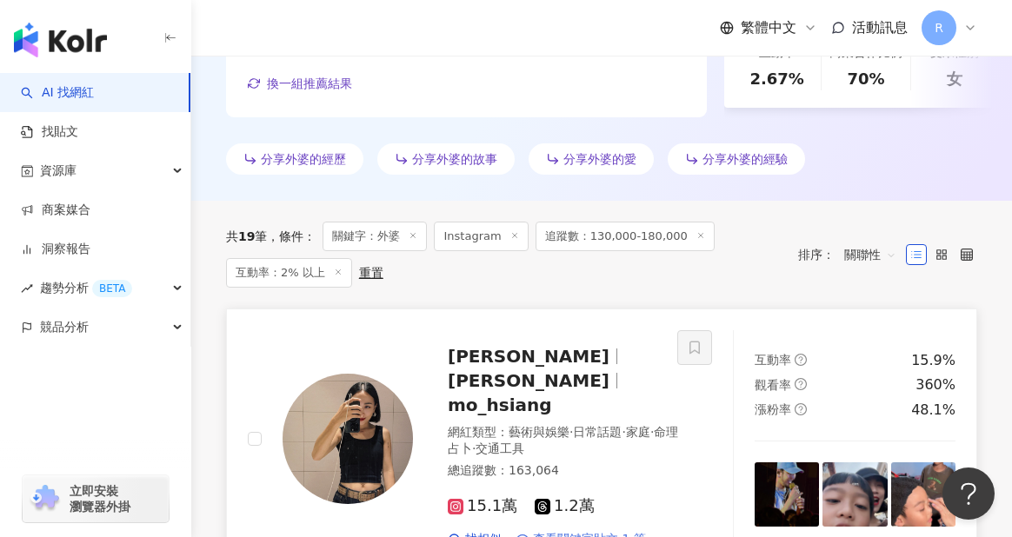
scroll to position [517, 0]
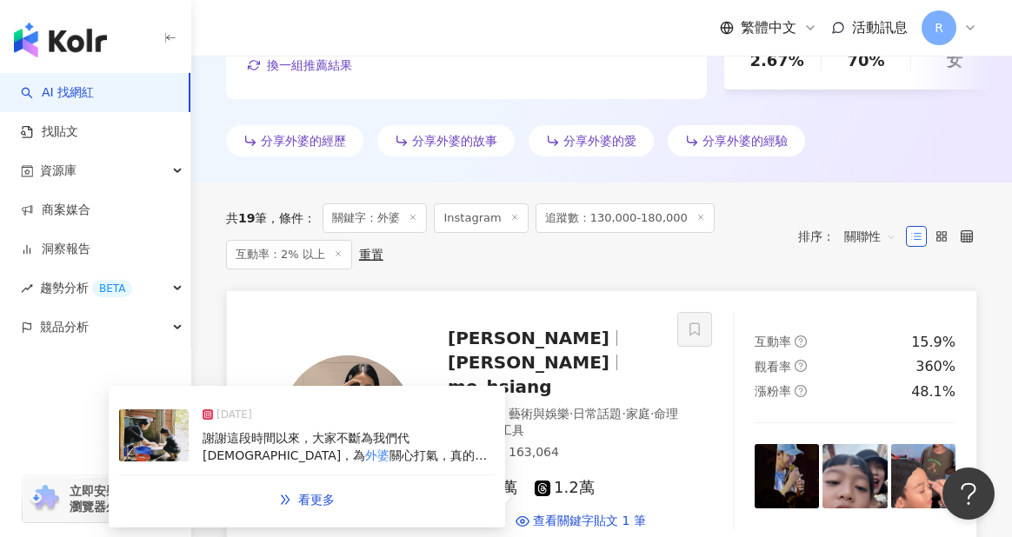
click at [430, 464] on div "謝謝這段時間以來，大家不斷為我們代[DEMOGRAPHIC_DATA]，為 外婆 關心打氣，真的很感恩上帝賜給我們的一" at bounding box center [349, 447] width 292 height 34
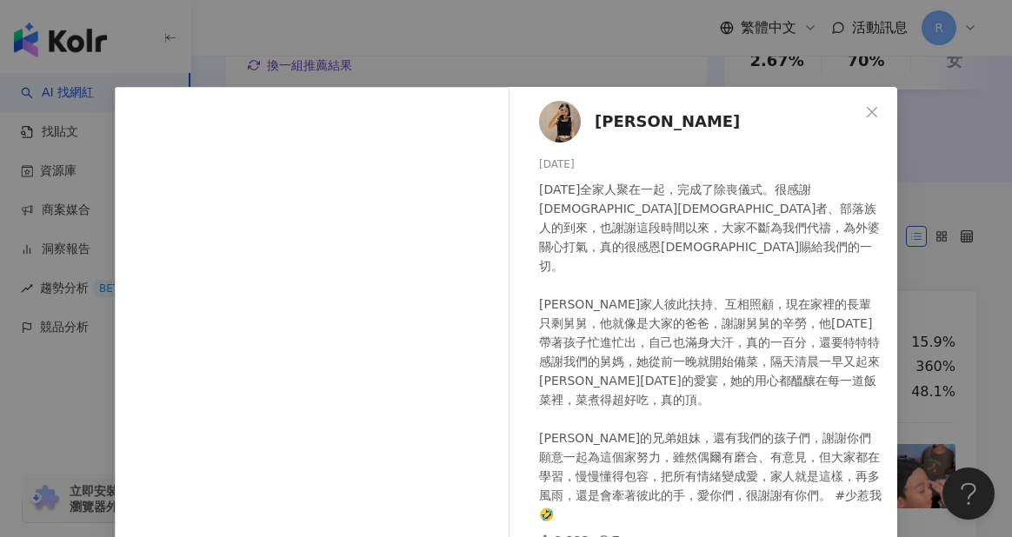
click at [931, 286] on div "[PERSON_NAME] [DATE] [DATE]全家人聚在一起，完成了除喪儀式。很感謝[DEMOGRAPHIC_DATA][DEMOGRAPHIC_DA…" at bounding box center [506, 268] width 1012 height 537
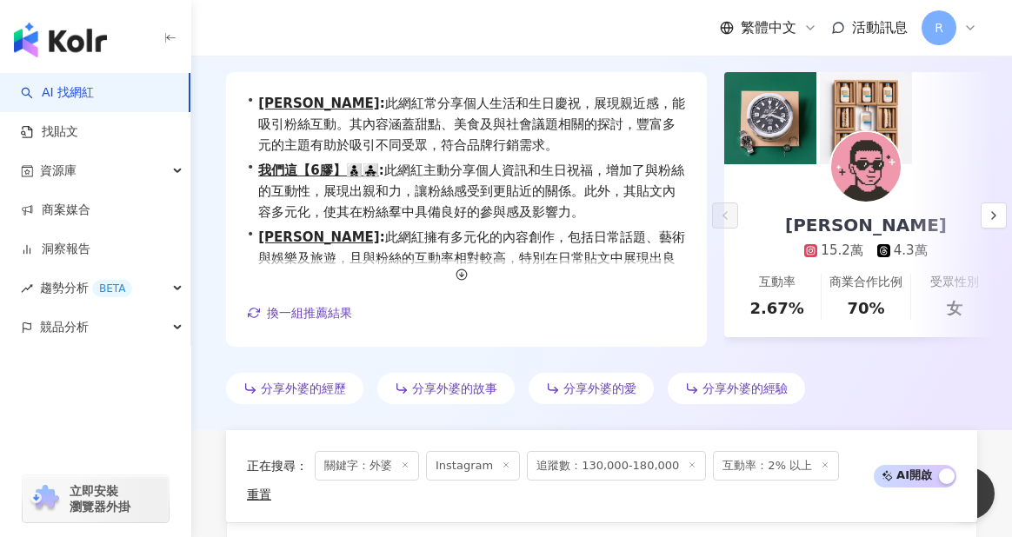
scroll to position [0, 0]
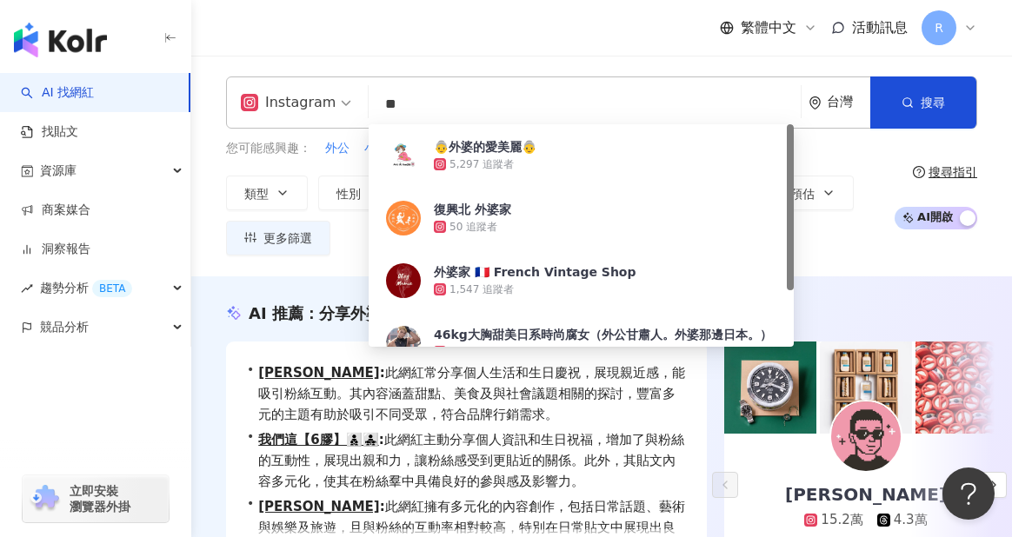
drag, startPoint x: 447, startPoint y: 113, endPoint x: 278, endPoint y: 110, distance: 168.7
click at [278, 110] on div "Instagram ** 台灣 搜尋 76661387-a387-4d9f-a05f-fd639a71fddf 👵外婆的愛美麗👵 5,297 追蹤者 復興北 …" at bounding box center [601, 103] width 751 height 52
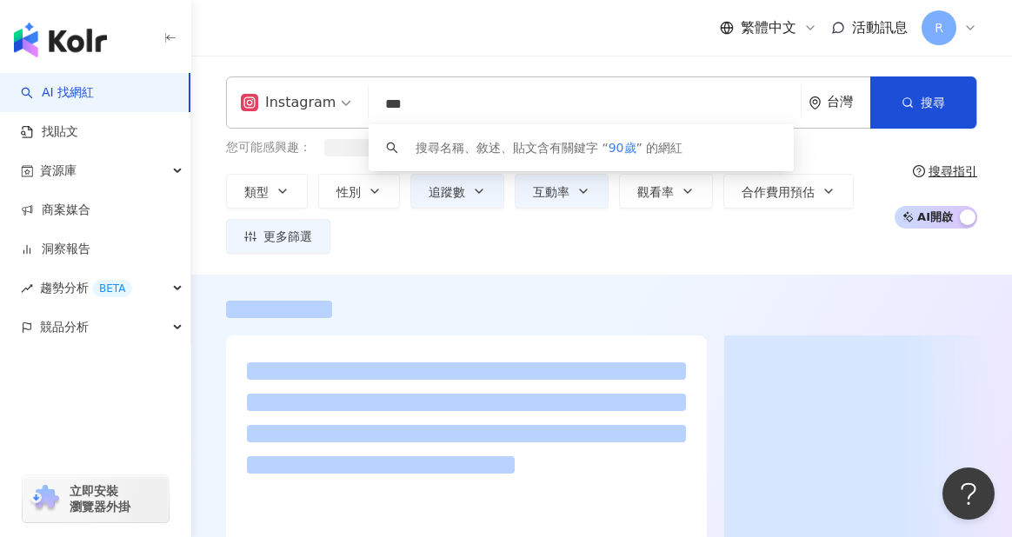
click at [402, 26] on div "繁體中文 活動訊息 R" at bounding box center [601, 28] width 751 height 56
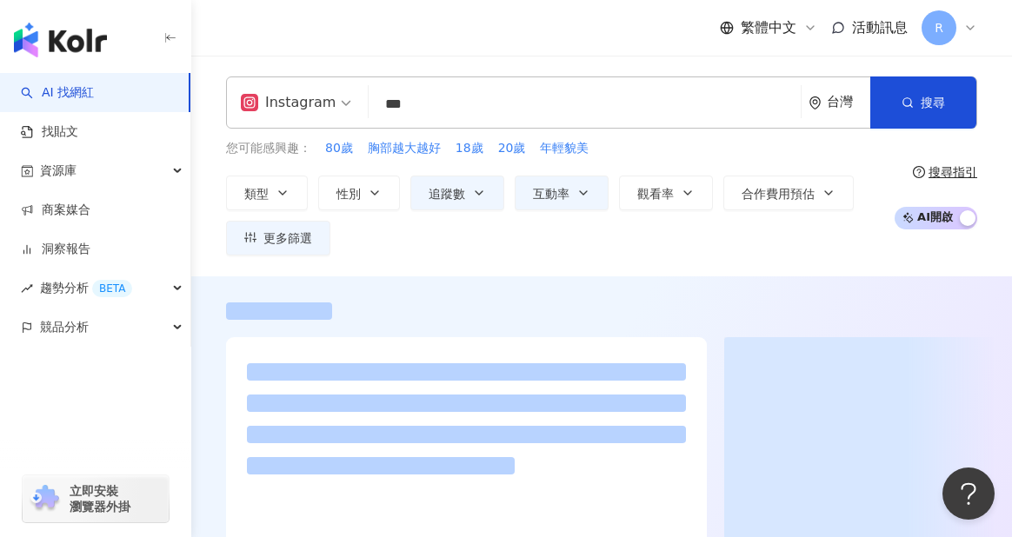
click at [445, 105] on input "***" at bounding box center [585, 104] width 418 height 33
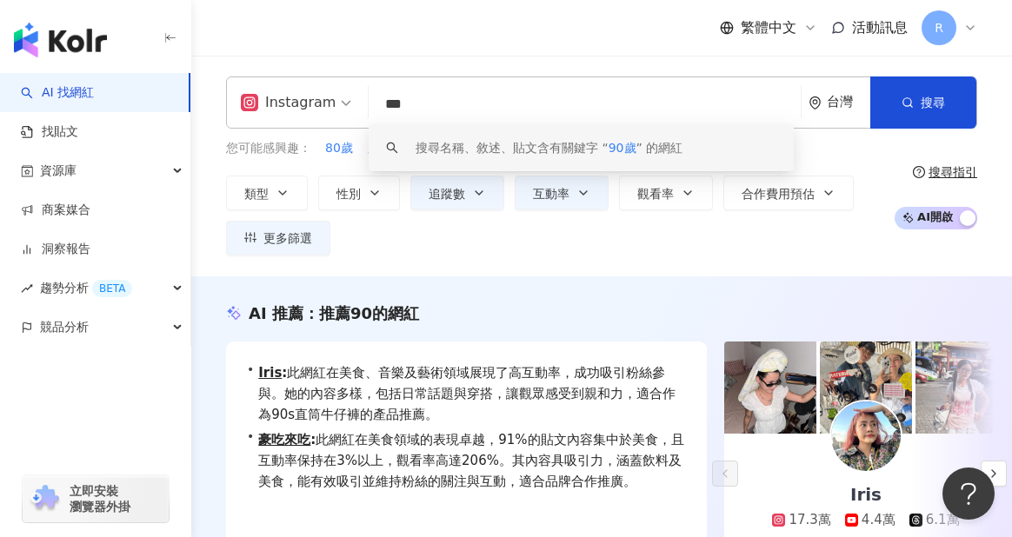
drag, startPoint x: 504, startPoint y: 110, endPoint x: 176, endPoint y: 107, distance: 327.9
click at [216, 112] on div "Instagram *** 台灣 搜尋 keyword 搜尋名稱、敘述、貼文含有關鍵字 “ 90歲 ” 的網紅 您可能感興趣： 80歲 胸部越大越好 18歲 …" at bounding box center [601, 166] width 821 height 179
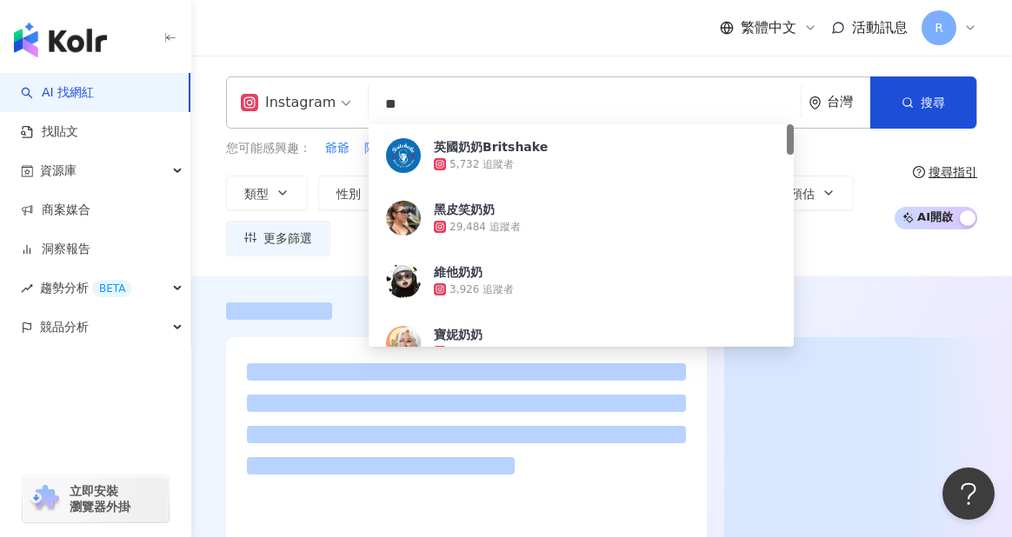
type input "**"
drag, startPoint x: 448, startPoint y: 56, endPoint x: 556, endPoint y: 334, distance: 298.4
click at [447, 56] on header "繁體中文 活動訊息 R" at bounding box center [601, 28] width 821 height 57
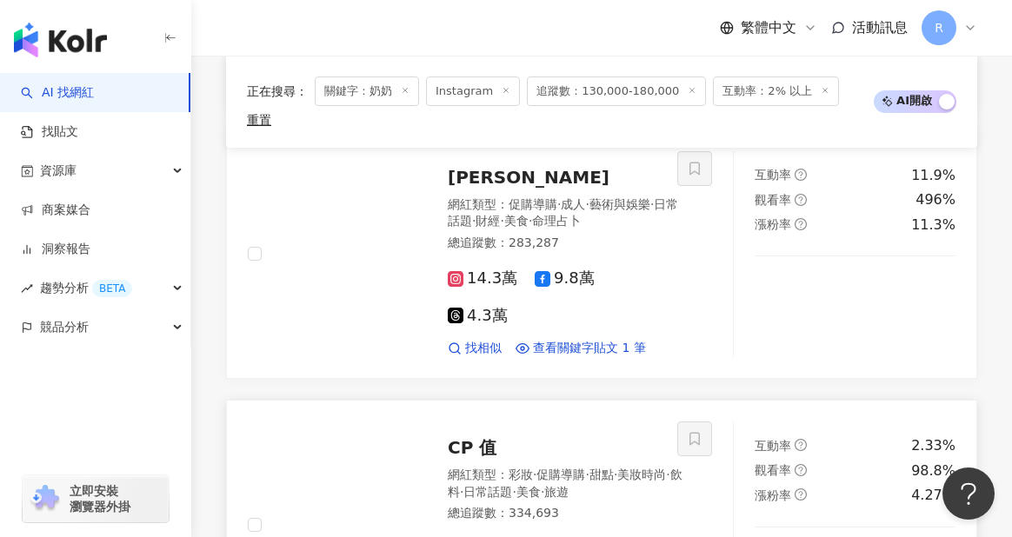
scroll to position [1159, 0]
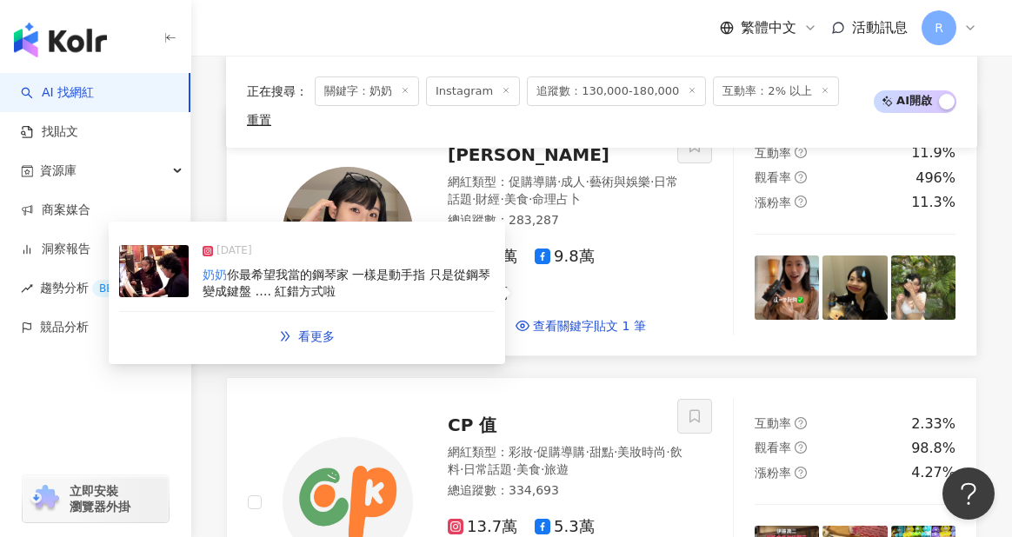
click at [328, 268] on span "你最希望我當的鋼琴家 一樣是動手指 只是從鋼琴變成鍵盤 …. 紅錯方式啦" at bounding box center [347, 283] width 288 height 31
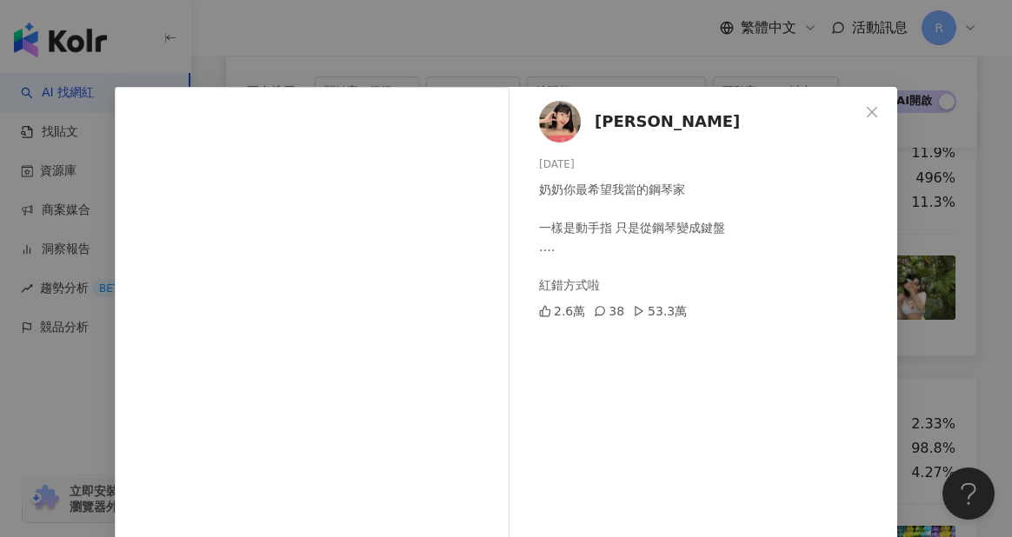
click at [916, 263] on div "[PERSON_NAME] [DATE] 奶奶你最希望我當的鋼琴家 一樣是動手指 只是從鋼琴變成鍵盤 …. 紅錯方式啦 2.6萬 38 53.3萬 查看原始貼文" at bounding box center [506, 268] width 1012 height 537
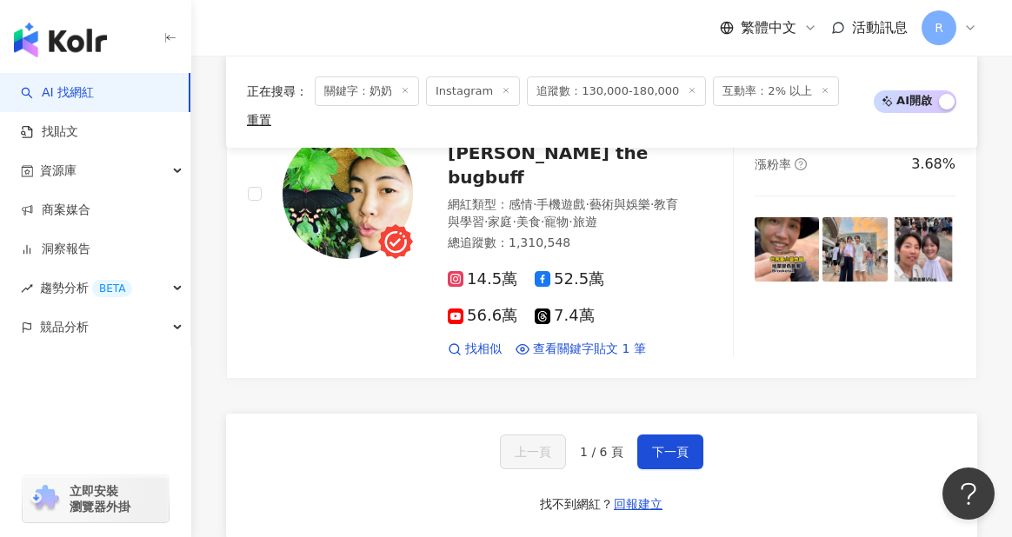
scroll to position [3568, 0]
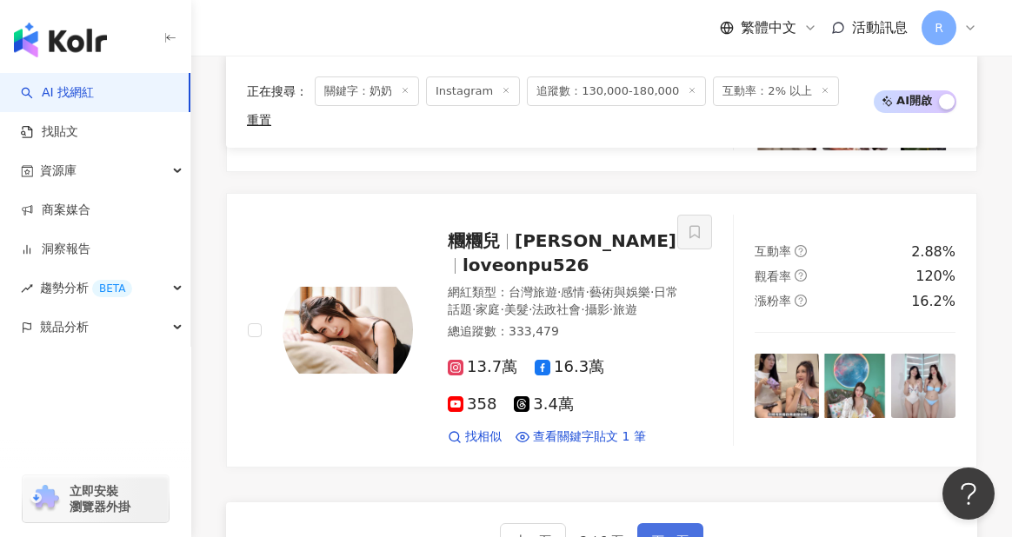
scroll to position [3827, 0]
click at [661, 523] on button "下一頁" at bounding box center [670, 540] width 66 height 35
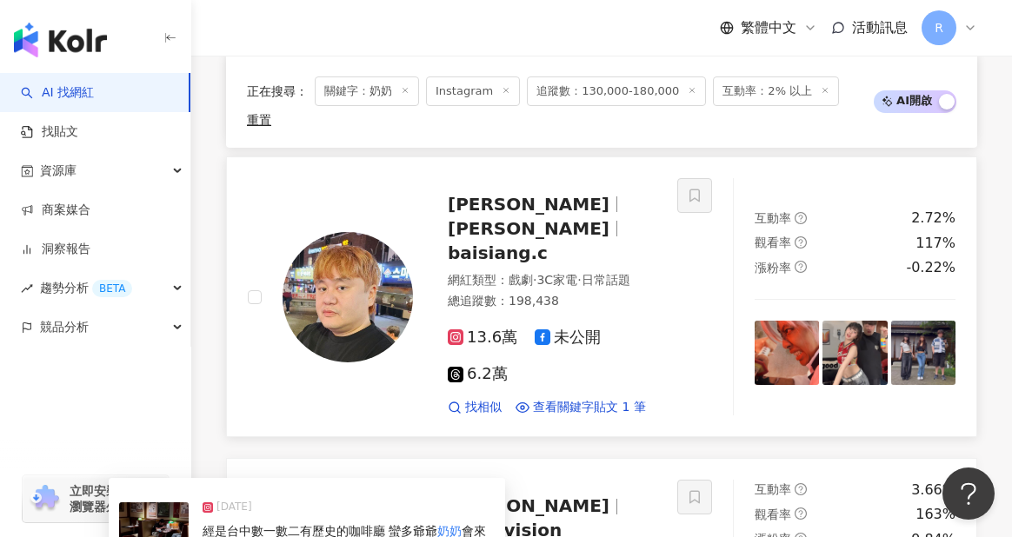
scroll to position [1092, 0]
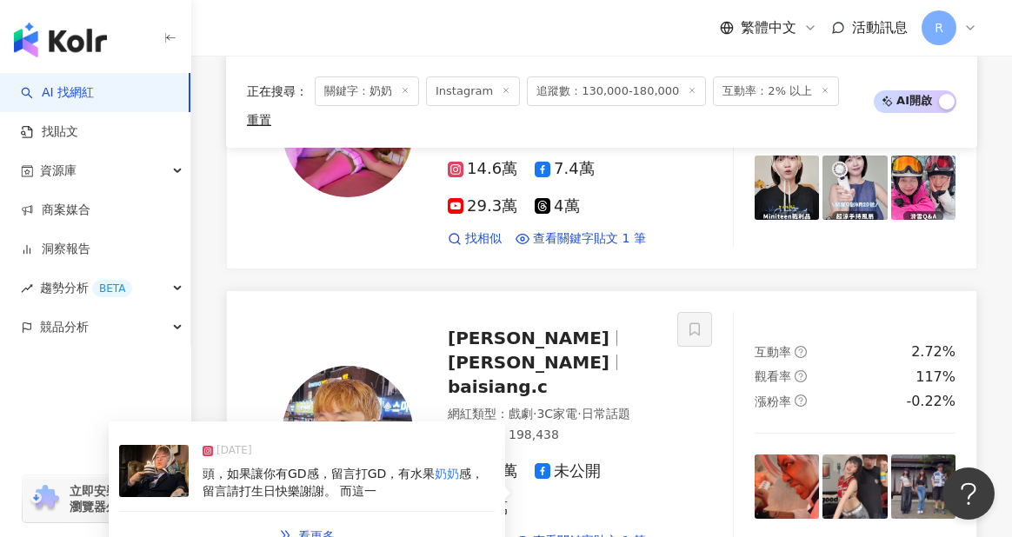
click at [444, 467] on mark "奶奶" at bounding box center [447, 474] width 24 height 14
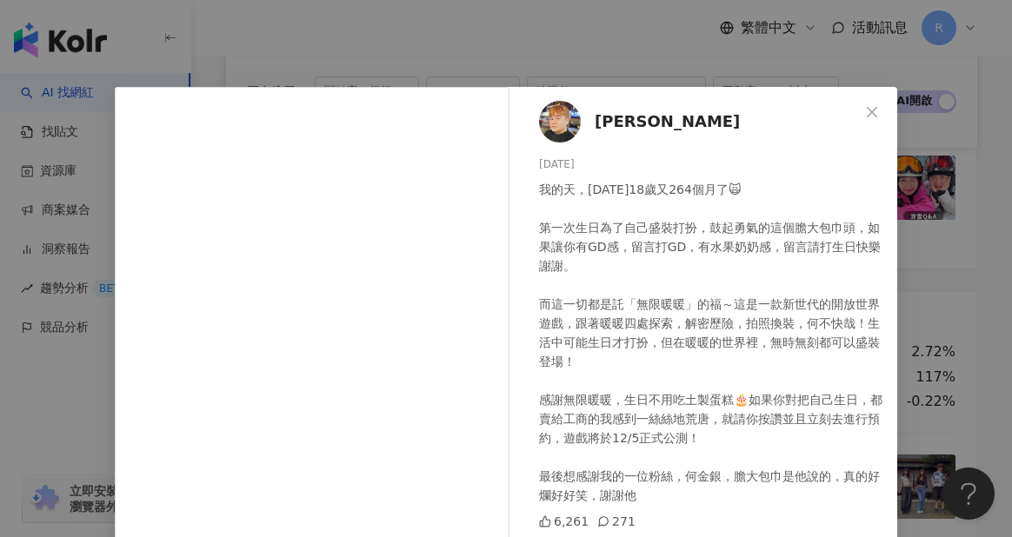
scroll to position [243, 0]
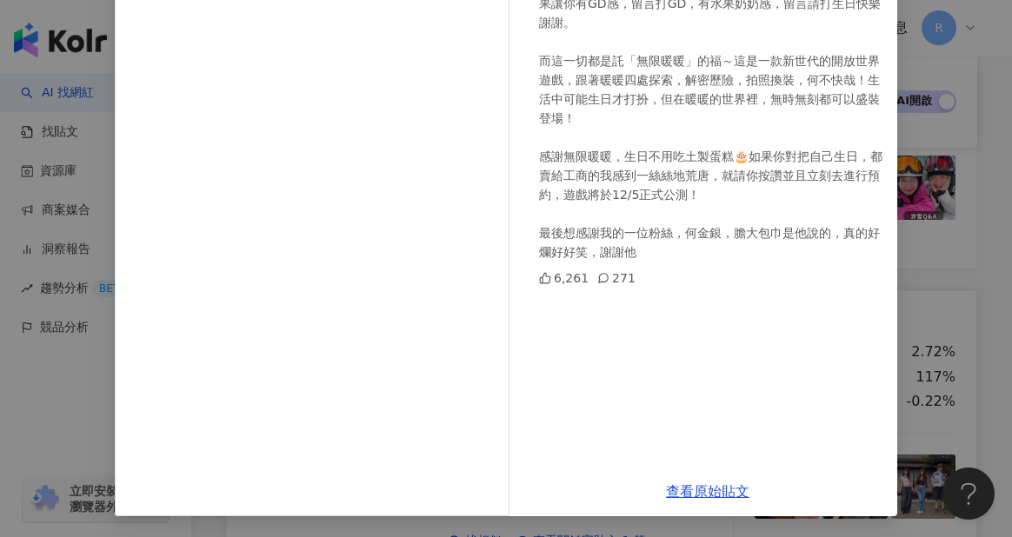
click at [913, 268] on div "[PERSON_NAME][DATE] 我的天，[DATE]18歲又264個月了🙀 第一次生日為了自己盛裝打扮，鼓起勇氣的這個膽大包巾頭，如果讓你有GD感，留…" at bounding box center [506, 268] width 1012 height 537
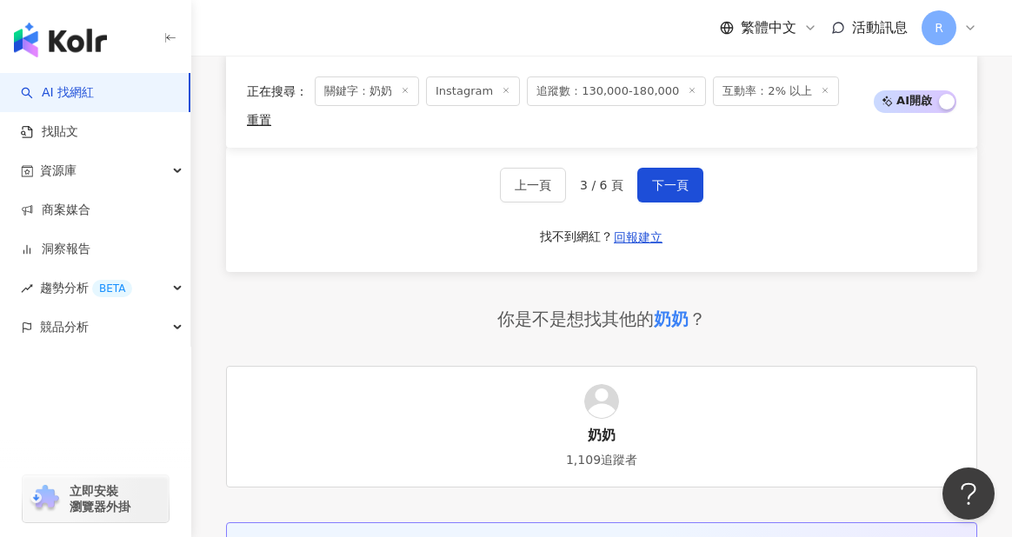
scroll to position [3774, 0]
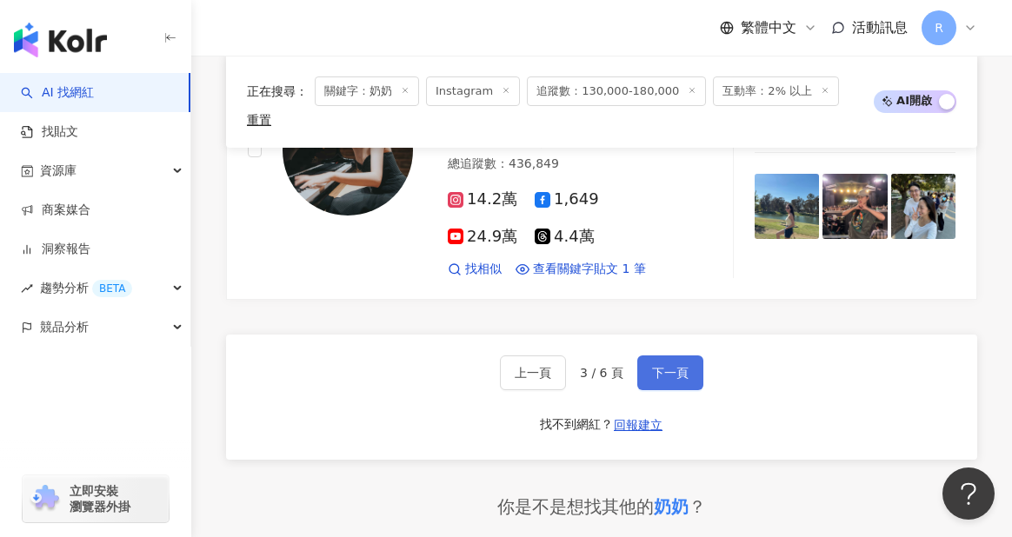
click at [683, 366] on span "下一頁" at bounding box center [670, 373] width 37 height 14
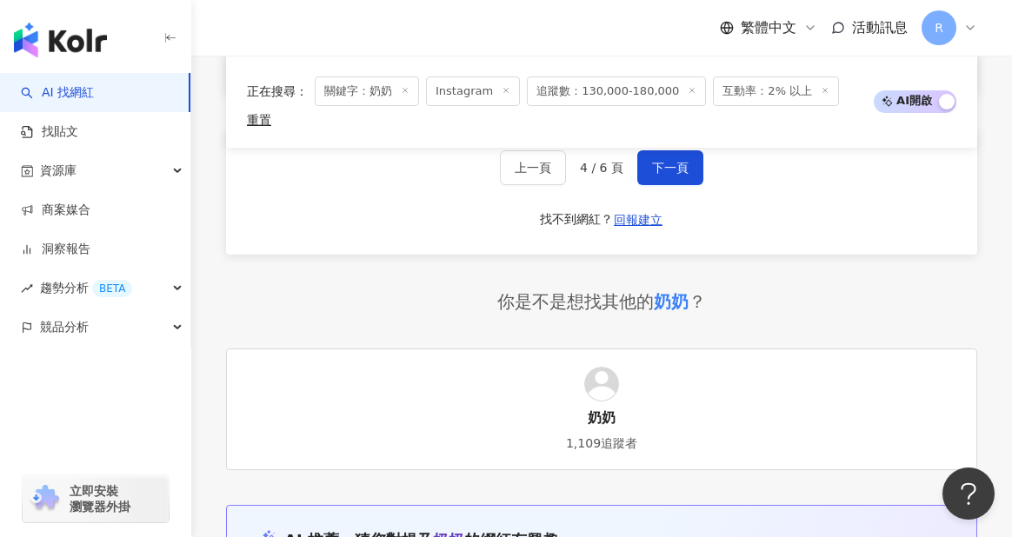
scroll to position [3701, 0]
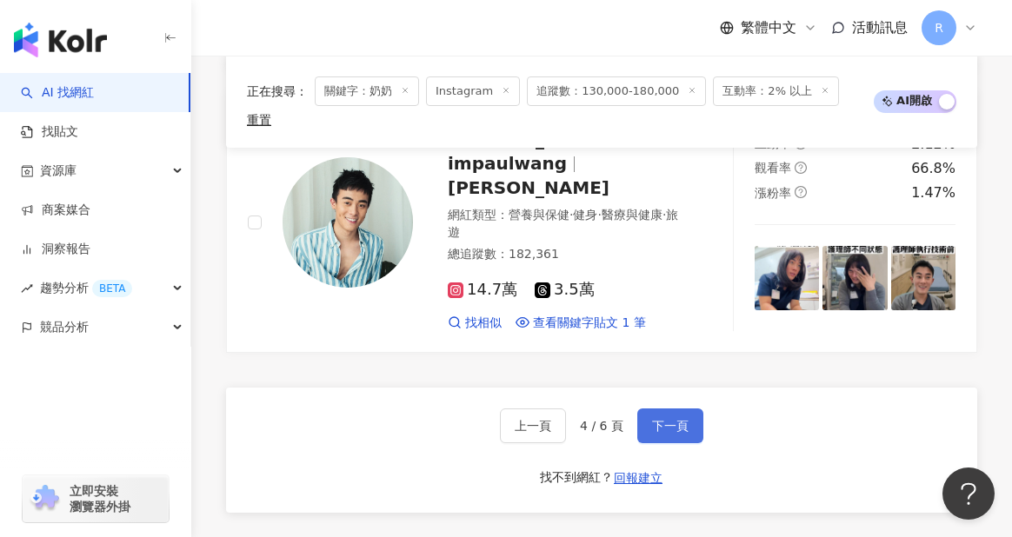
click at [678, 409] on button "下一頁" at bounding box center [670, 426] width 66 height 35
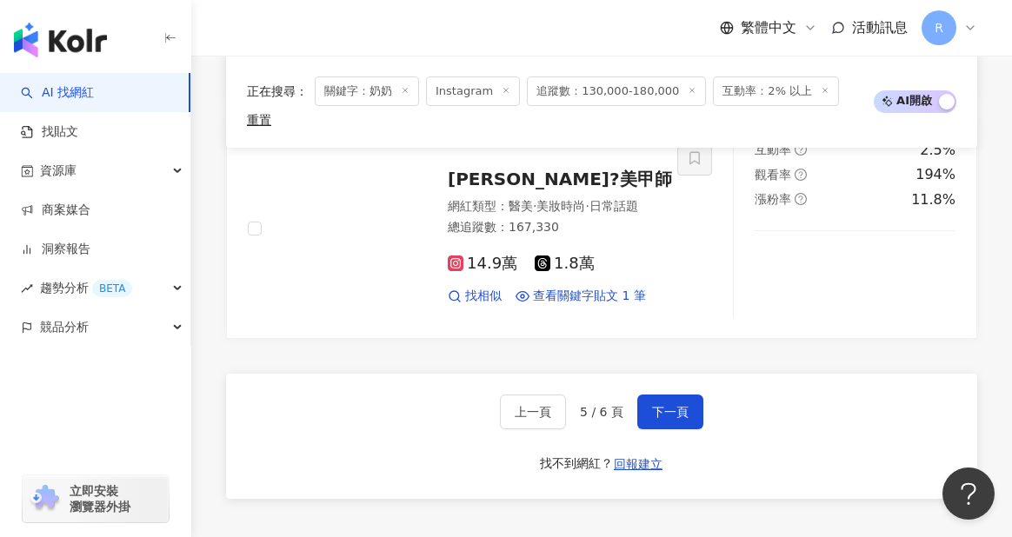
scroll to position [3546, 0]
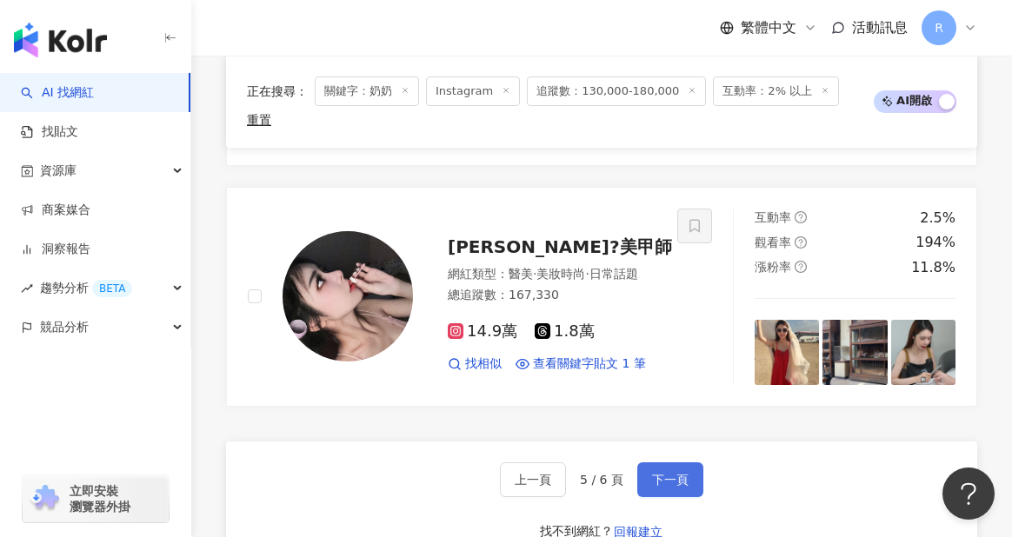
click at [676, 473] on span "下一頁" at bounding box center [670, 480] width 37 height 14
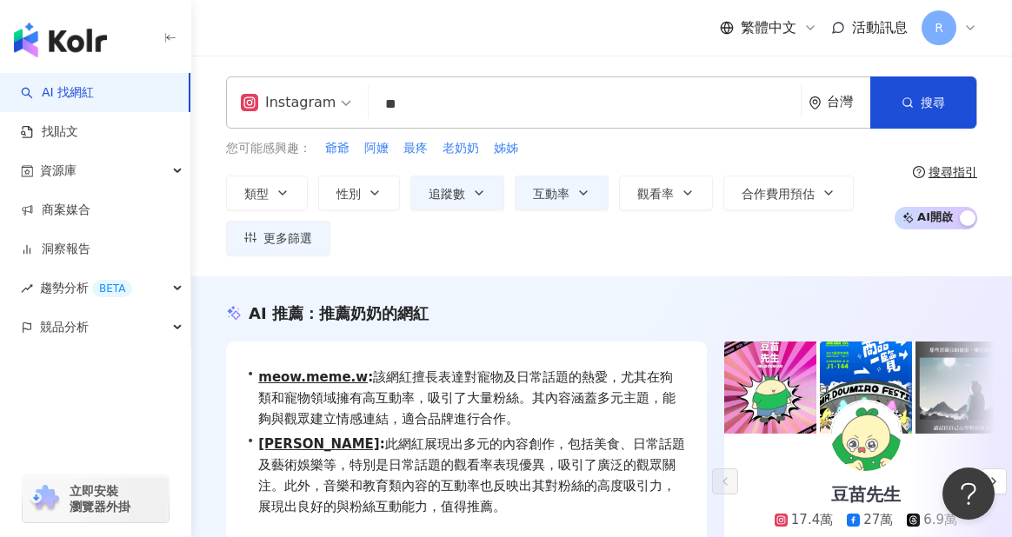
scroll to position [63, 0]
